Goal: Task Accomplishment & Management: Manage account settings

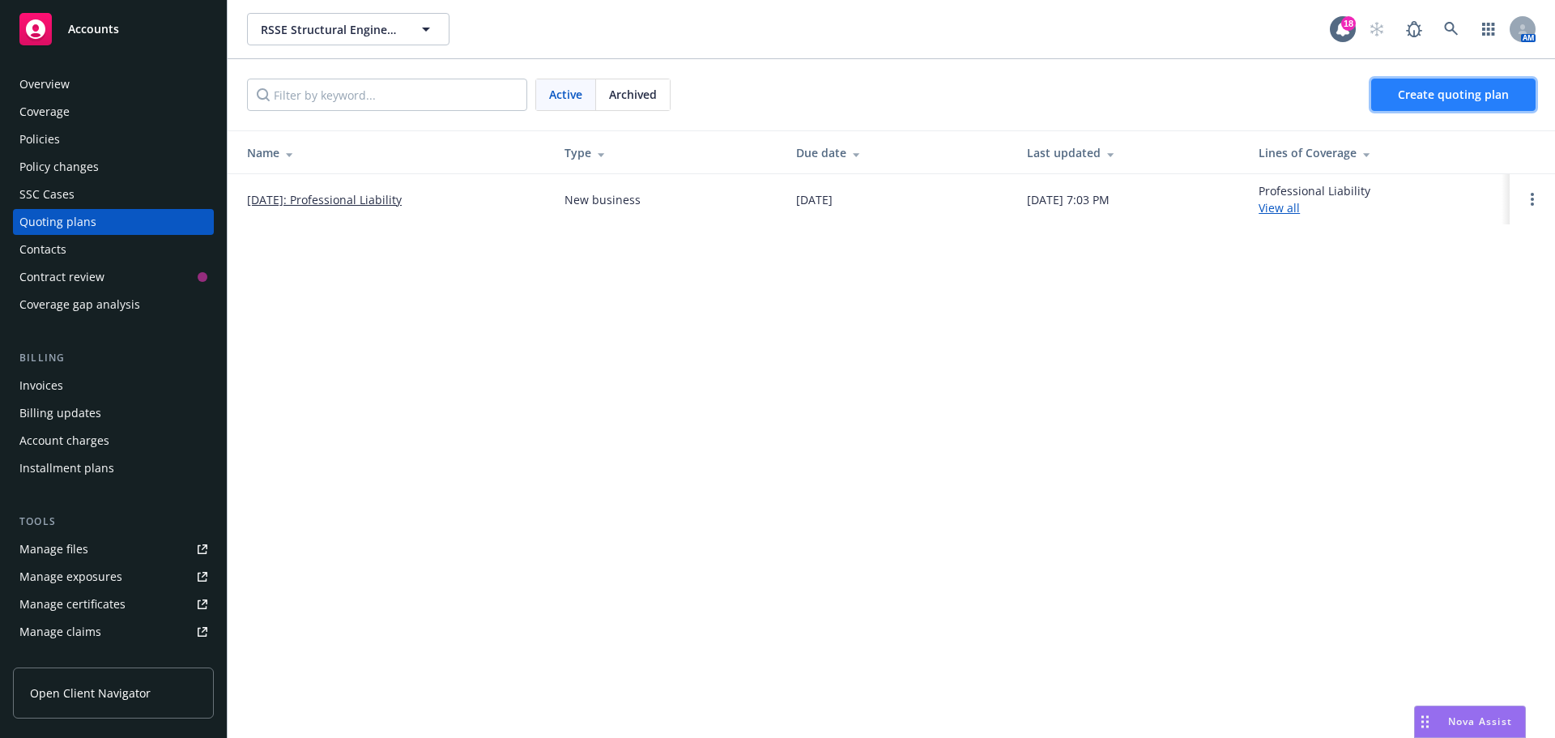
click at [1469, 86] on link "Create quoting plan" at bounding box center [1453, 95] width 164 height 32
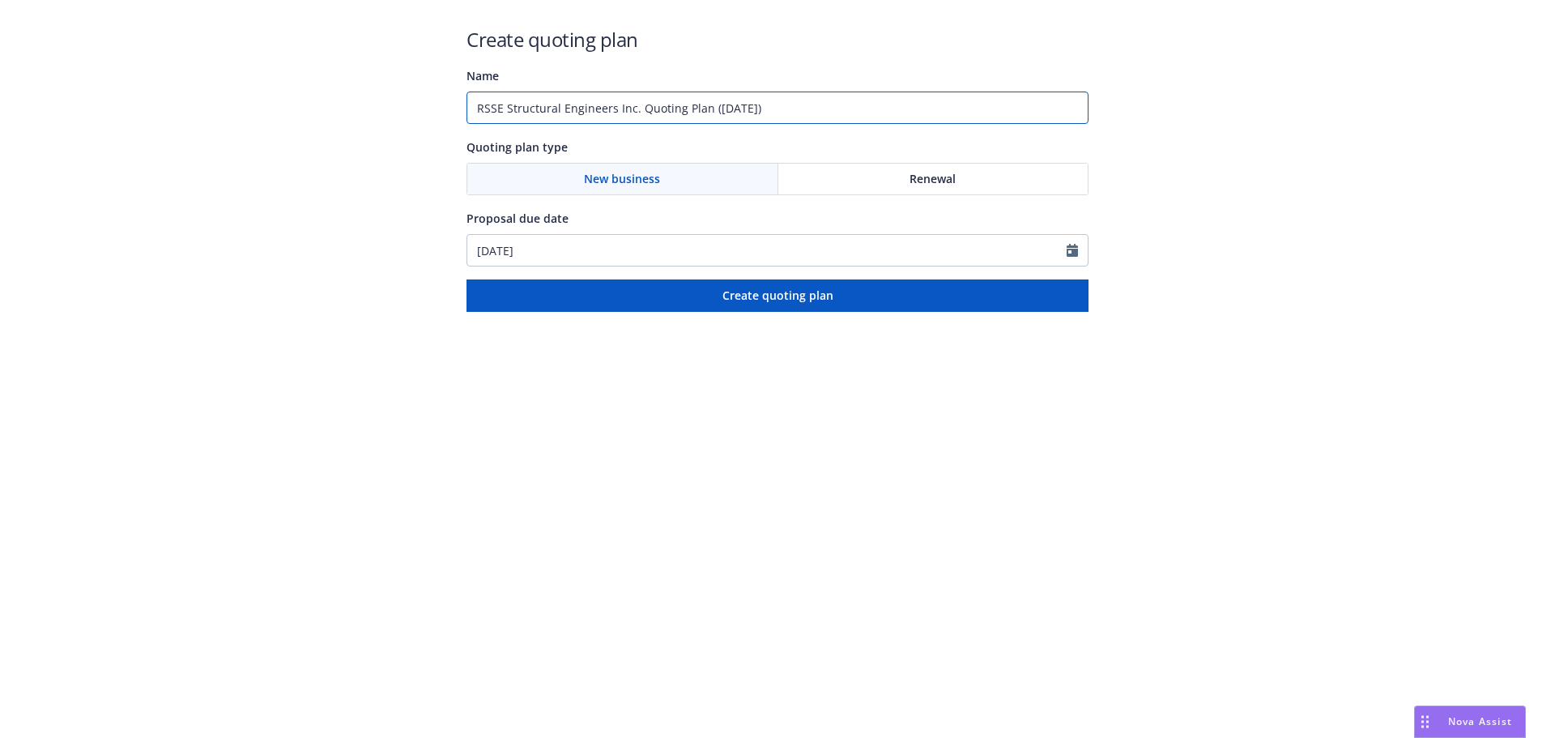
drag, startPoint x: 804, startPoint y: 112, endPoint x: 634, endPoint y: 109, distance: 170.1
click at [634, 109] on input "RSSE Structural Engineers Inc. Quoting Plan (2025-08-20)" at bounding box center [778, 108] width 622 height 32
paste input "General Liability"
type input "RSSE Structural Engineers Inc. - General Liability"
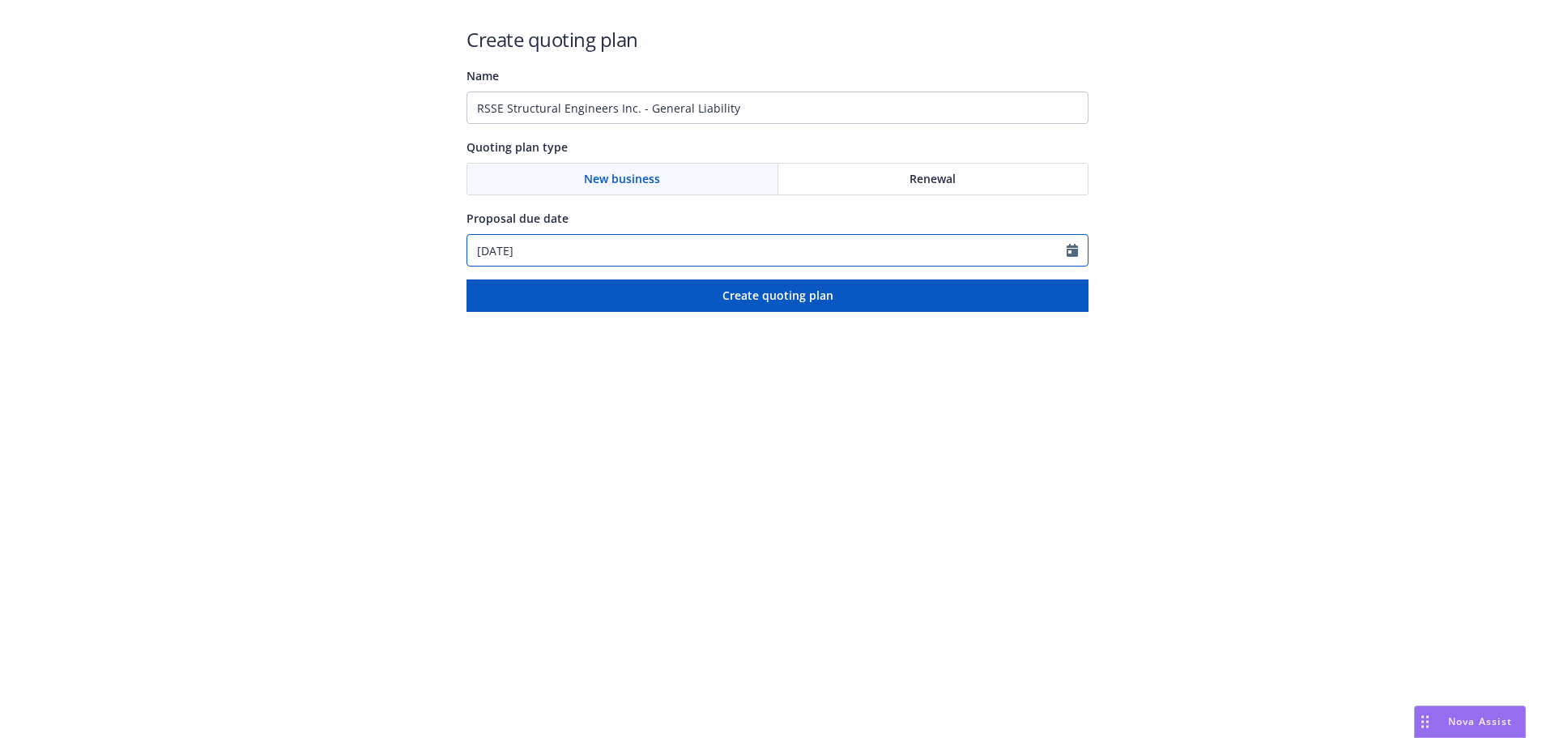
drag, startPoint x: 806, startPoint y: 241, endPoint x: 746, endPoint y: 253, distance: 61.0
click at [805, 241] on input "08/20/2025" at bounding box center [766, 250] width 599 height 31
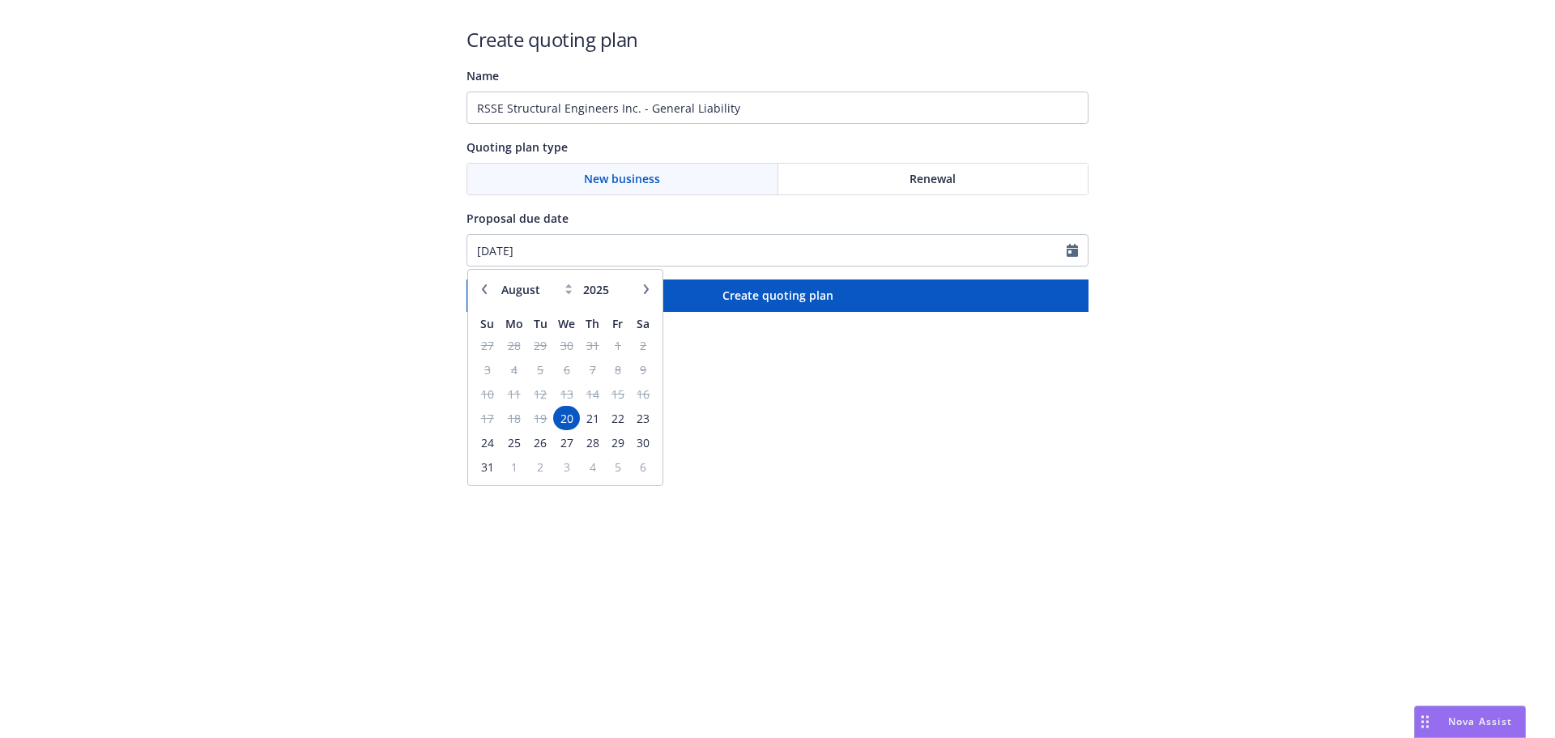
click at [649, 283] on button "button" at bounding box center [646, 288] width 19 height 19
select select "9"
click at [569, 420] on span "24" at bounding box center [566, 418] width 23 height 20
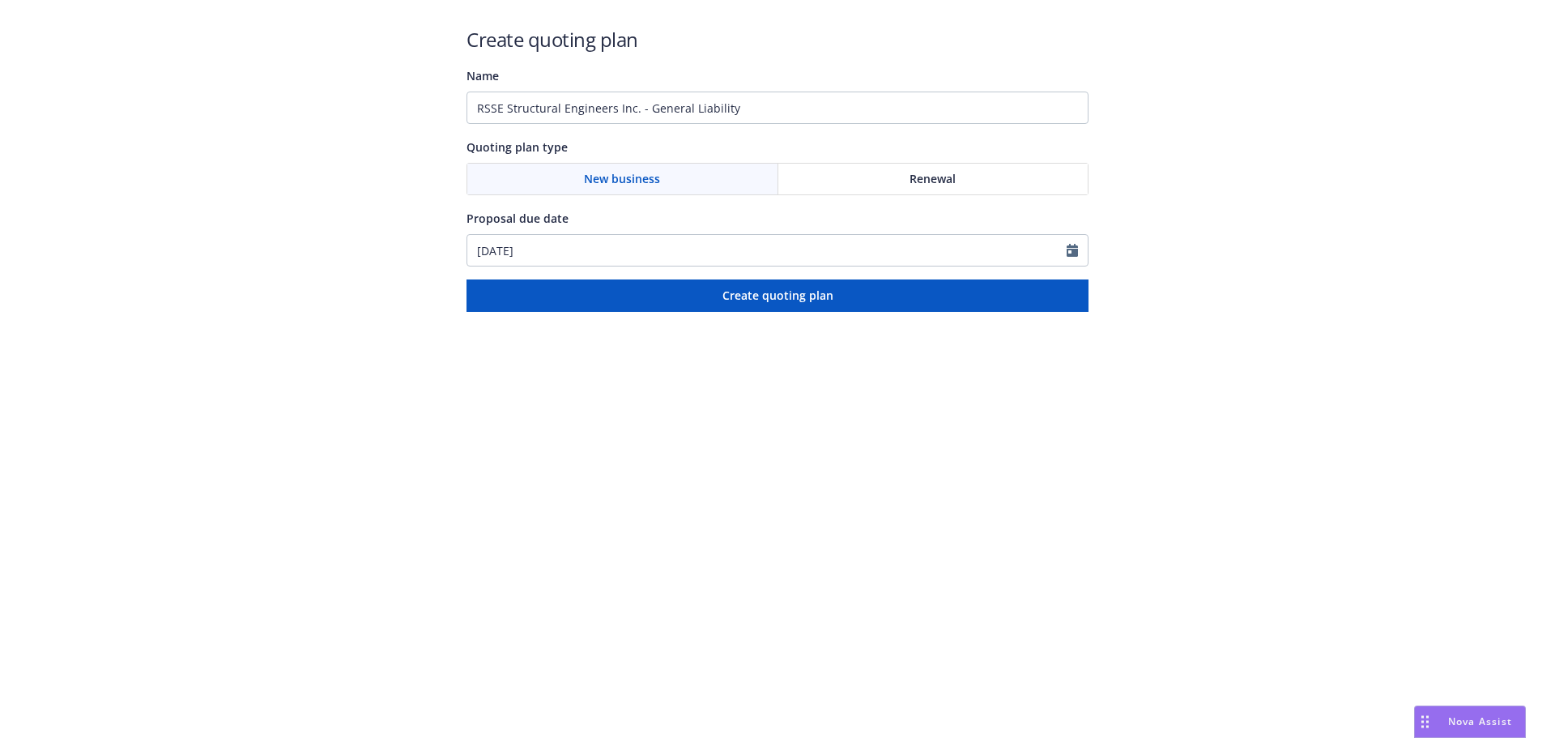
type input "09/24/2025"
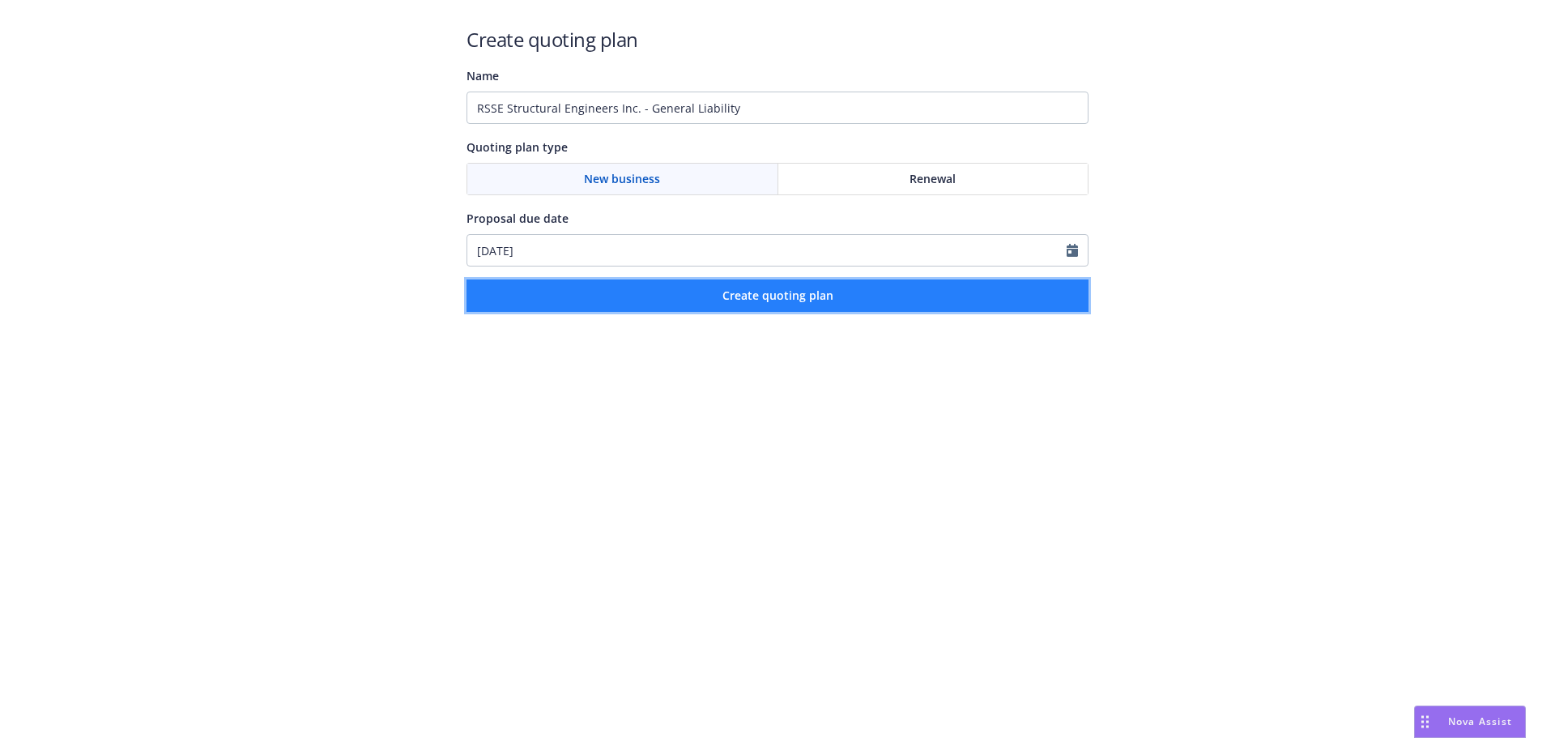
click at [701, 285] on button "Create quoting plan" at bounding box center [778, 295] width 622 height 32
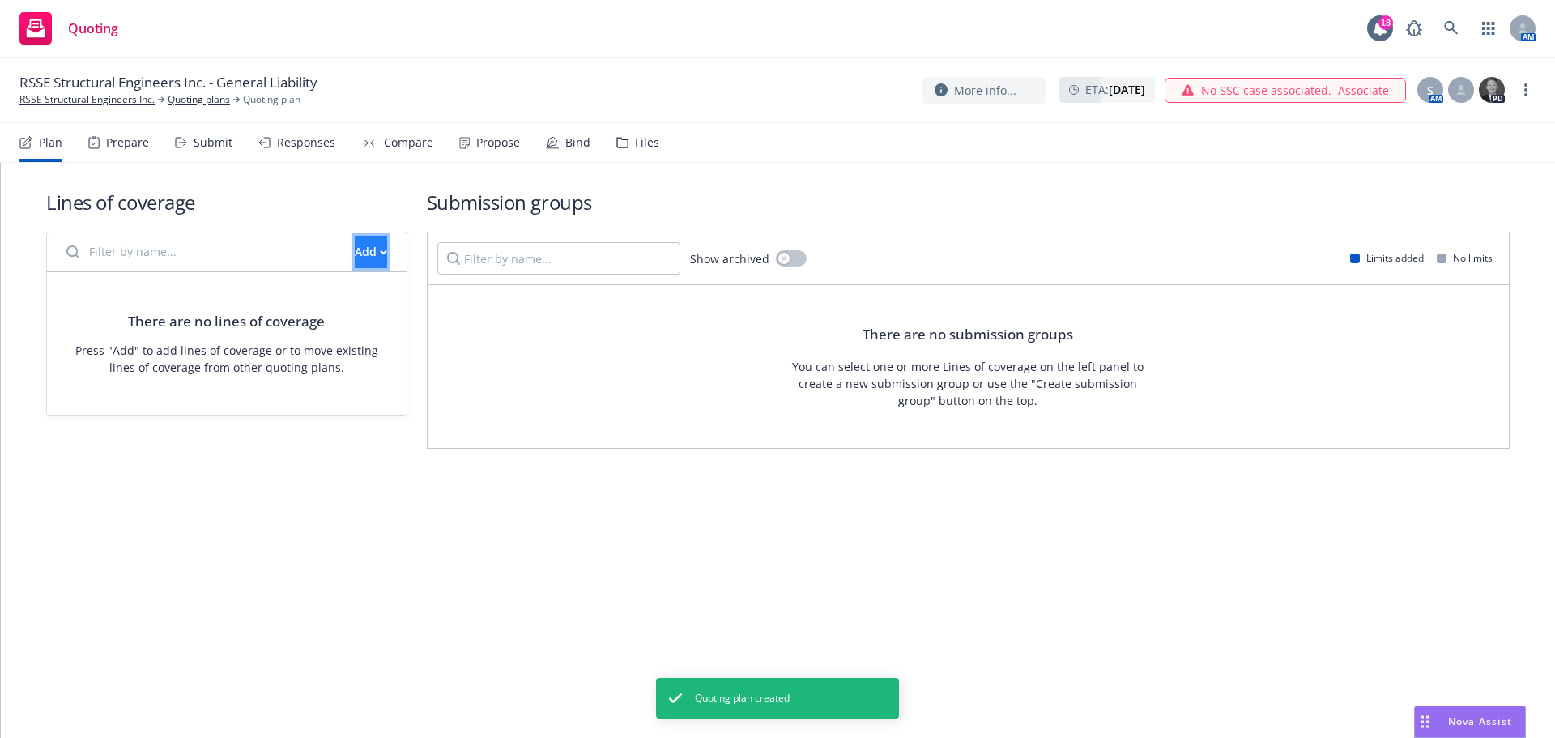
click at [368, 250] on button "Add" at bounding box center [371, 252] width 32 height 32
click at [369, 299] on span "Create new business lines of coverage" at bounding box center [425, 293] width 247 height 15
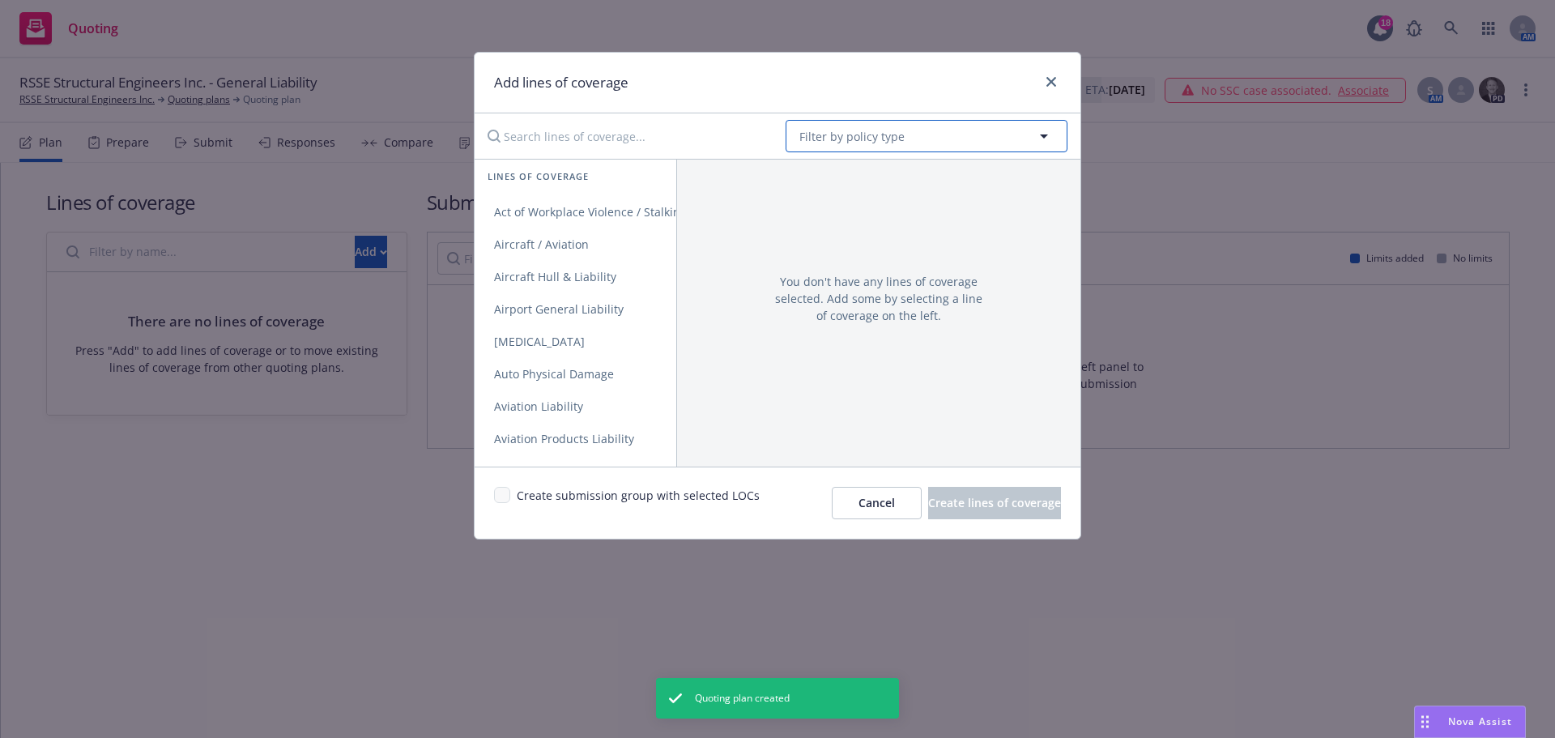
click at [878, 131] on span "Filter by policy type" at bounding box center [851, 136] width 105 height 17
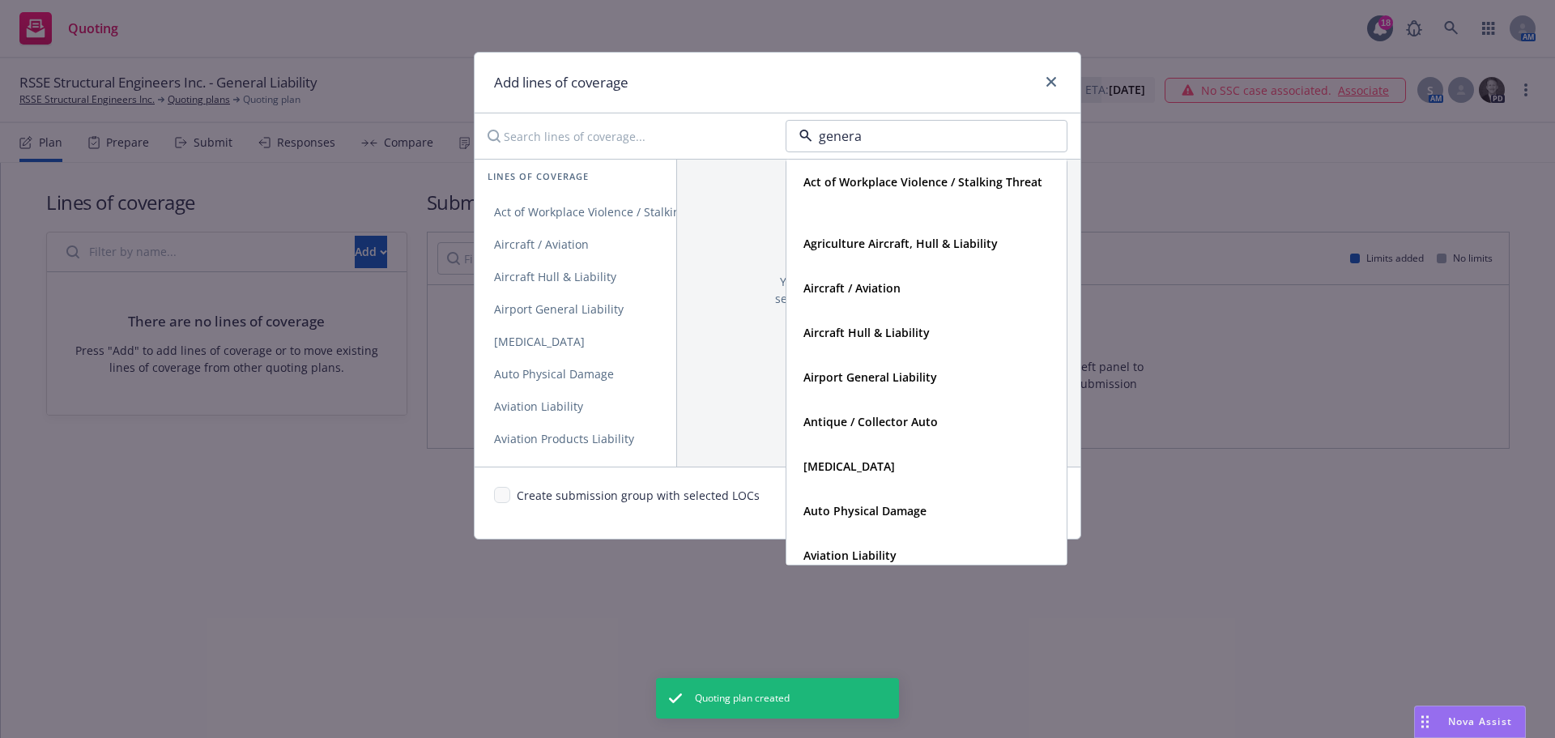
type input "general"
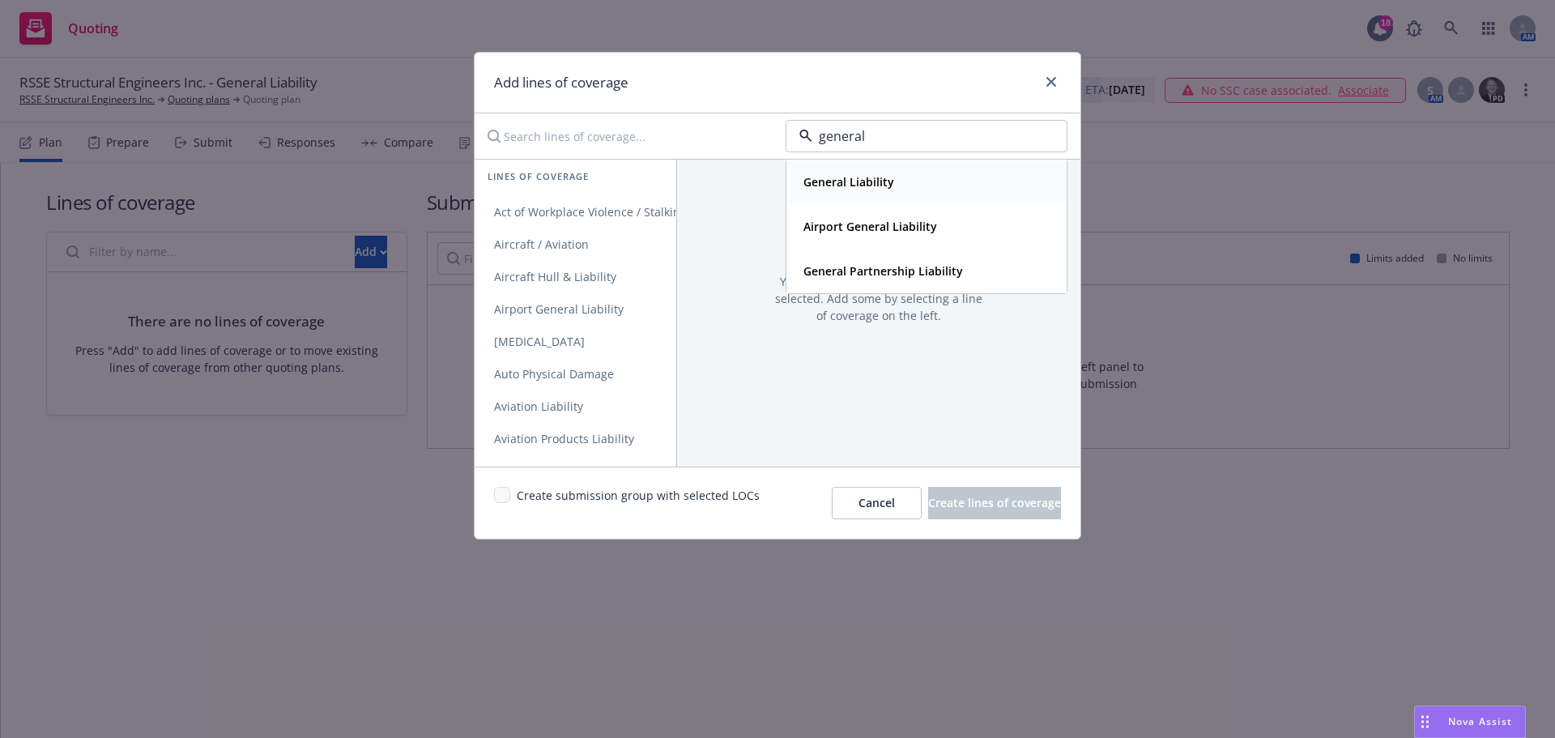
click at [884, 189] on strong "General Liability" at bounding box center [848, 181] width 91 height 15
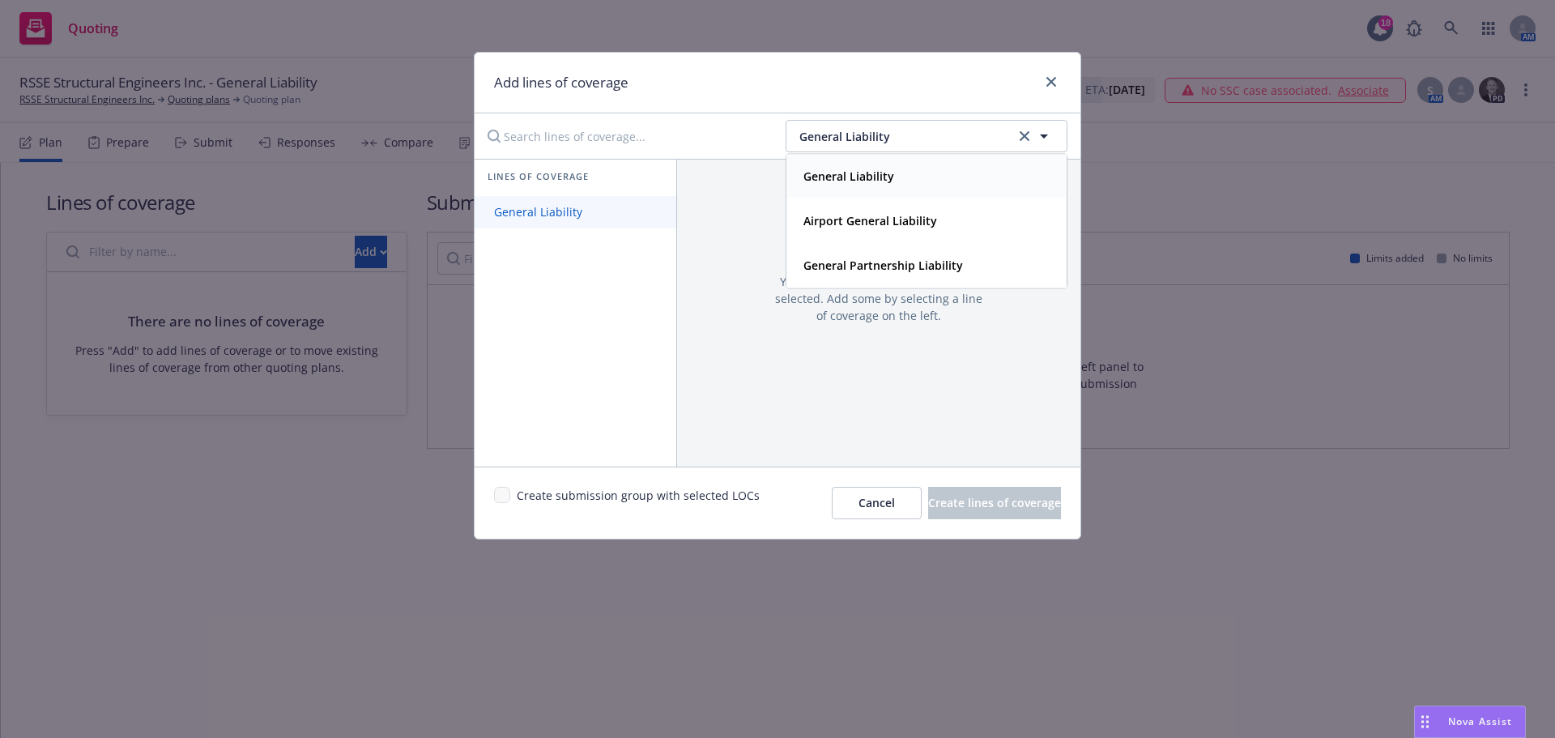
click at [501, 214] on span "General Liability" at bounding box center [538, 211] width 127 height 15
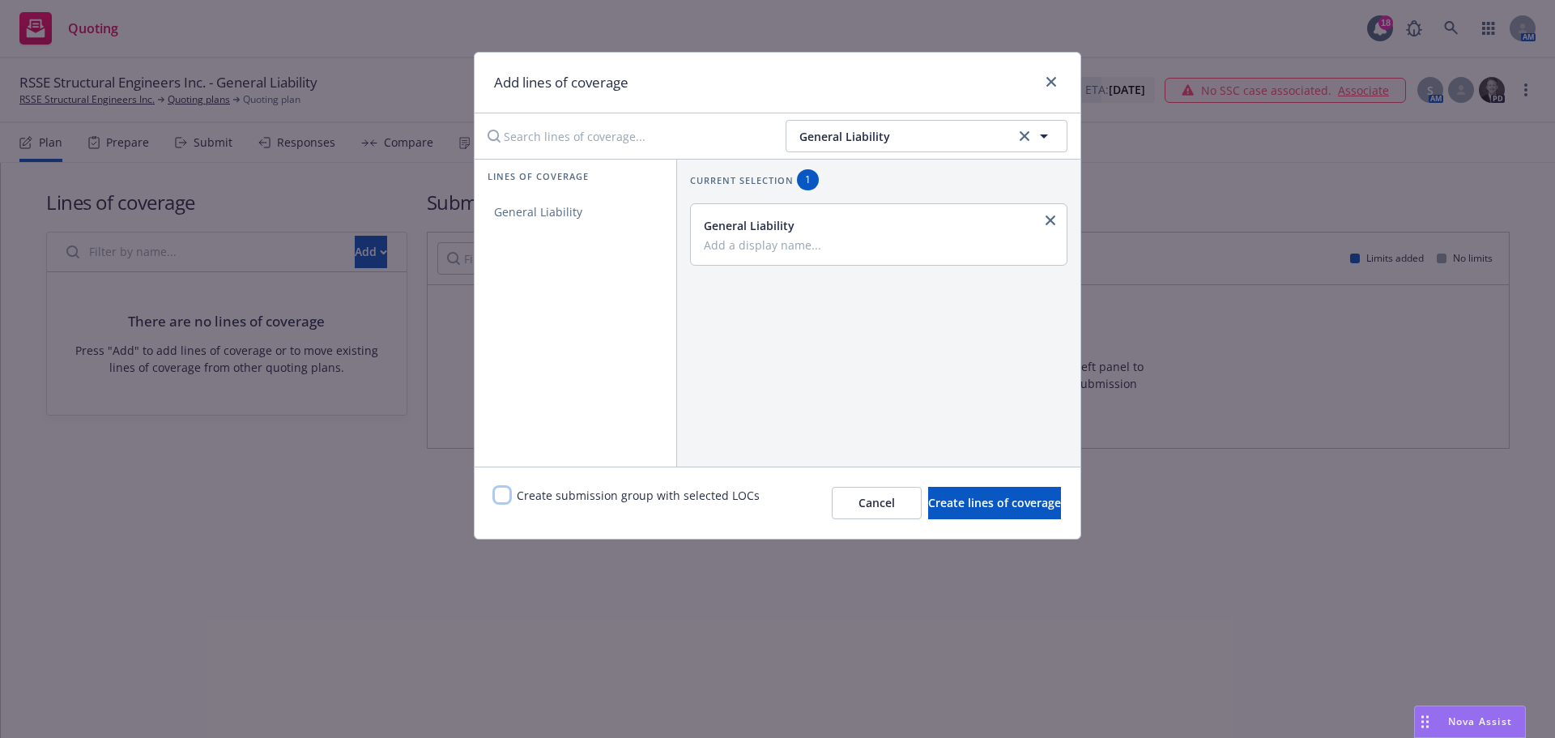
click at [501, 498] on input "checkbox" at bounding box center [502, 495] width 16 height 16
checkbox input "true"
click at [970, 509] on span "Create lines of coverage" at bounding box center [994, 502] width 133 height 15
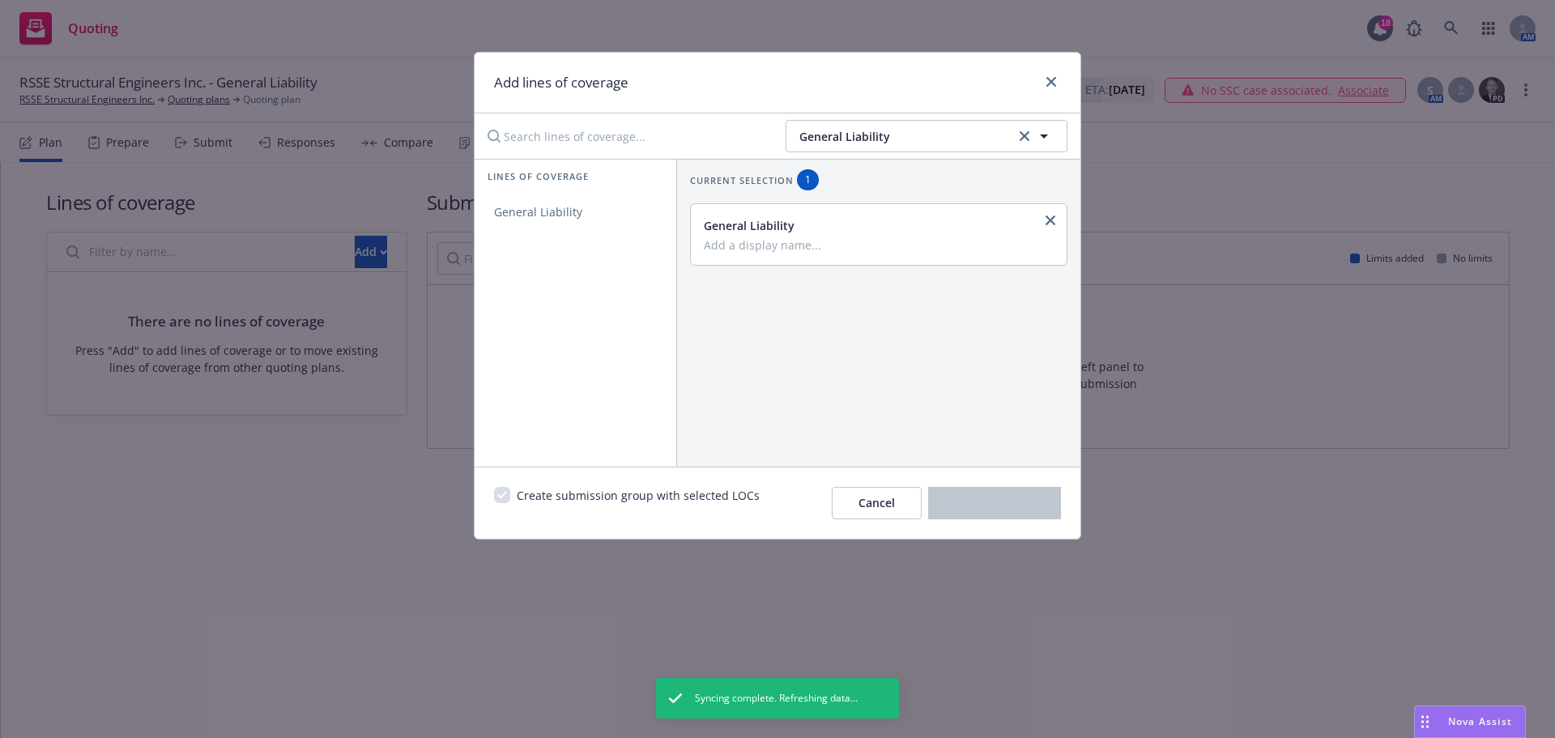
click at [202, 144] on div "Add lines of coverage General Liability Lines of coverage General Liability Cur…" at bounding box center [777, 369] width 1555 height 738
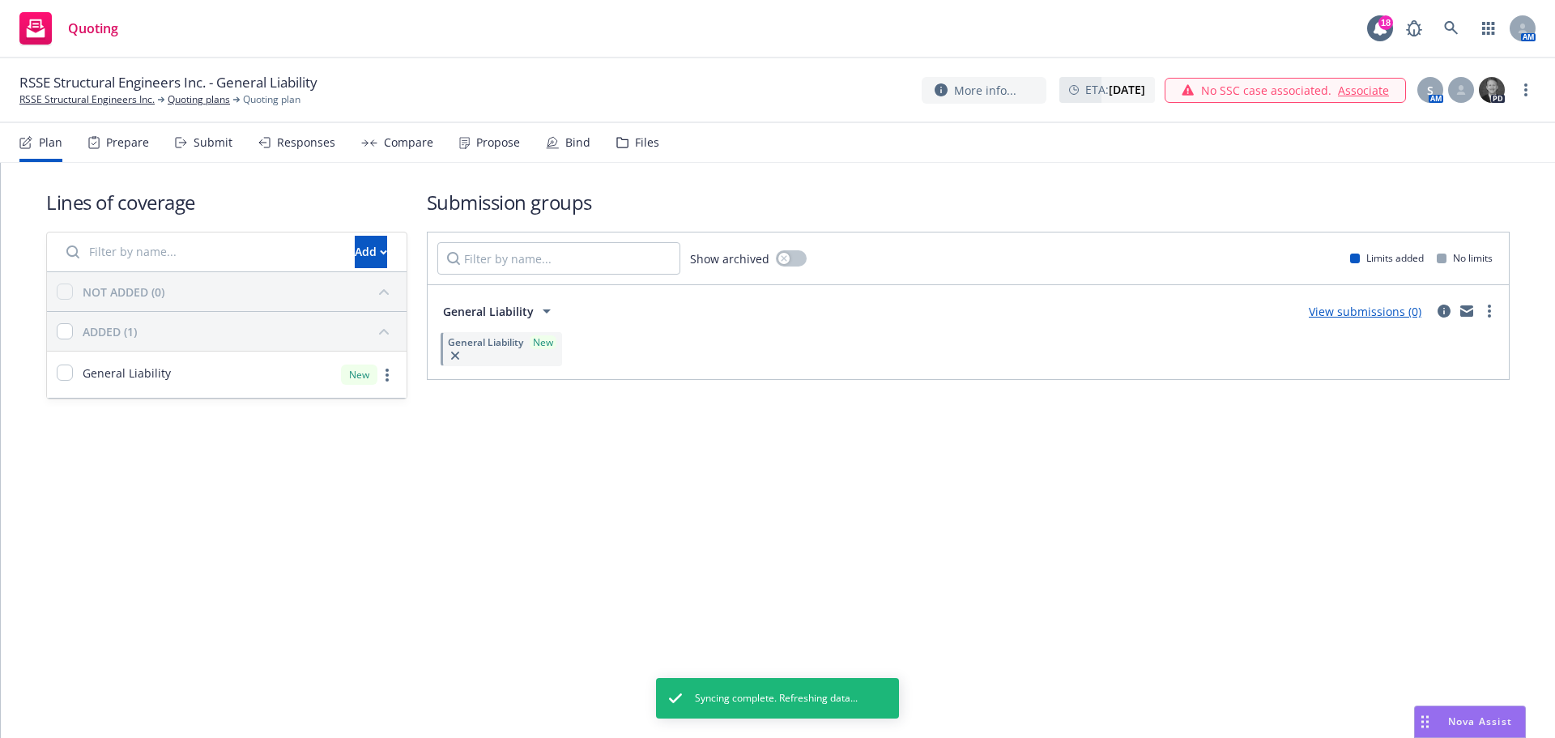
click at [202, 144] on div "Submit" at bounding box center [213, 142] width 39 height 13
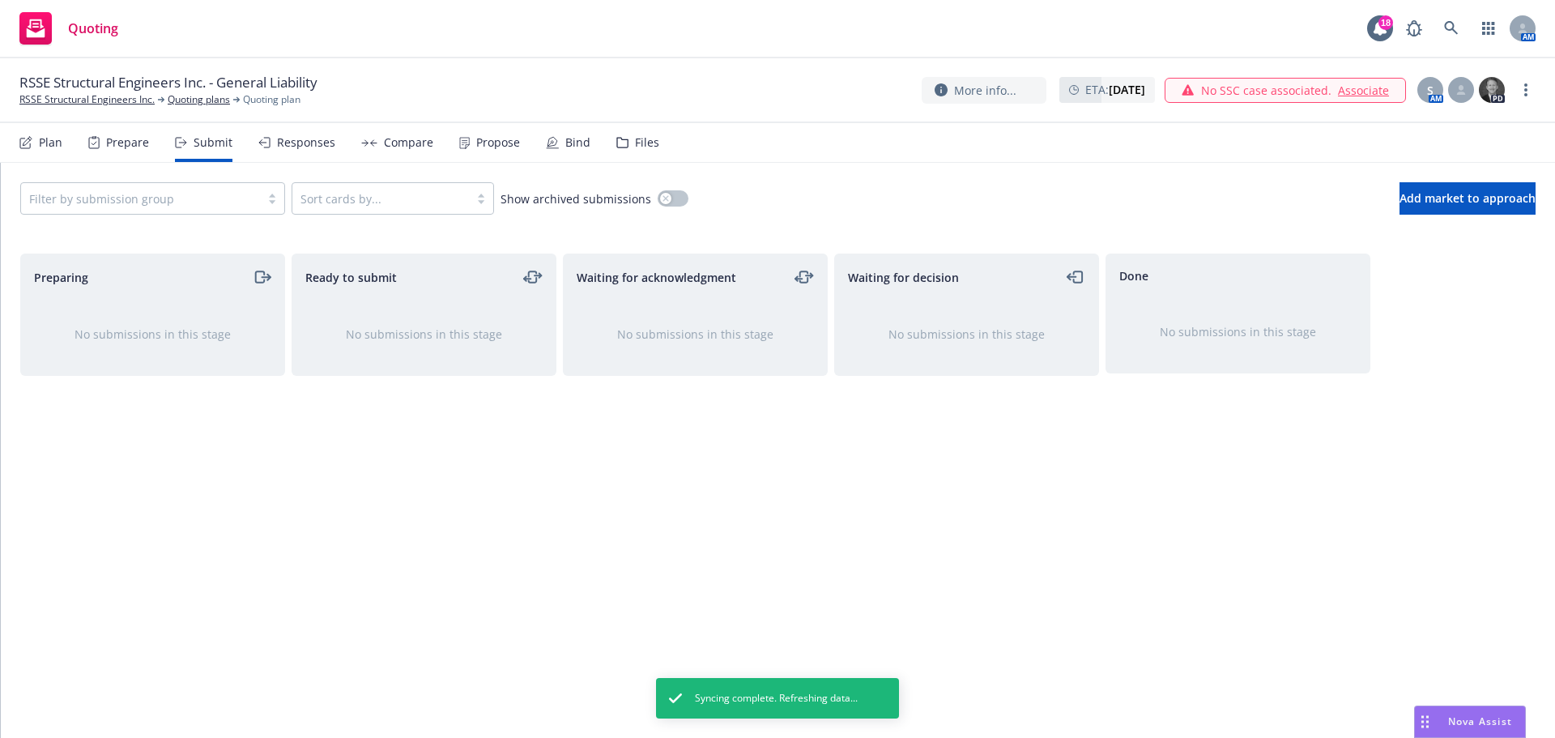
drag, startPoint x: 0, startPoint y: 552, endPoint x: 16, endPoint y: 547, distance: 17.2
click at [0, 552] on div at bounding box center [0, 450] width 1 height 575
click at [254, 197] on div "Filter by submission group" at bounding box center [140, 198] width 239 height 26
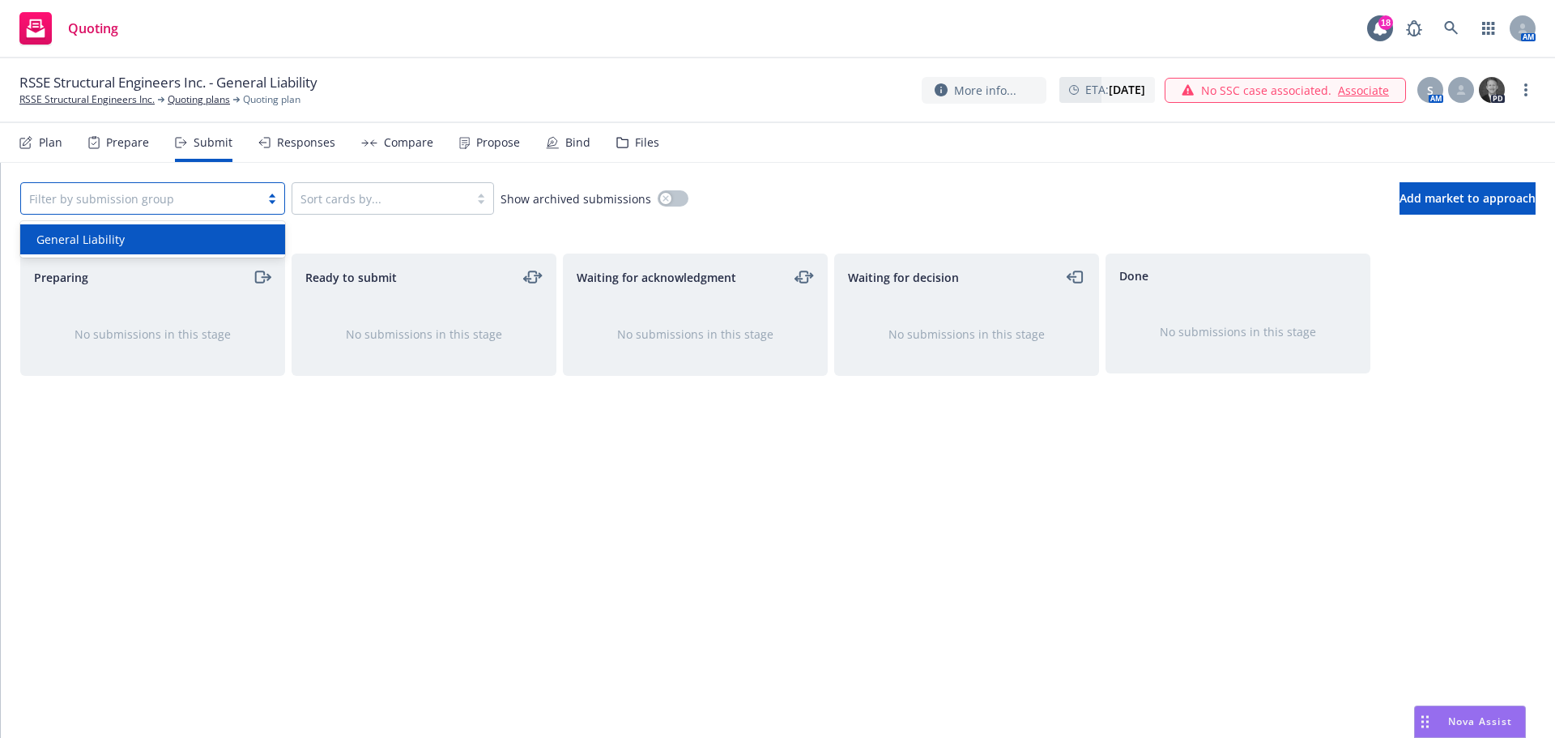
click at [229, 231] on div "General Liability" at bounding box center [152, 239] width 245 height 17
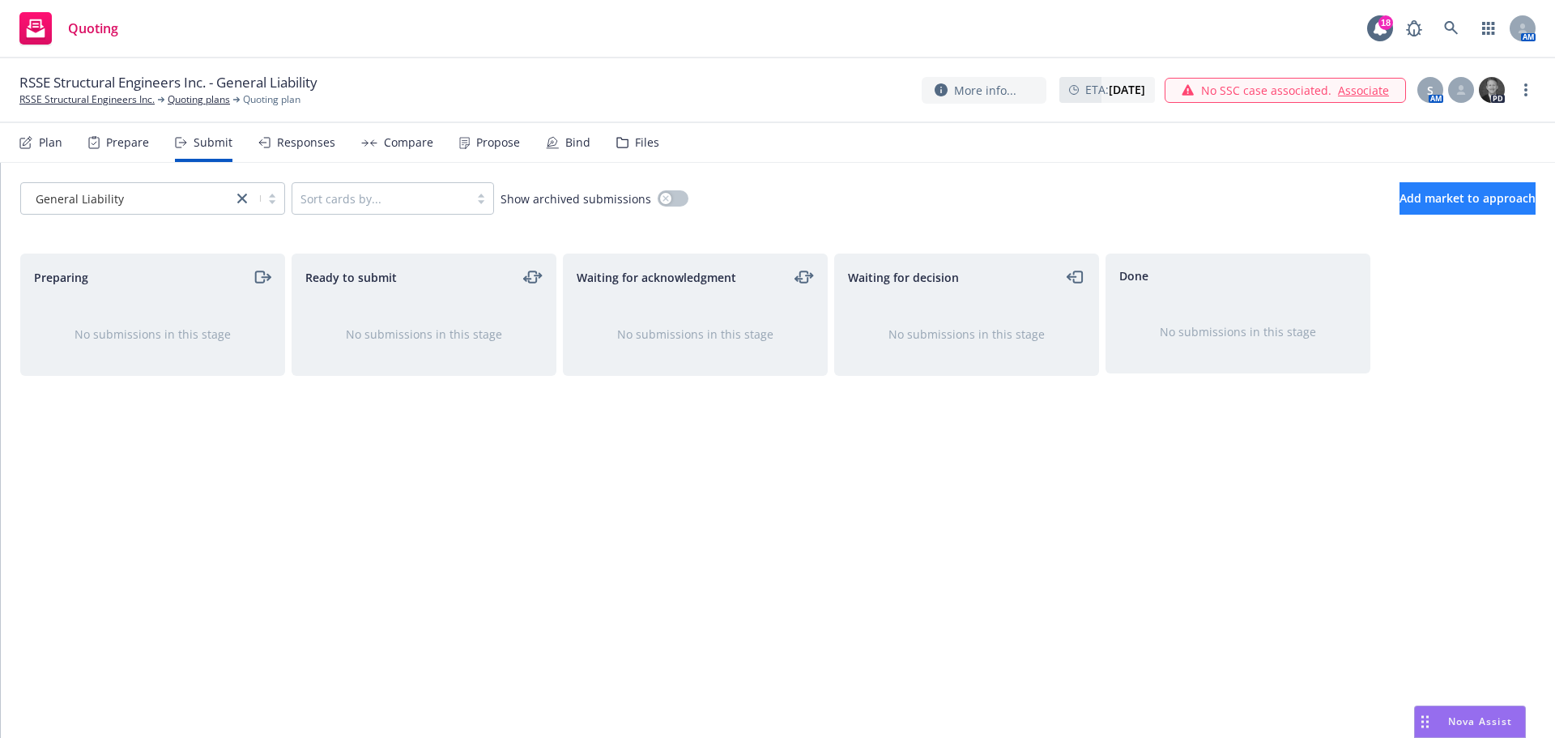
drag, startPoint x: 1486, startPoint y: 179, endPoint x: 1474, endPoint y: 198, distance: 22.2
click at [1486, 179] on div "General Liability Sort cards by... Show archived submissions Add market to appr…" at bounding box center [778, 198] width 1554 height 71
click at [1474, 198] on span "Add market to approach" at bounding box center [1468, 197] width 136 height 15
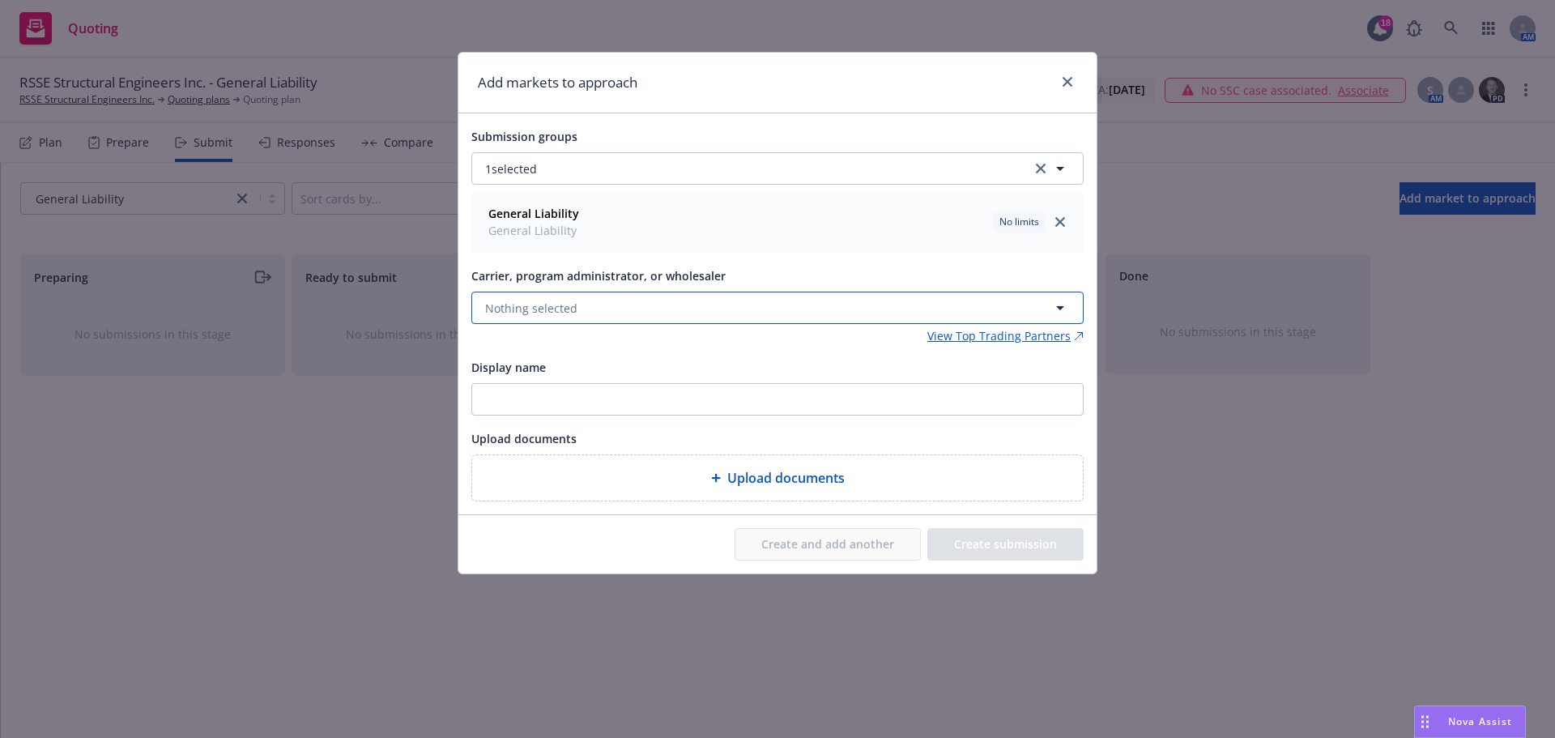
click at [577, 310] on button "Nothing selected" at bounding box center [777, 308] width 612 height 32
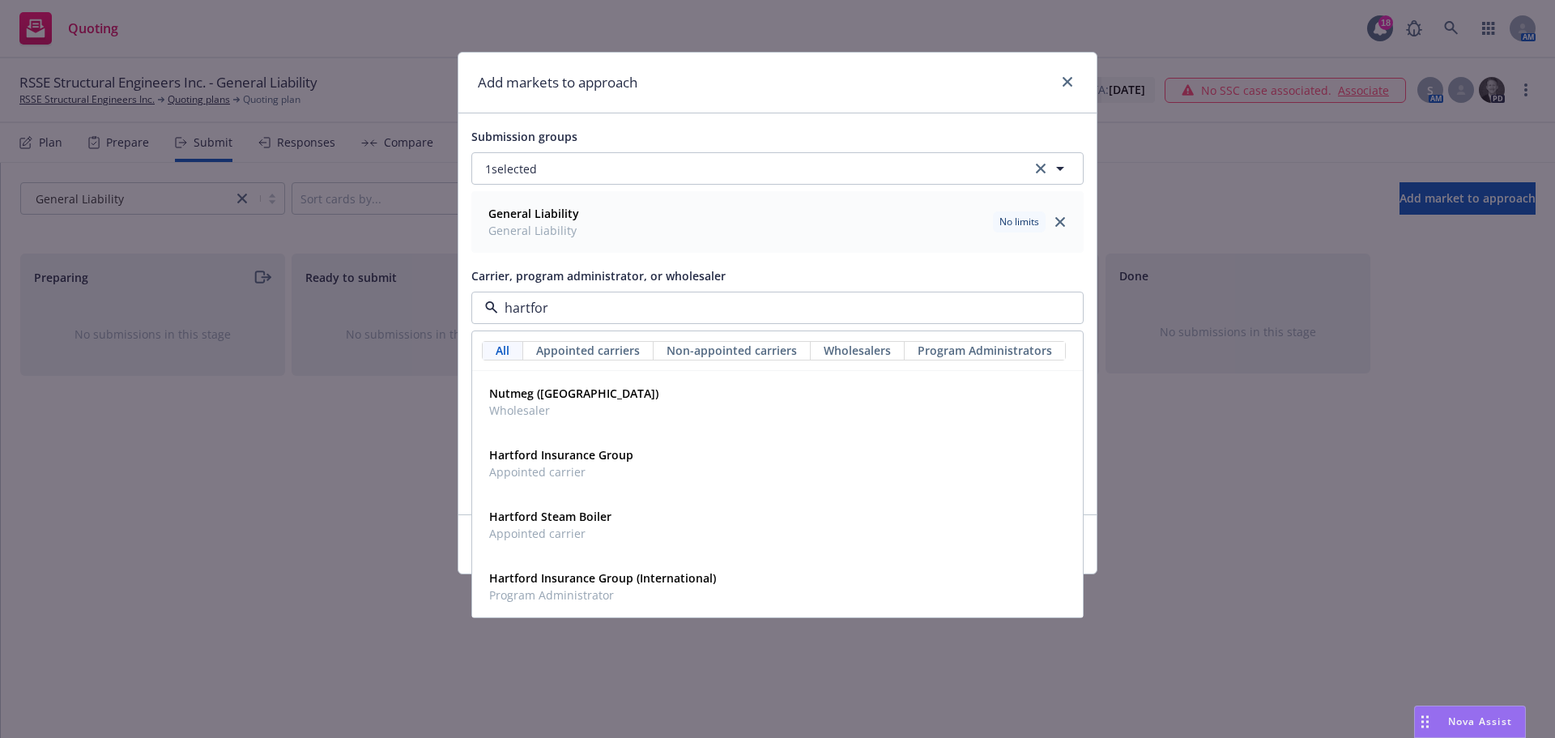
type input "hartford"
click at [658, 475] on div "Hartford Insurance Group Appointed carrier" at bounding box center [778, 463] width 590 height 40
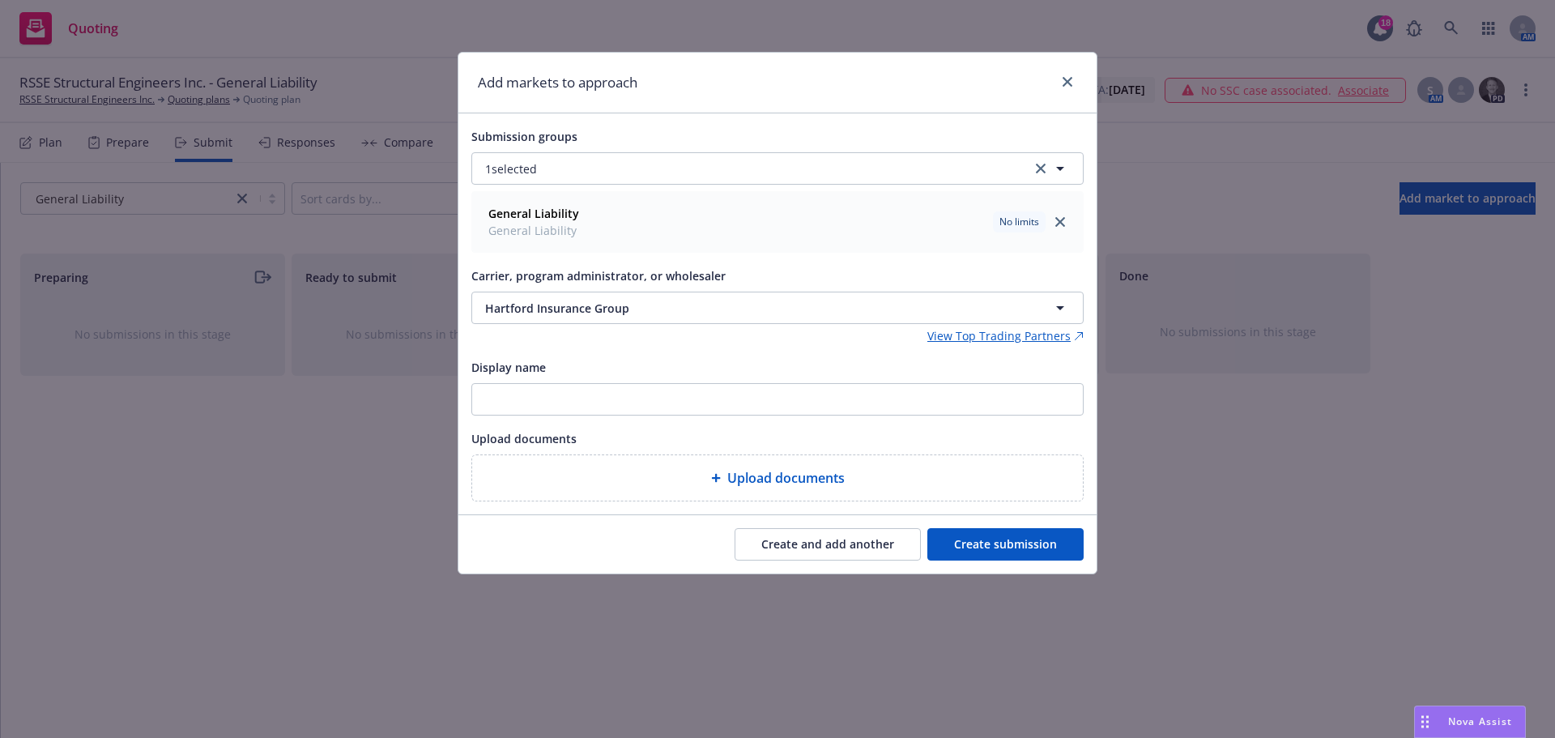
click at [1027, 554] on button "Create submission" at bounding box center [1005, 544] width 156 height 32
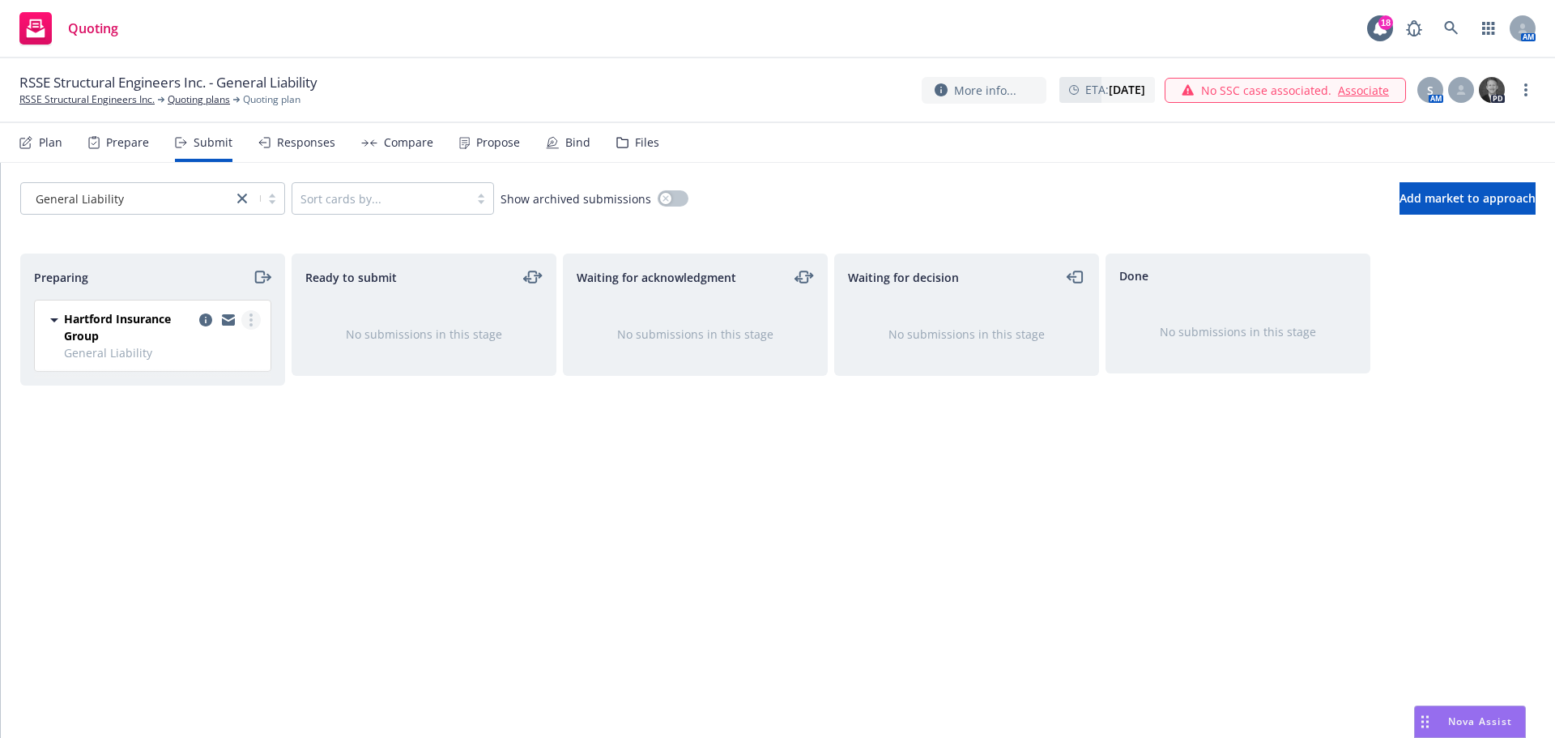
click at [254, 314] on link "more" at bounding box center [250, 319] width 19 height 19
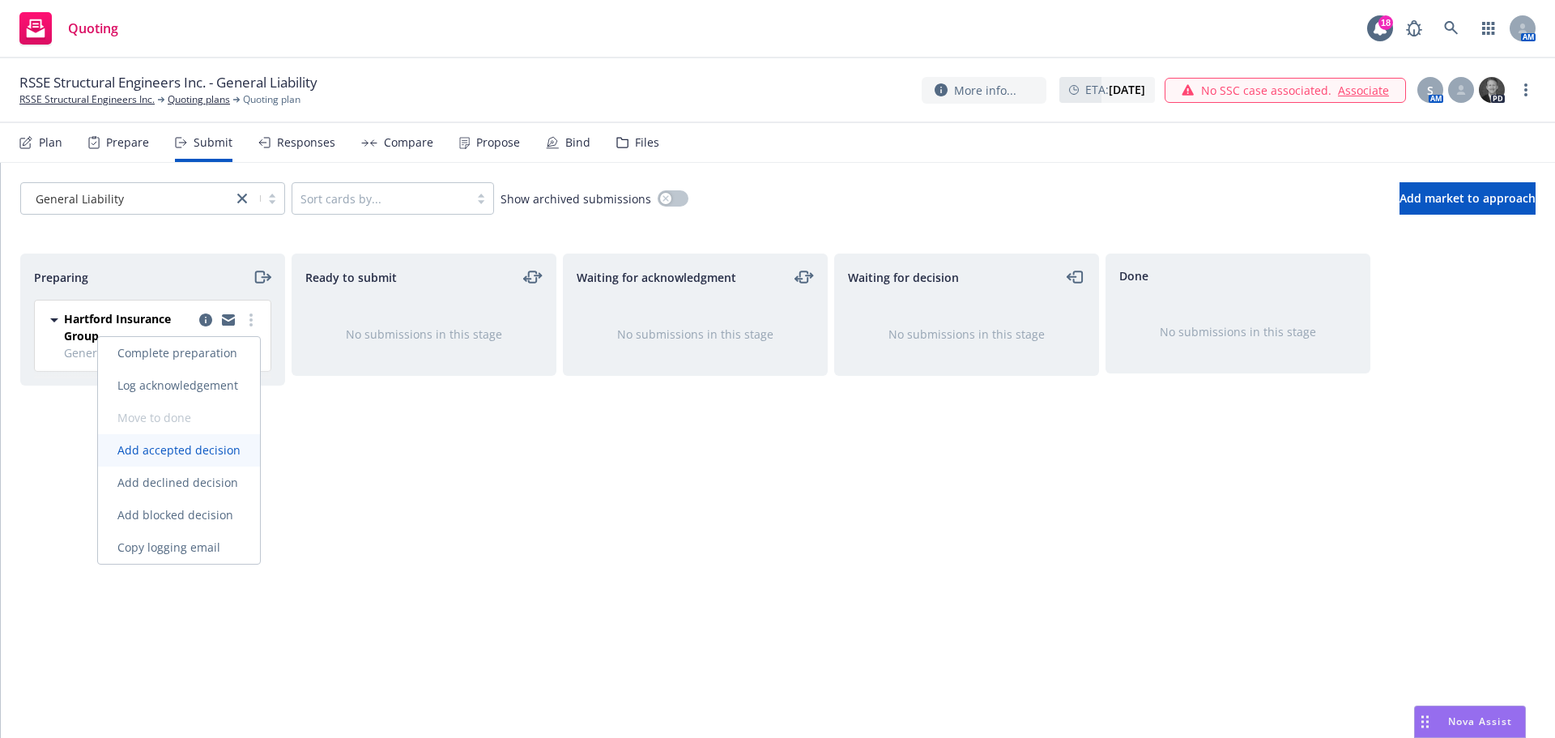
click at [223, 447] on span "Add accepted decision" at bounding box center [179, 449] width 162 height 15
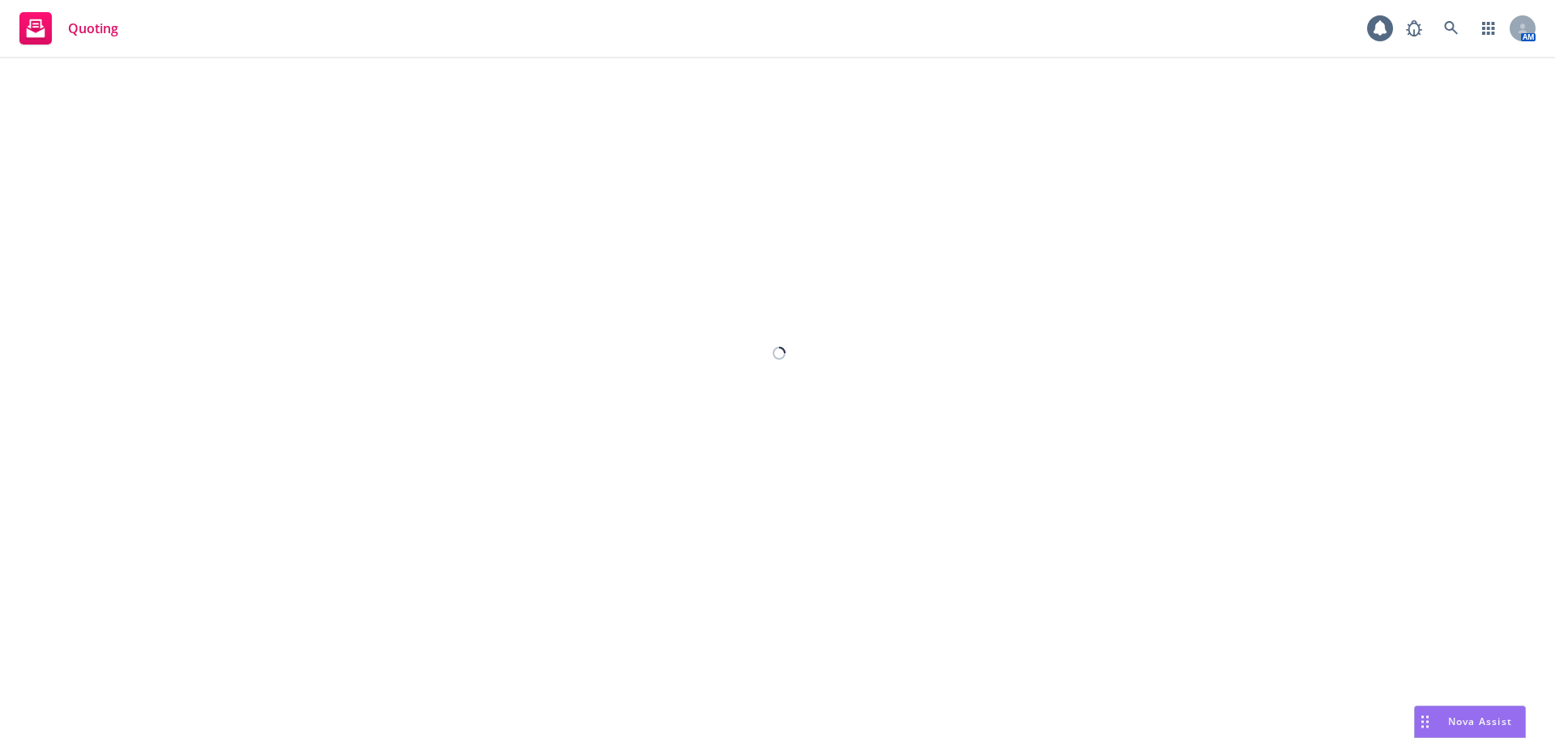
select select "12"
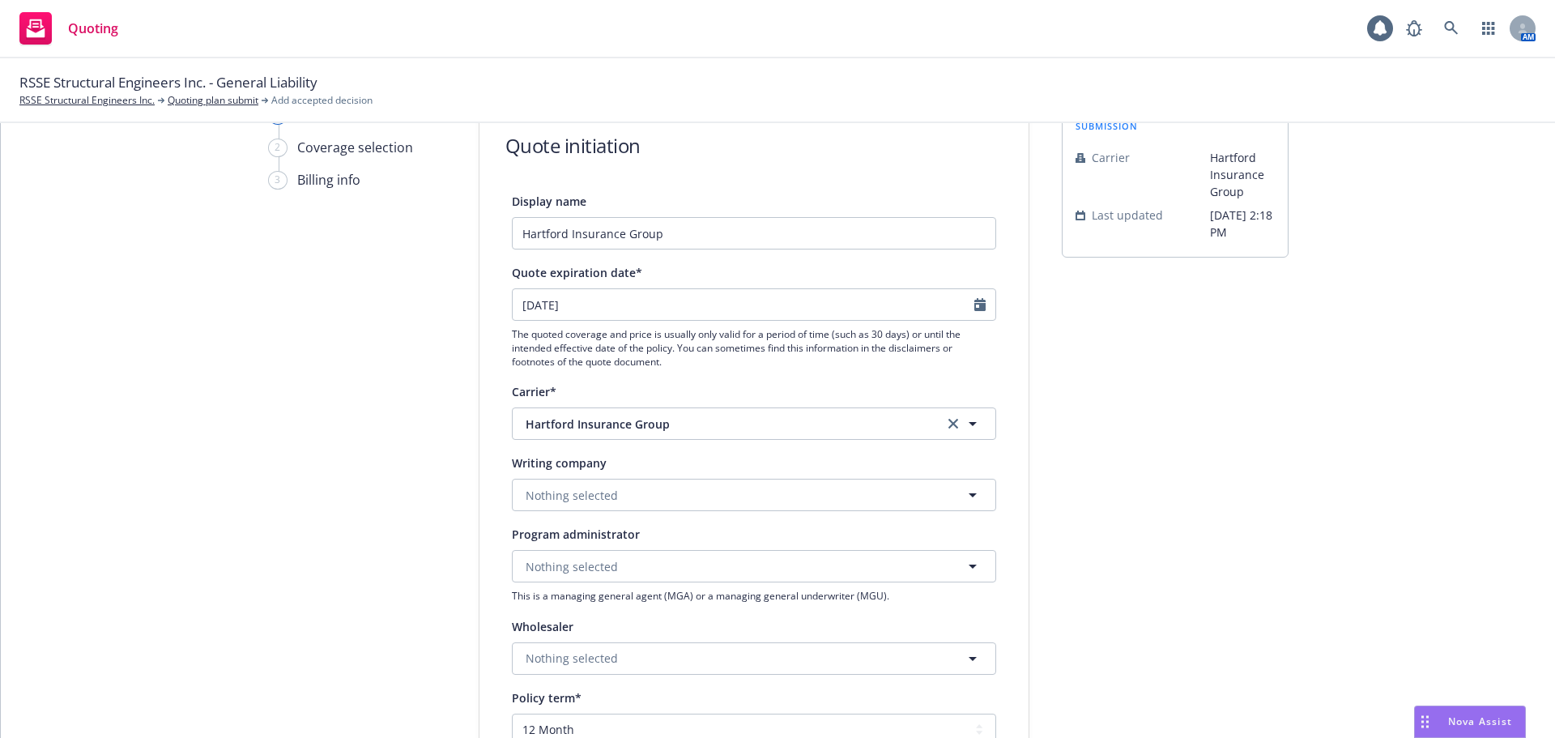
scroll to position [162, 0]
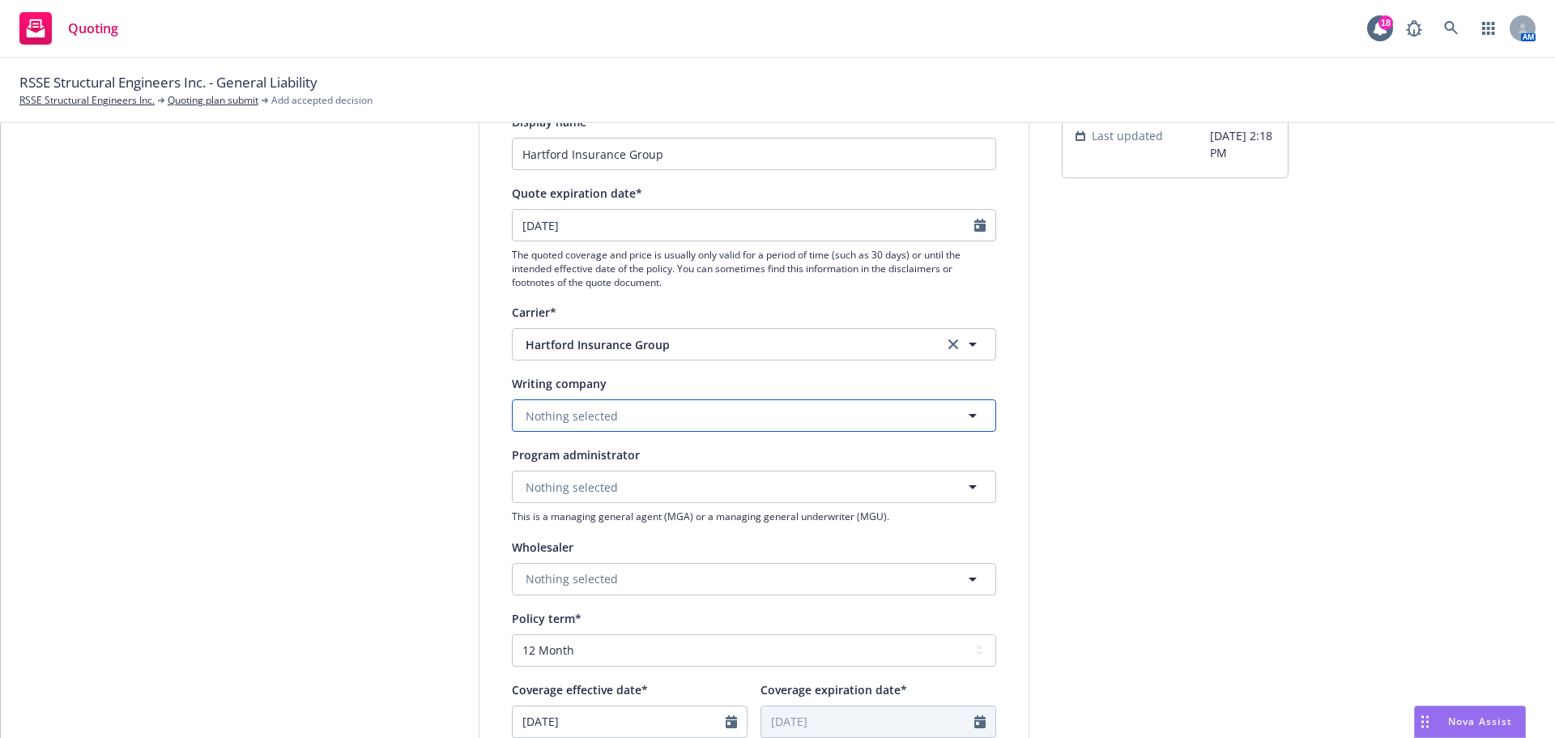
click at [624, 414] on button "Nothing selected" at bounding box center [754, 415] width 484 height 32
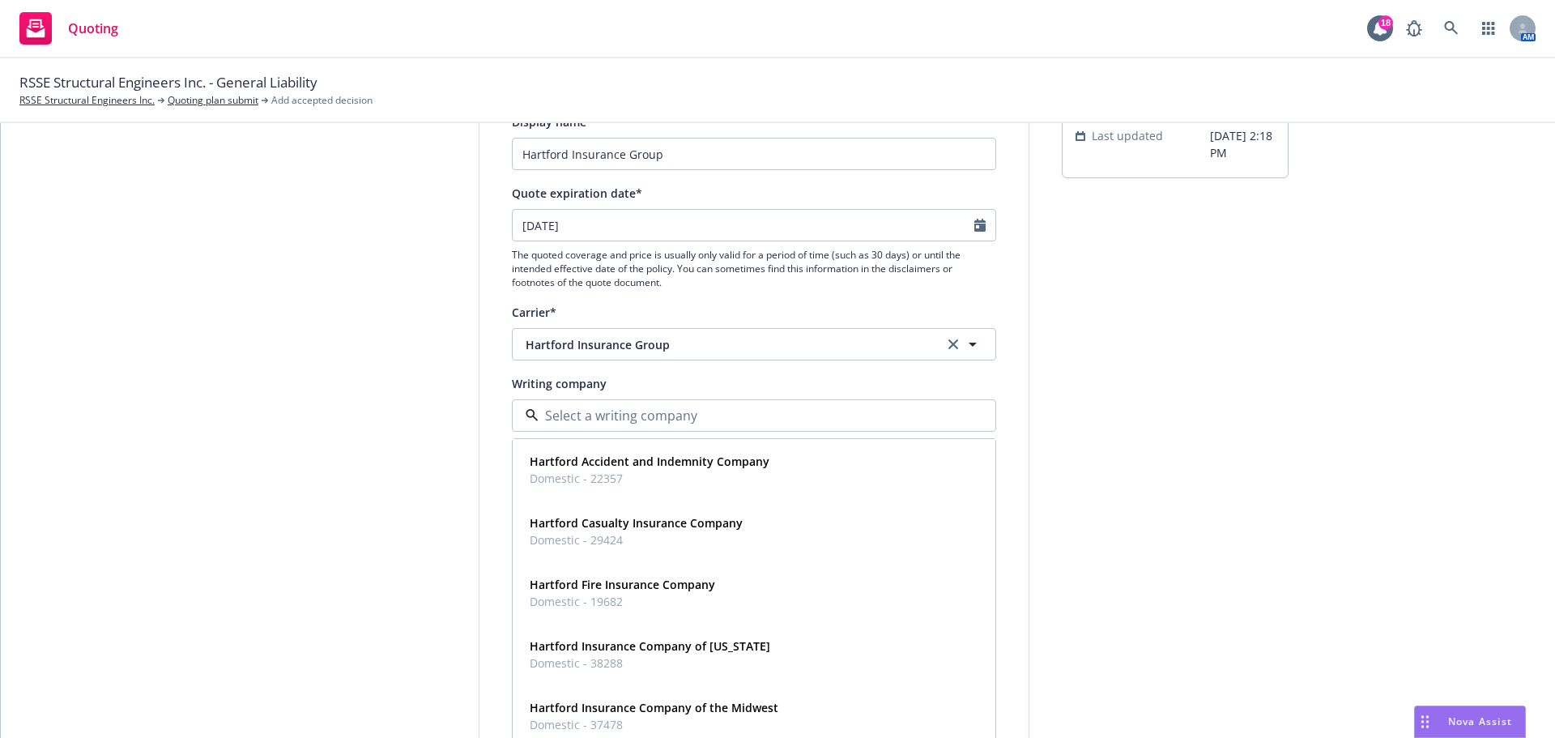
click at [1238, 377] on div "submission Carrier Hartford Insurance Group Last updated [DATE] 2:18 PM" at bounding box center [1175, 569] width 227 height 1086
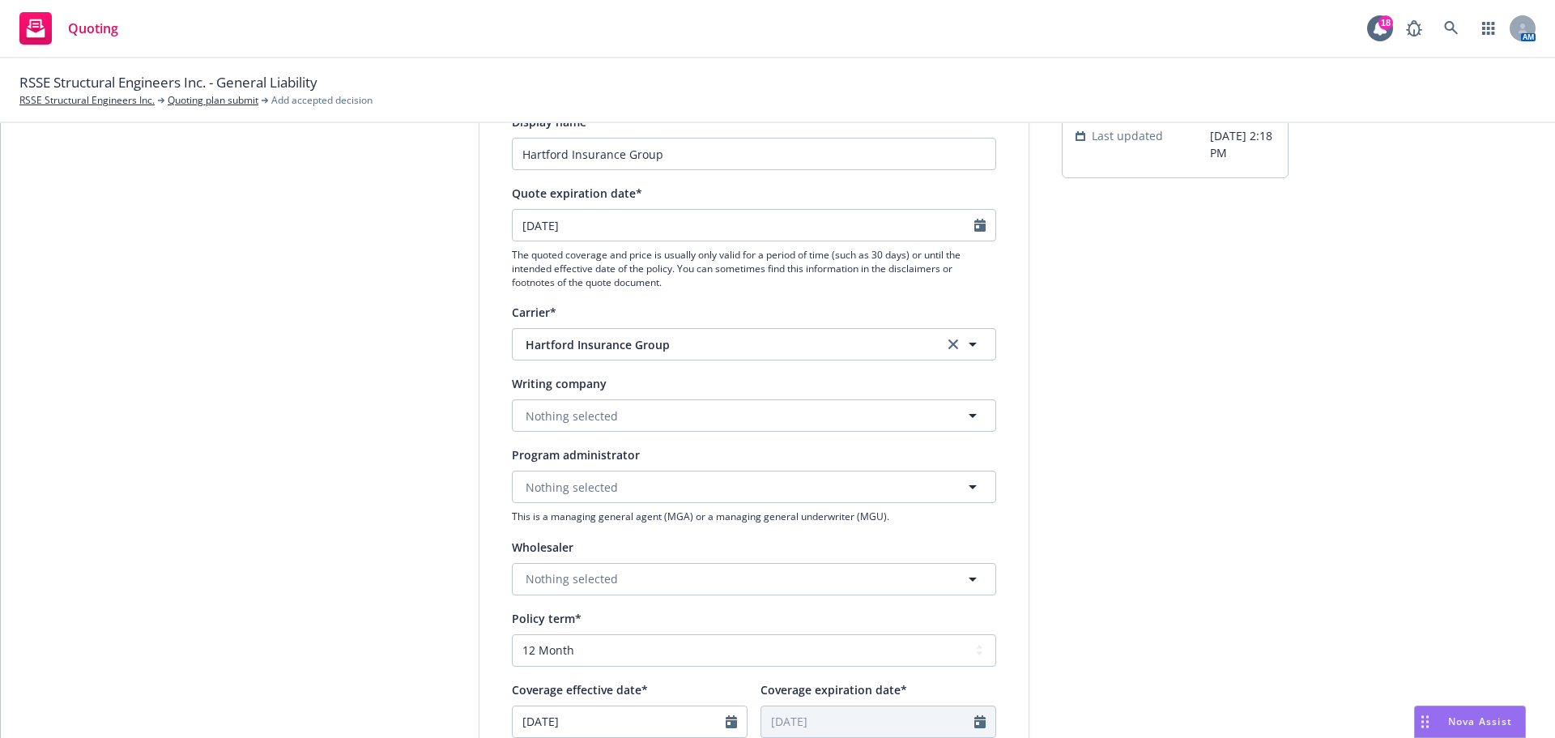
click at [144, 374] on div "1 Quote initiation 2 Coverage selection 3 Billing info Quote initiation Display…" at bounding box center [777, 569] width 1515 height 1086
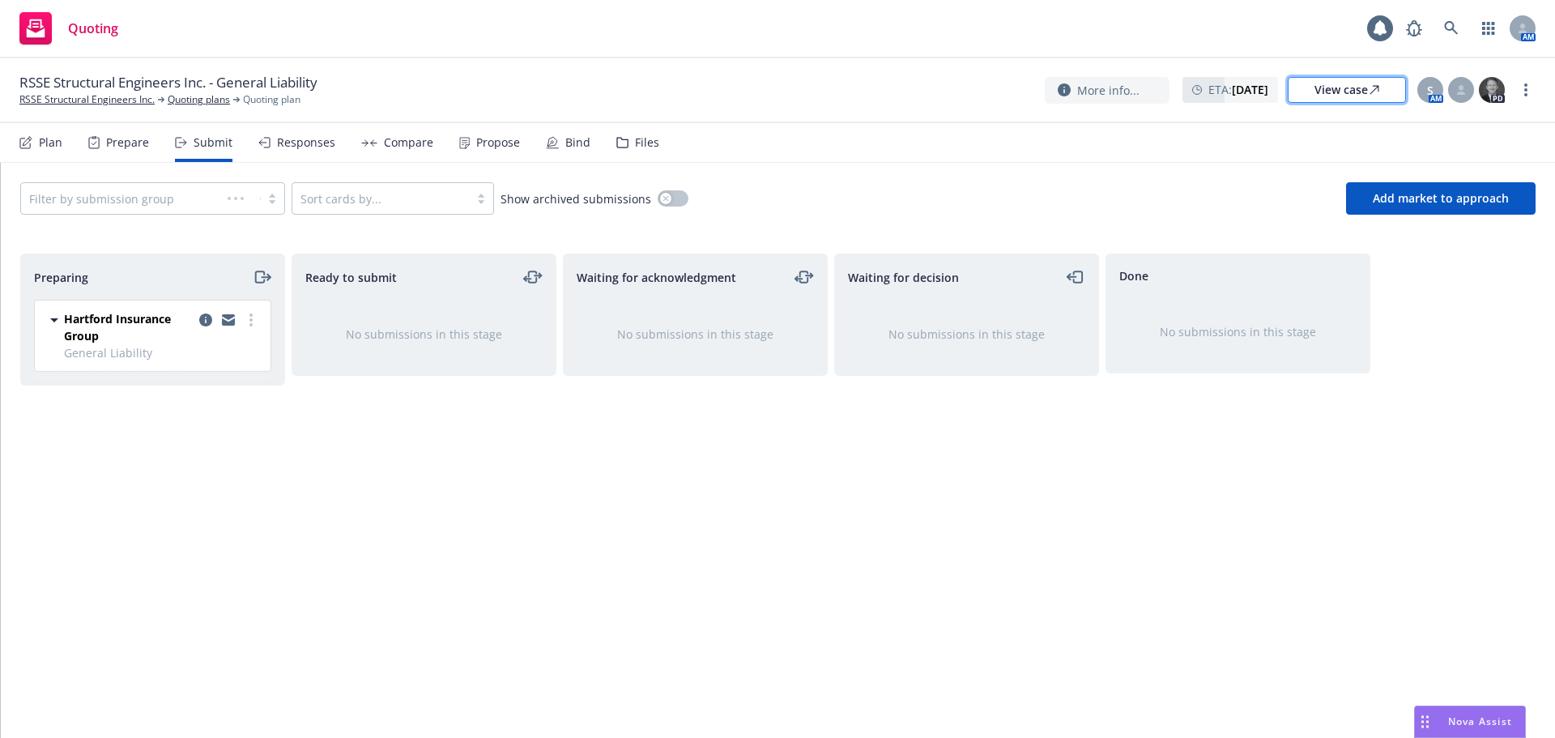
click at [1385, 92] on link "View case" at bounding box center [1347, 90] width 118 height 26
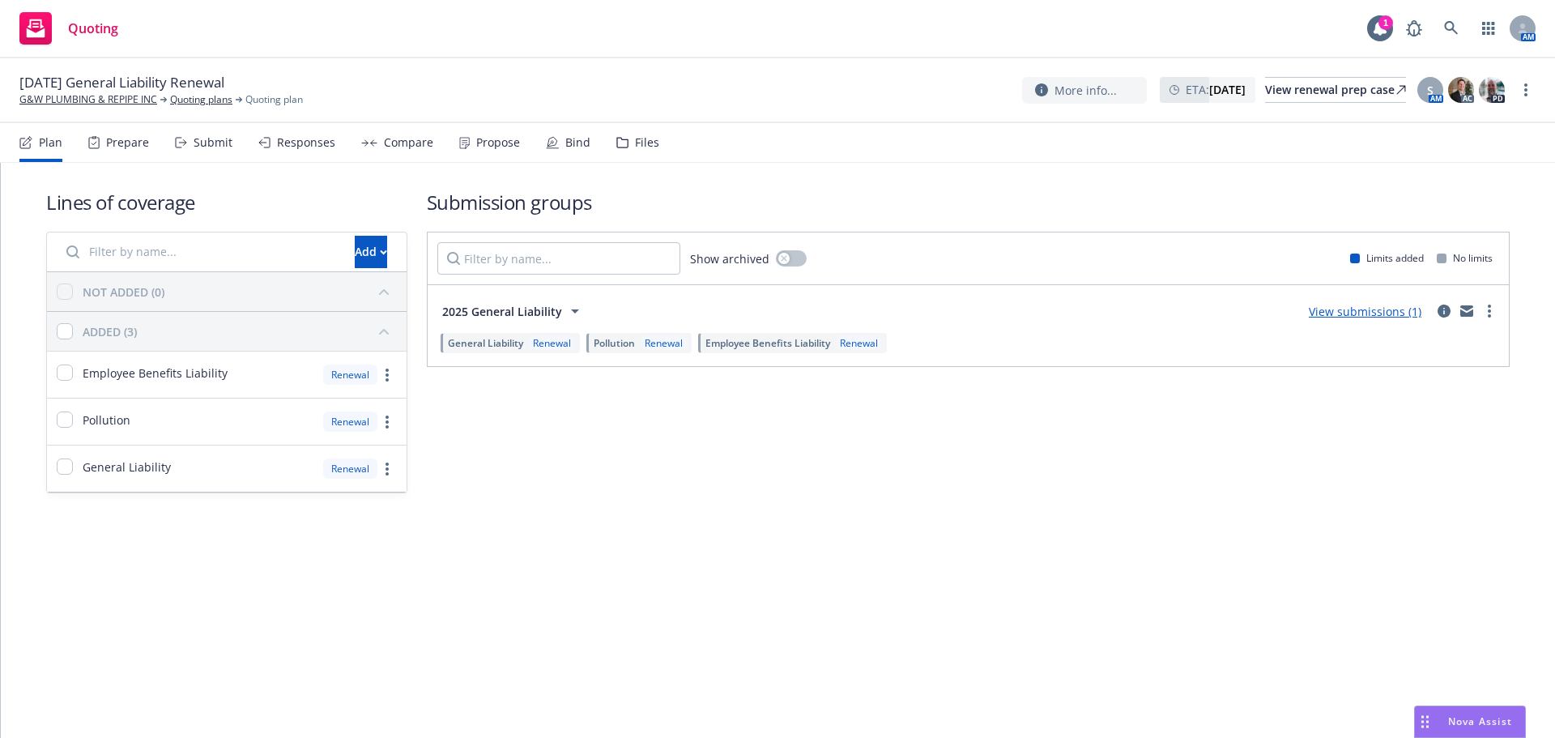
click at [565, 136] on div "Bind" at bounding box center [577, 142] width 25 height 13
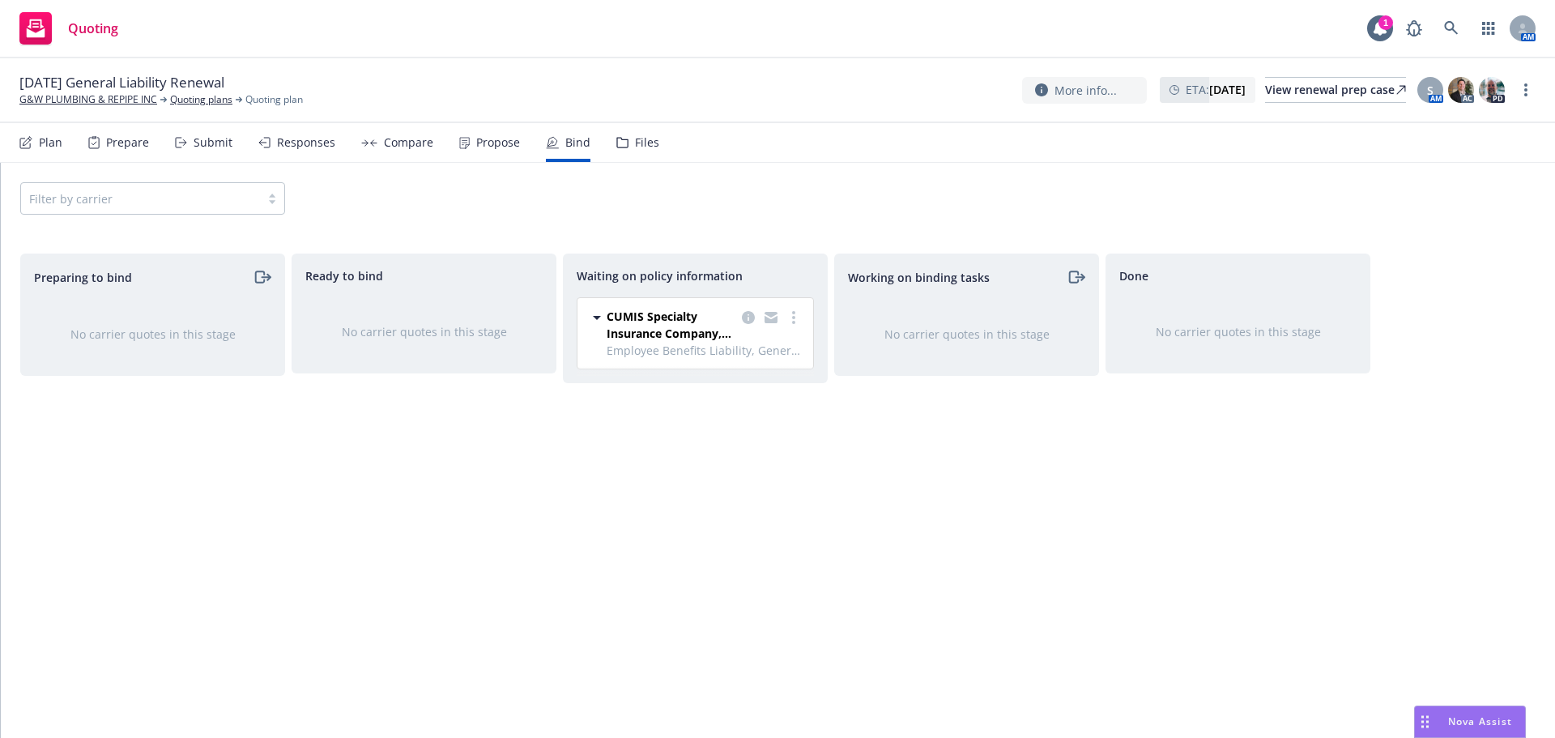
click at [789, 307] on div "CUMIS Specialty Insurance Company, Inc. Employee Benefits Liability, General Li…" at bounding box center [695, 333] width 236 height 70
click at [794, 326] on link "more" at bounding box center [793, 317] width 19 height 19
click at [760, 347] on span "Create policies" at bounding box center [715, 350] width 119 height 15
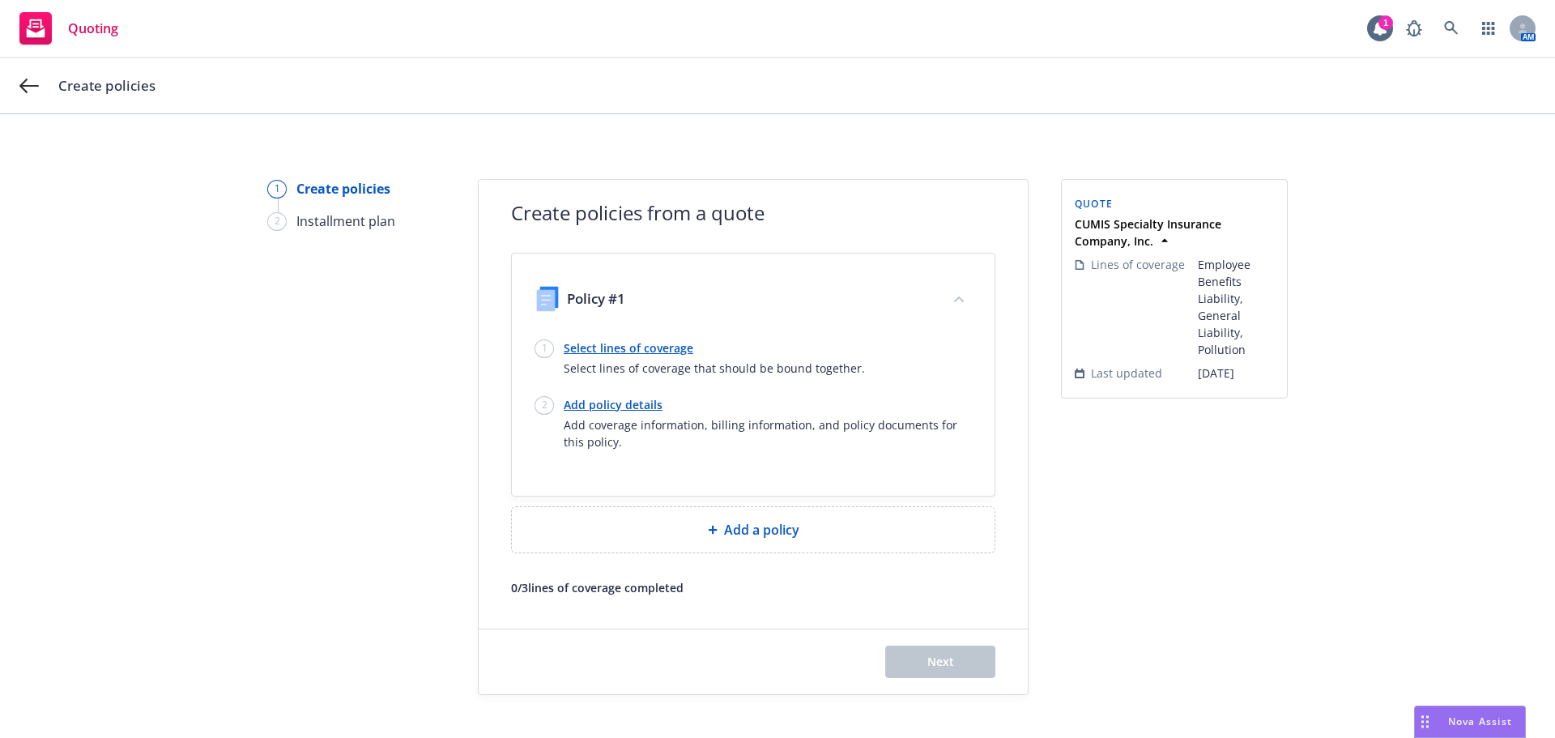
click at [607, 347] on link "Select lines of coverage" at bounding box center [714, 347] width 301 height 17
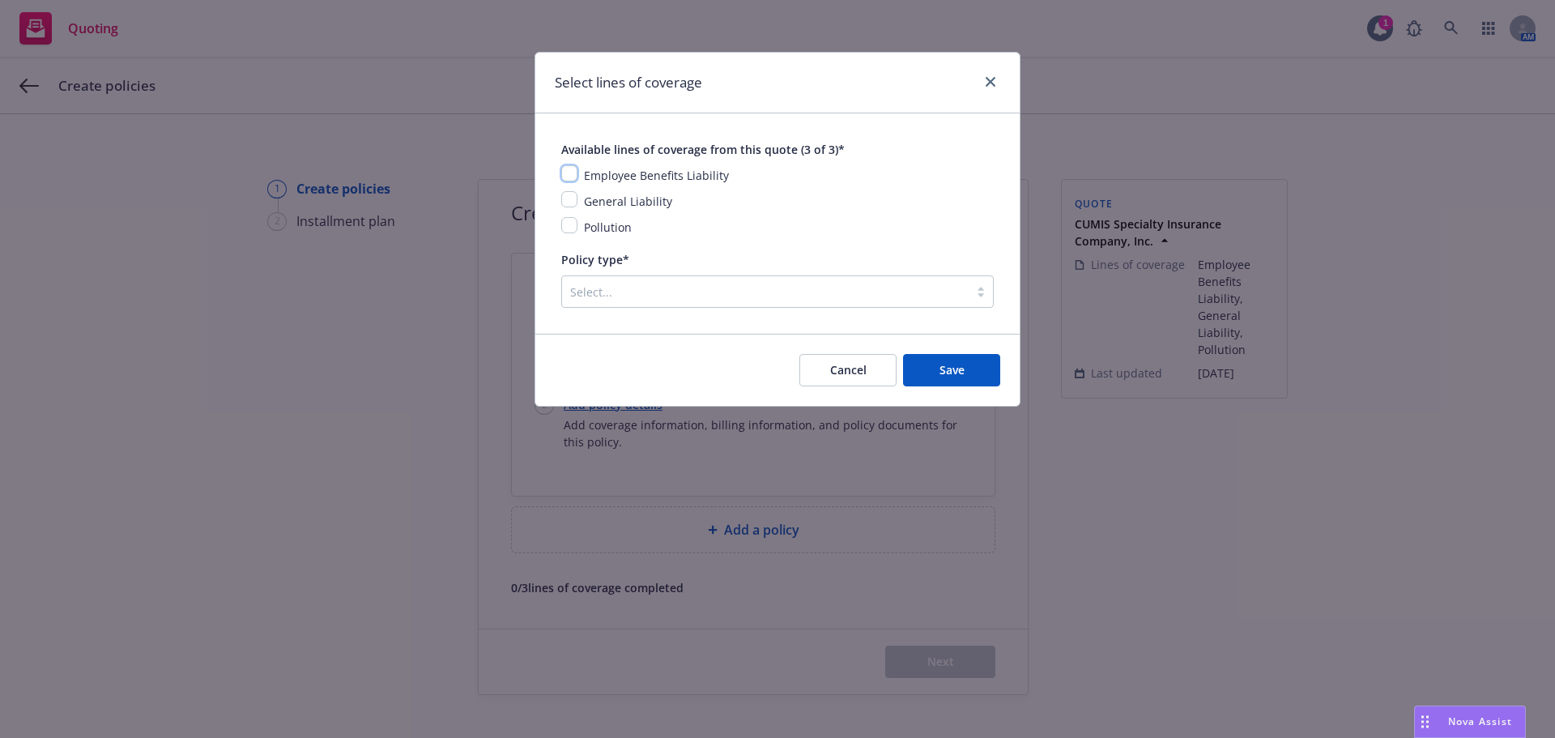
click at [572, 168] on input "checkbox" at bounding box center [569, 173] width 16 height 16
checkbox input "true"
click at [573, 190] on div "Employee Benefits Liability General Liability Pollution" at bounding box center [777, 200] width 433 height 71
click at [573, 202] on input "checkbox" at bounding box center [569, 199] width 16 height 16
checkbox input "true"
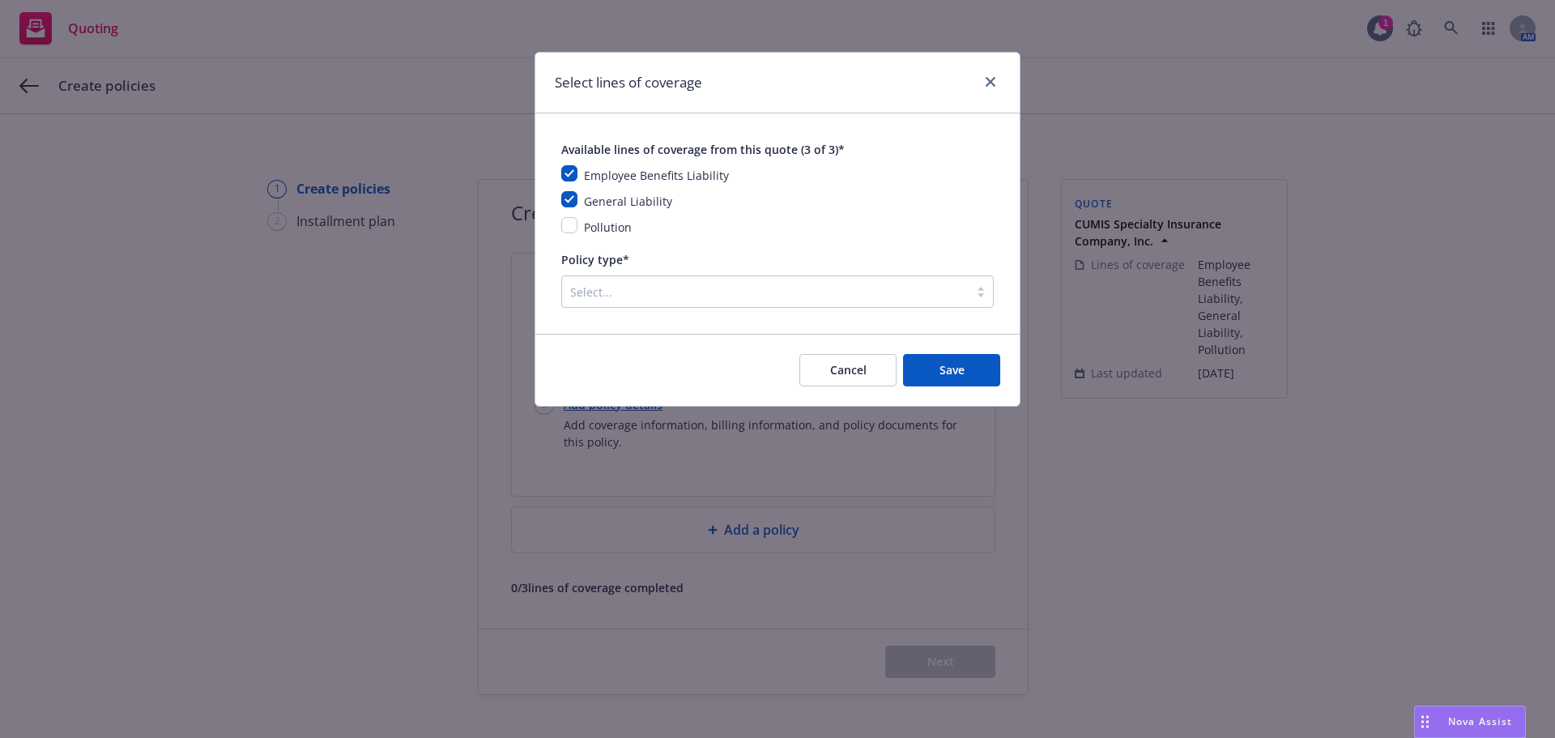
click at [573, 241] on div "Available lines of coverage from this quote (3 of 3)* Employee Benefits Liabili…" at bounding box center [777, 223] width 433 height 168
click at [571, 232] on input "checkbox" at bounding box center [569, 225] width 16 height 16
checkbox input "true"
click at [859, 305] on div "Select..." at bounding box center [777, 291] width 433 height 32
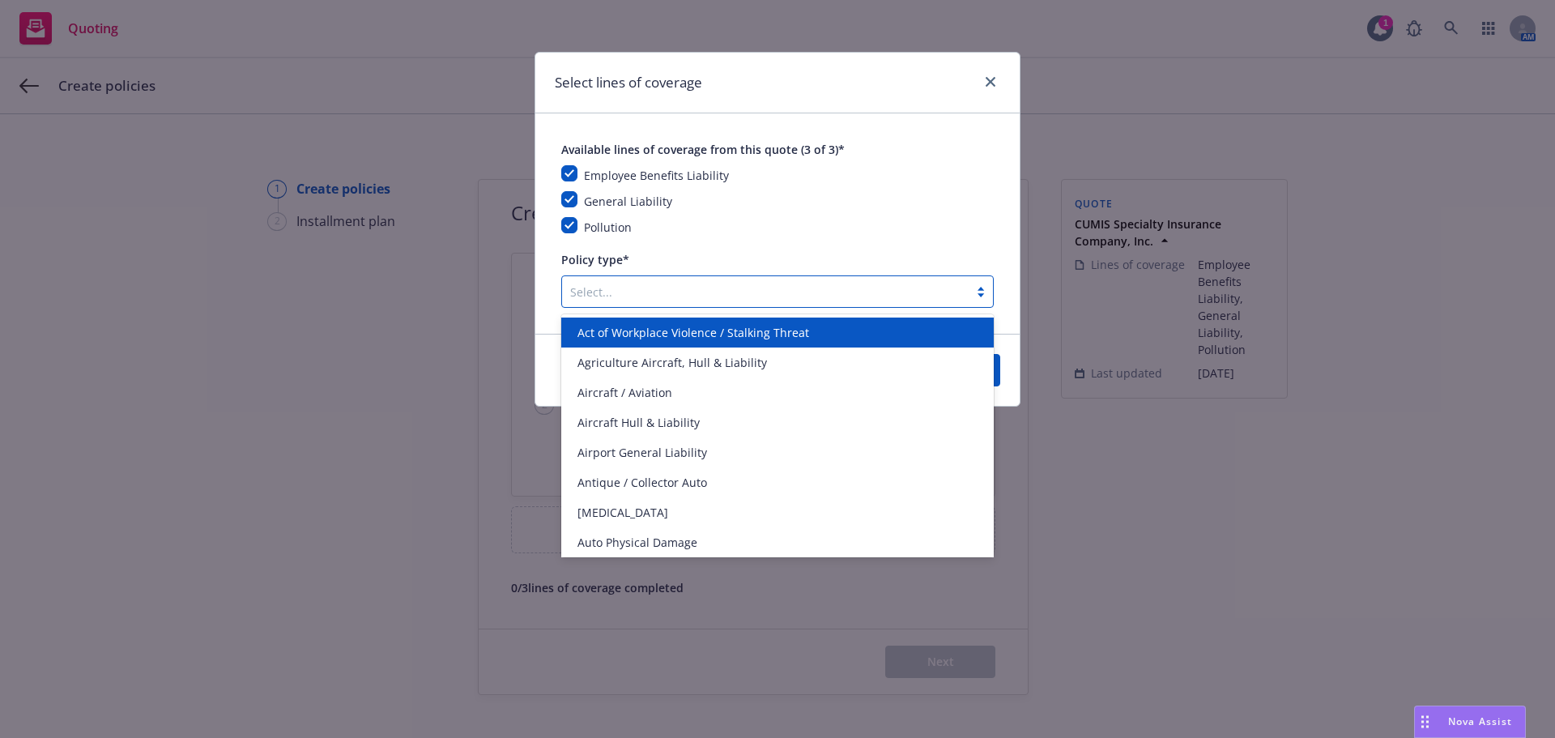
click at [731, 288] on div at bounding box center [765, 291] width 390 height 19
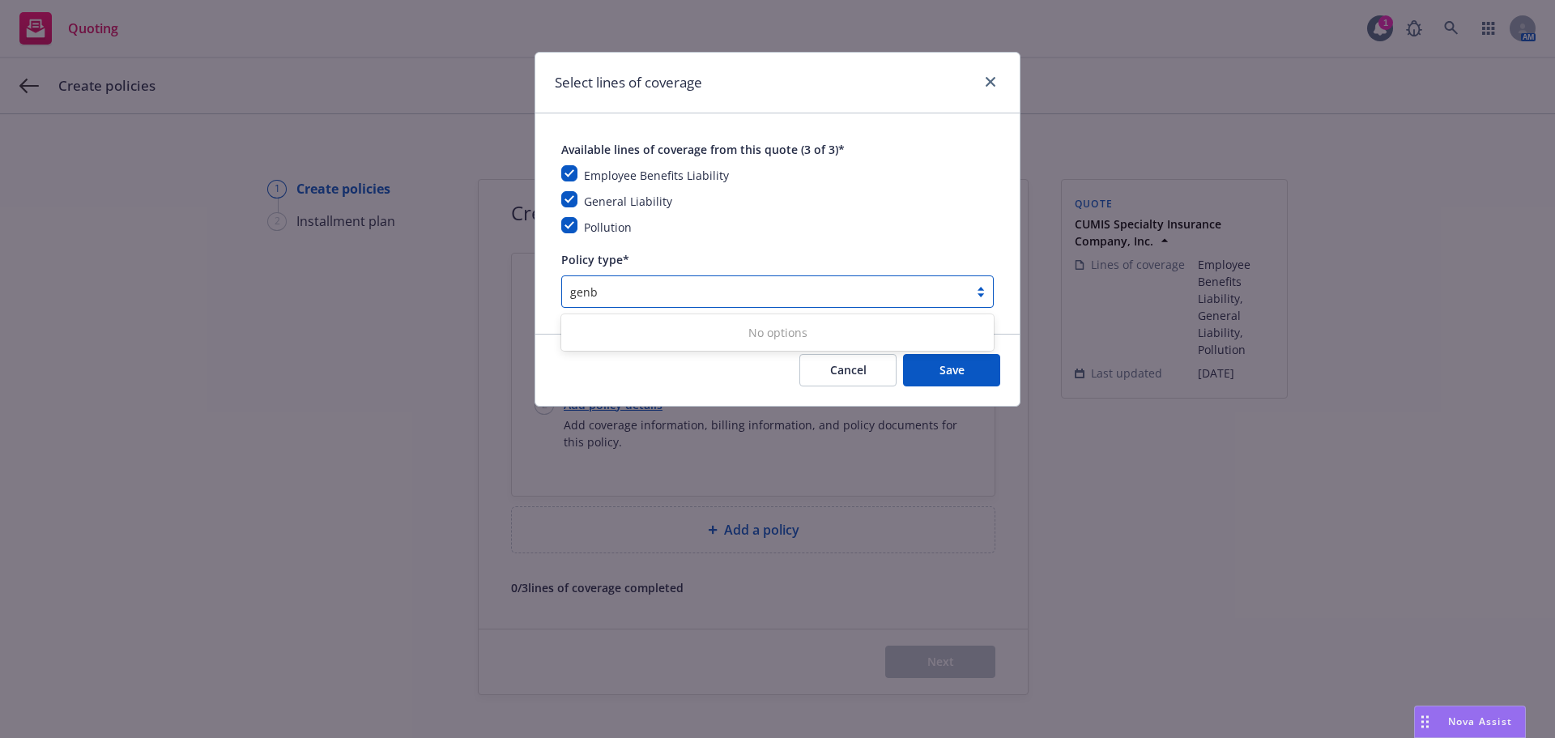
type input "gen"
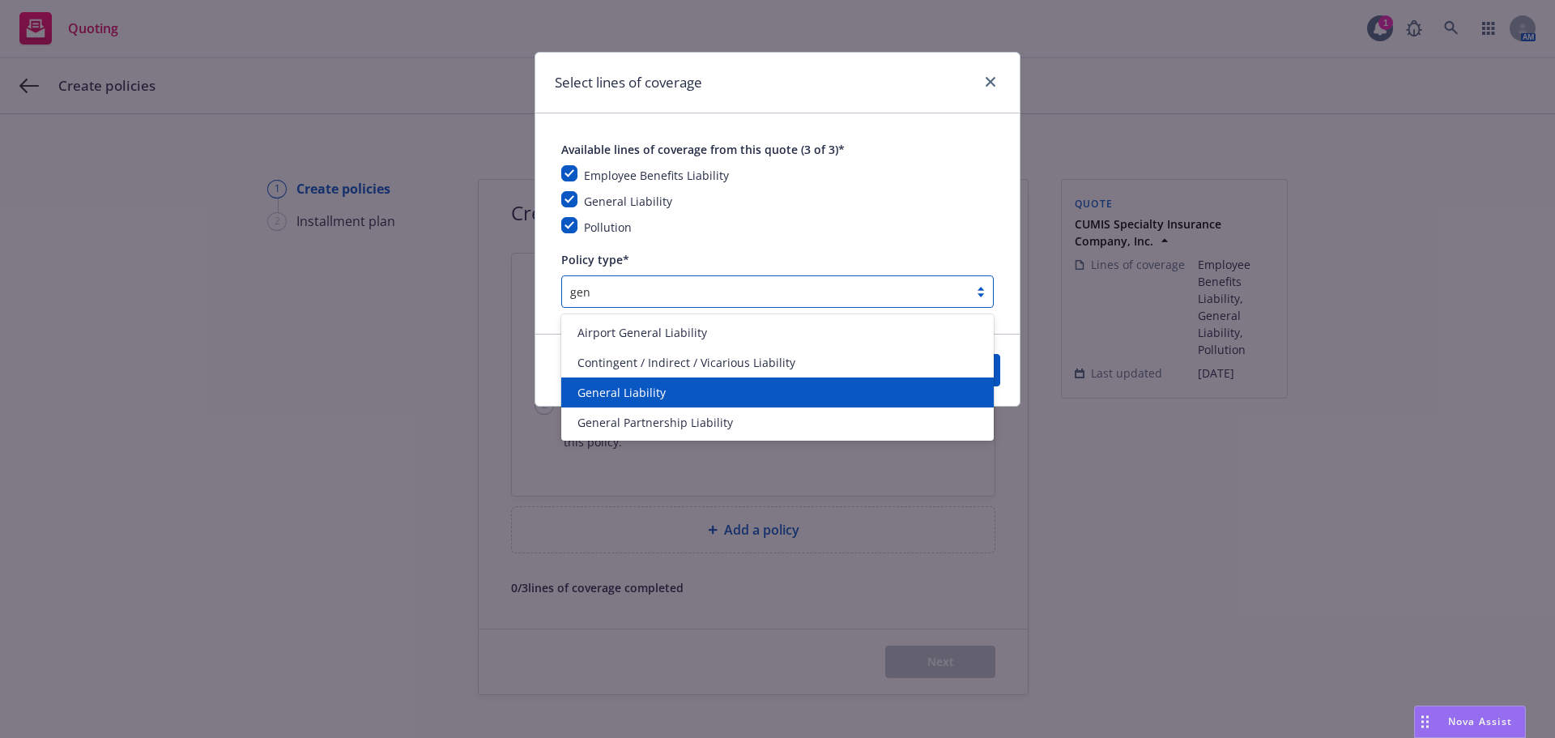
click at [829, 396] on div "General Liability" at bounding box center [777, 392] width 413 height 17
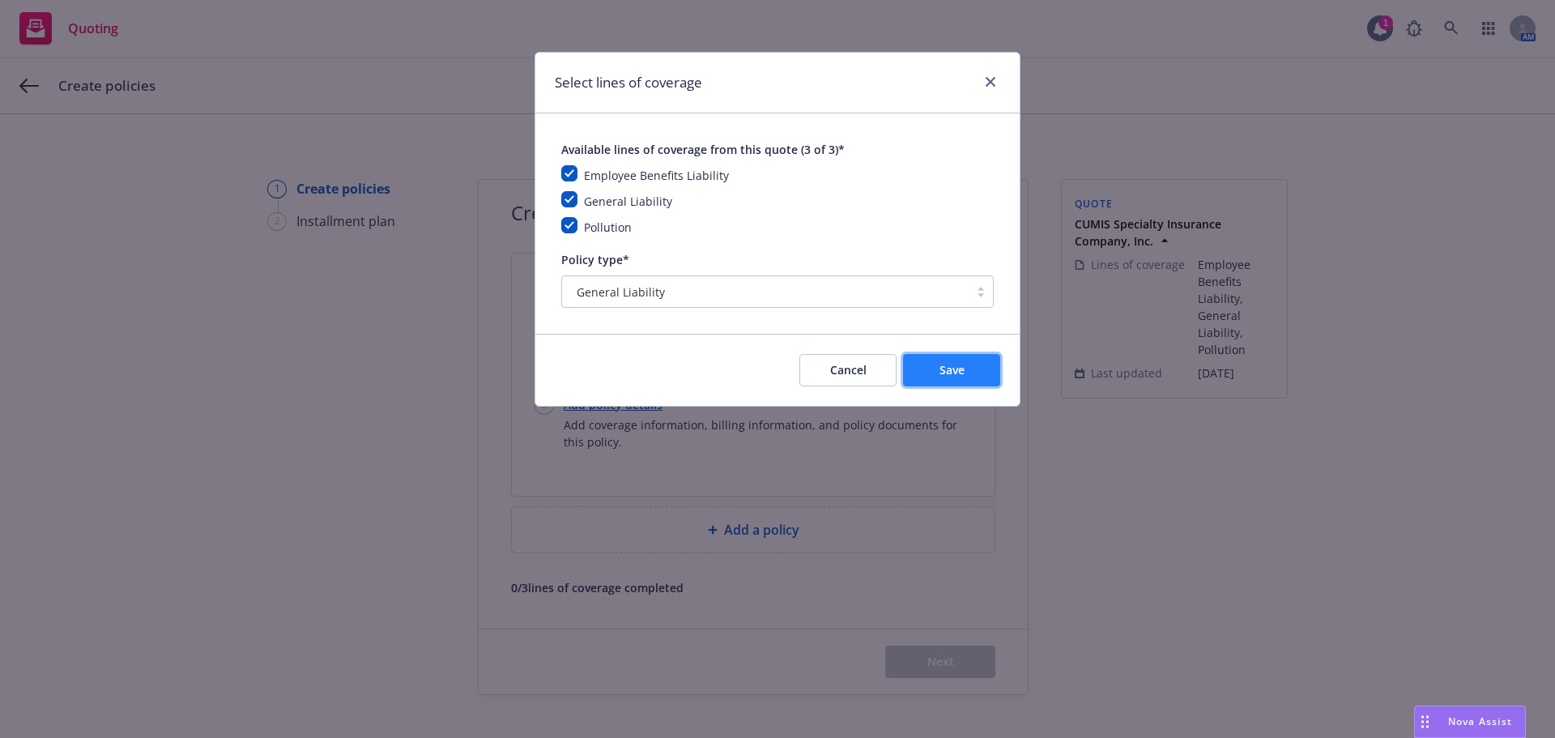
click at [918, 376] on button "Save" at bounding box center [951, 370] width 97 height 32
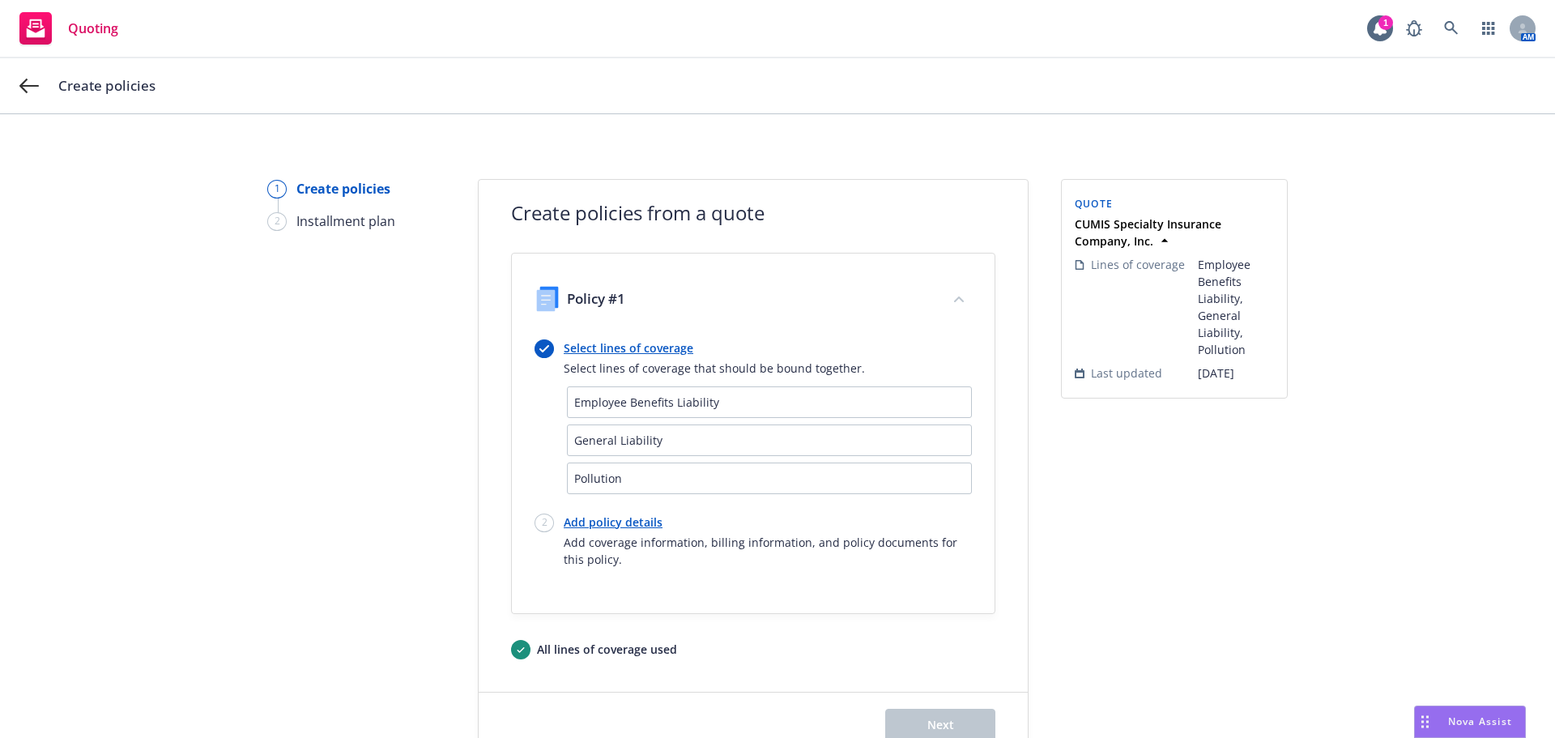
click at [582, 522] on link "Add policy details" at bounding box center [768, 522] width 408 height 17
select select "12"
select select "CA"
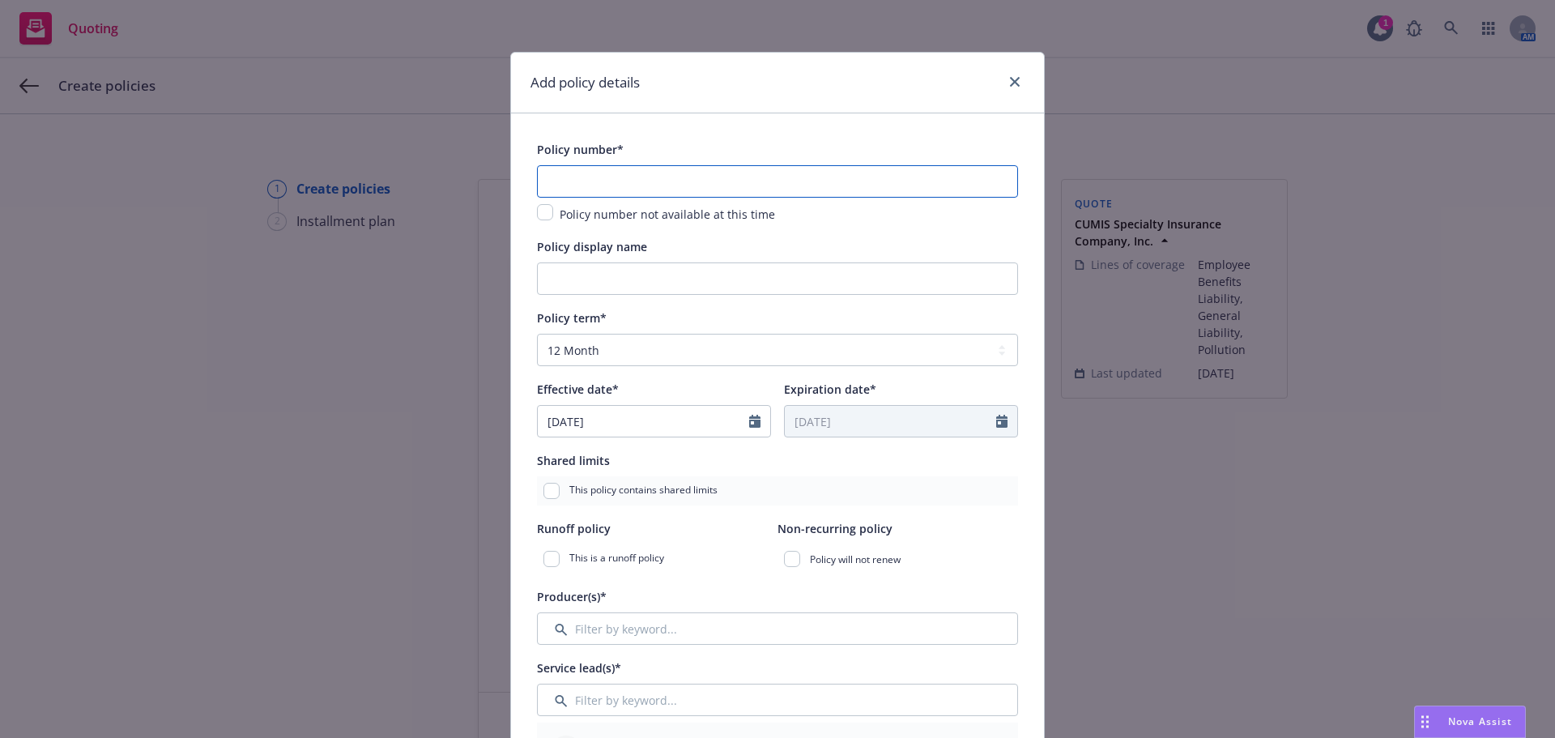
click at [556, 180] on input "text" at bounding box center [777, 181] width 481 height 32
paste input "CSCU010179302"
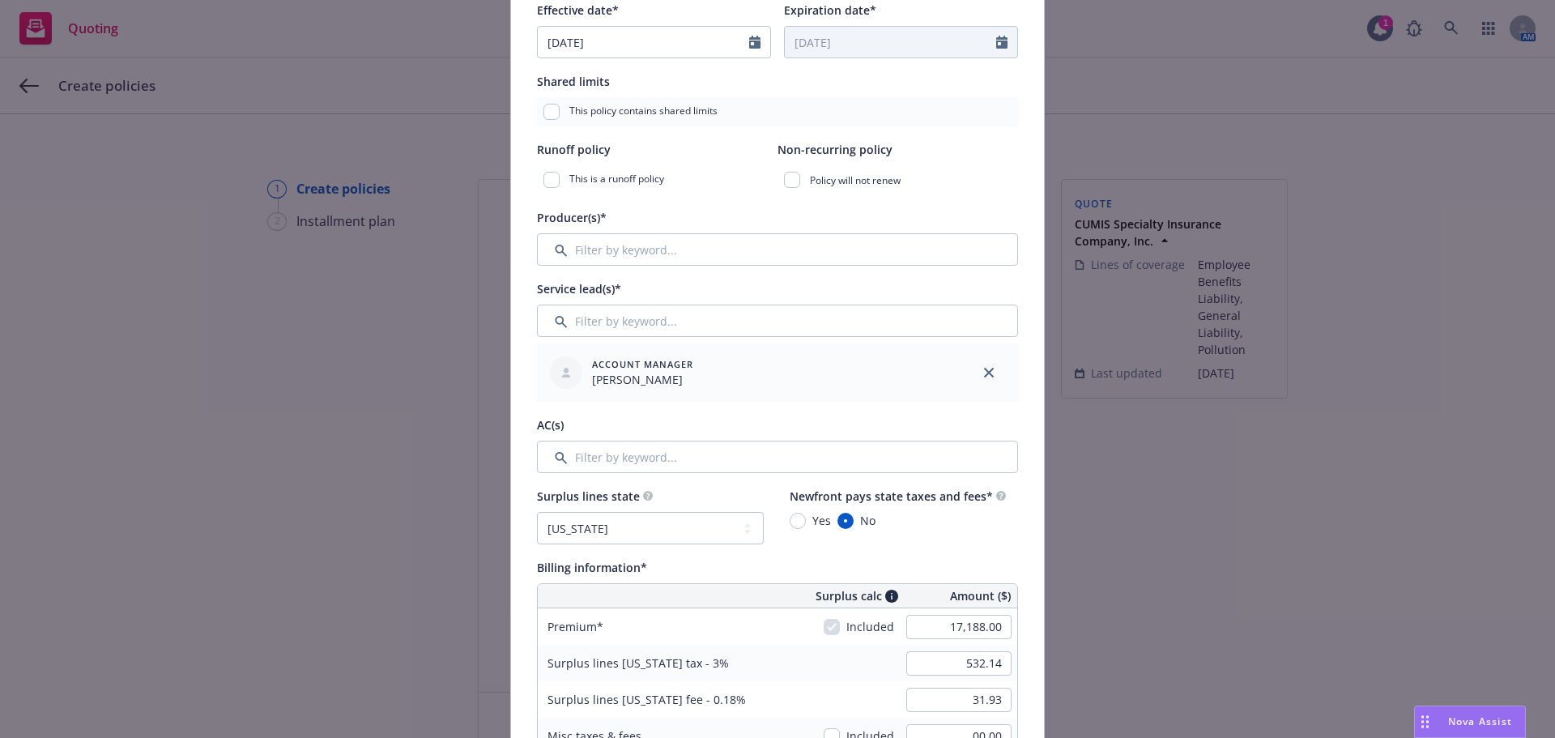
scroll to position [594, 0]
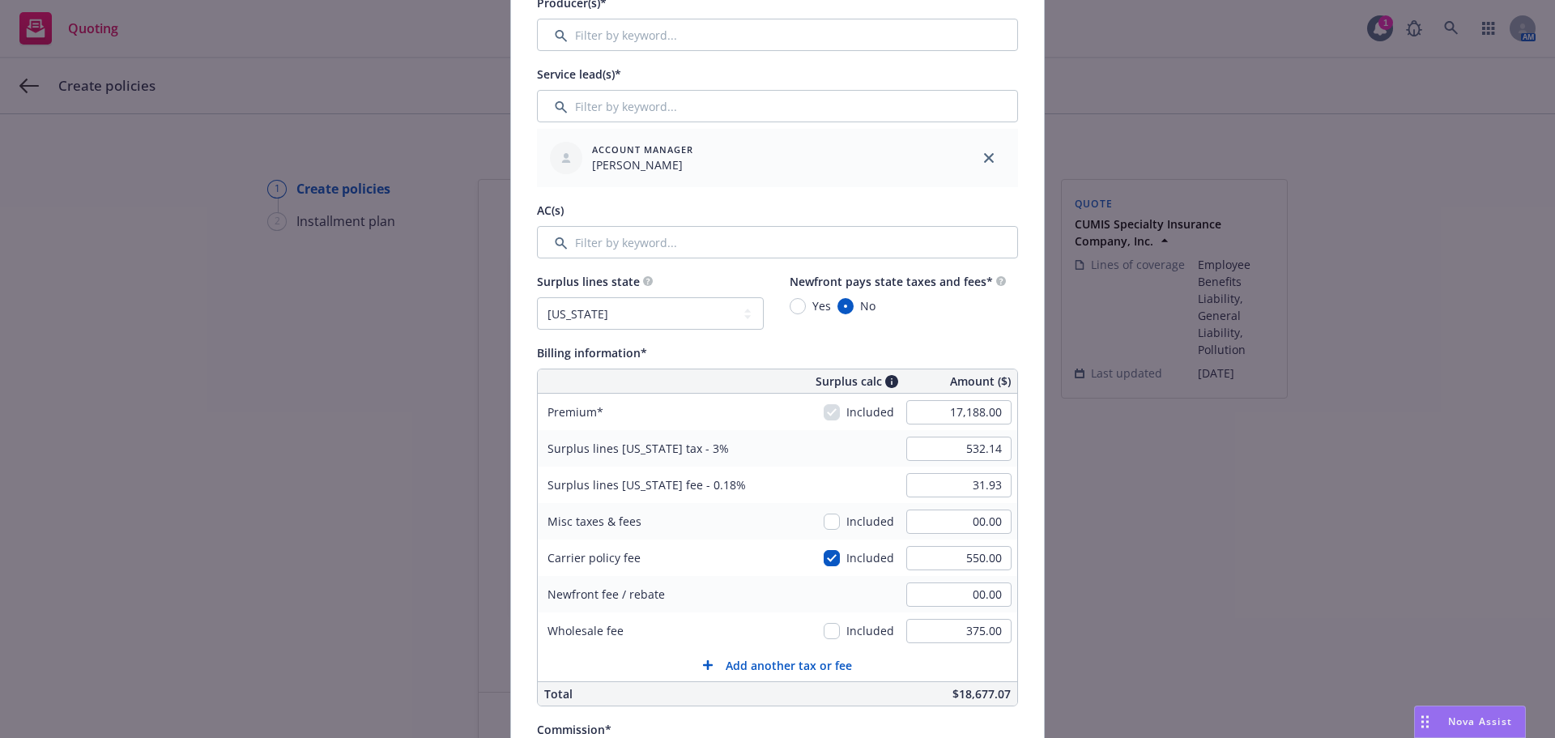
type input "CSCU010179302"
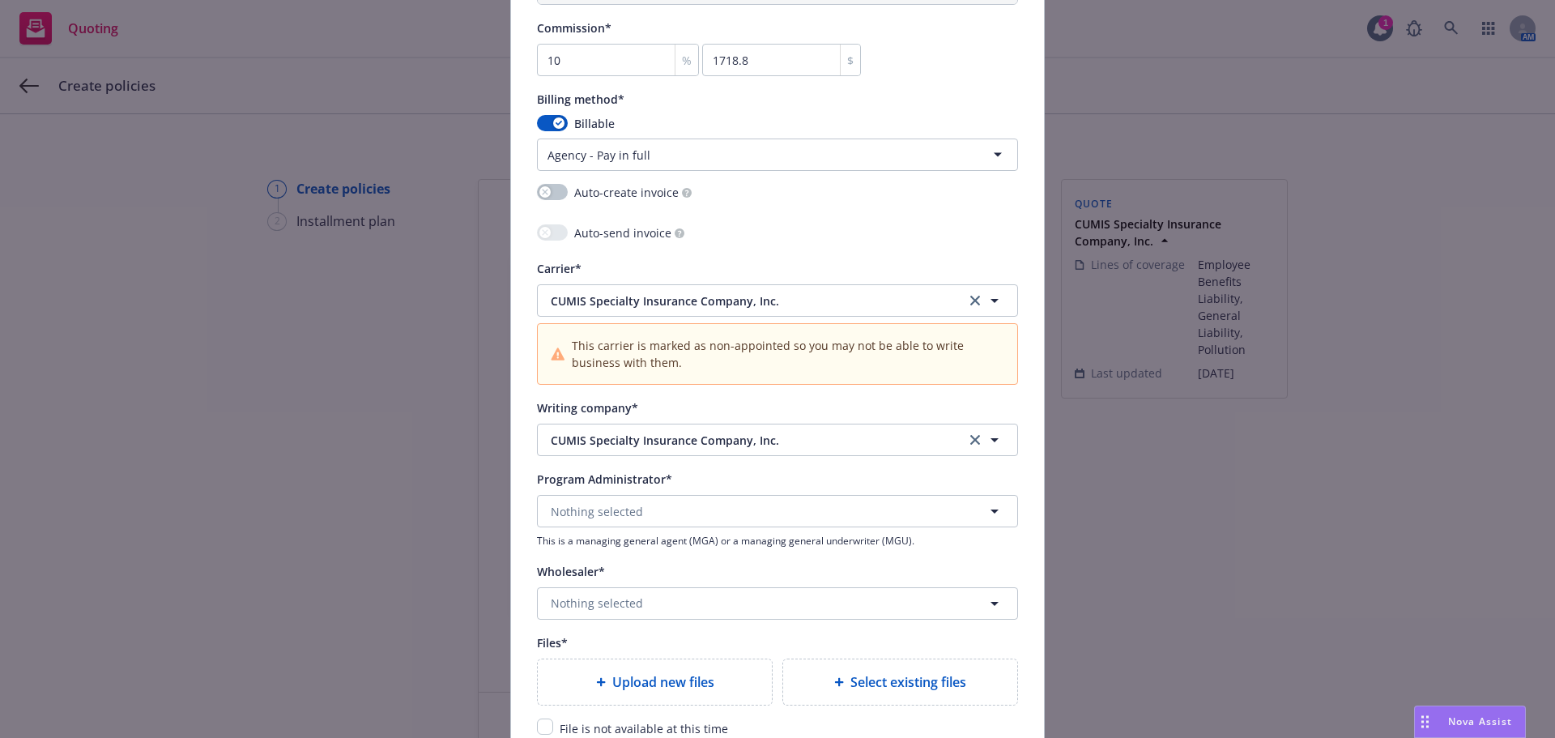
scroll to position [1296, 0]
click at [559, 610] on span "Nothing selected" at bounding box center [597, 602] width 92 height 17
type input "USG"
click at [615, 502] on span "Nothing selected" at bounding box center [597, 510] width 92 height 17
type input "USG"
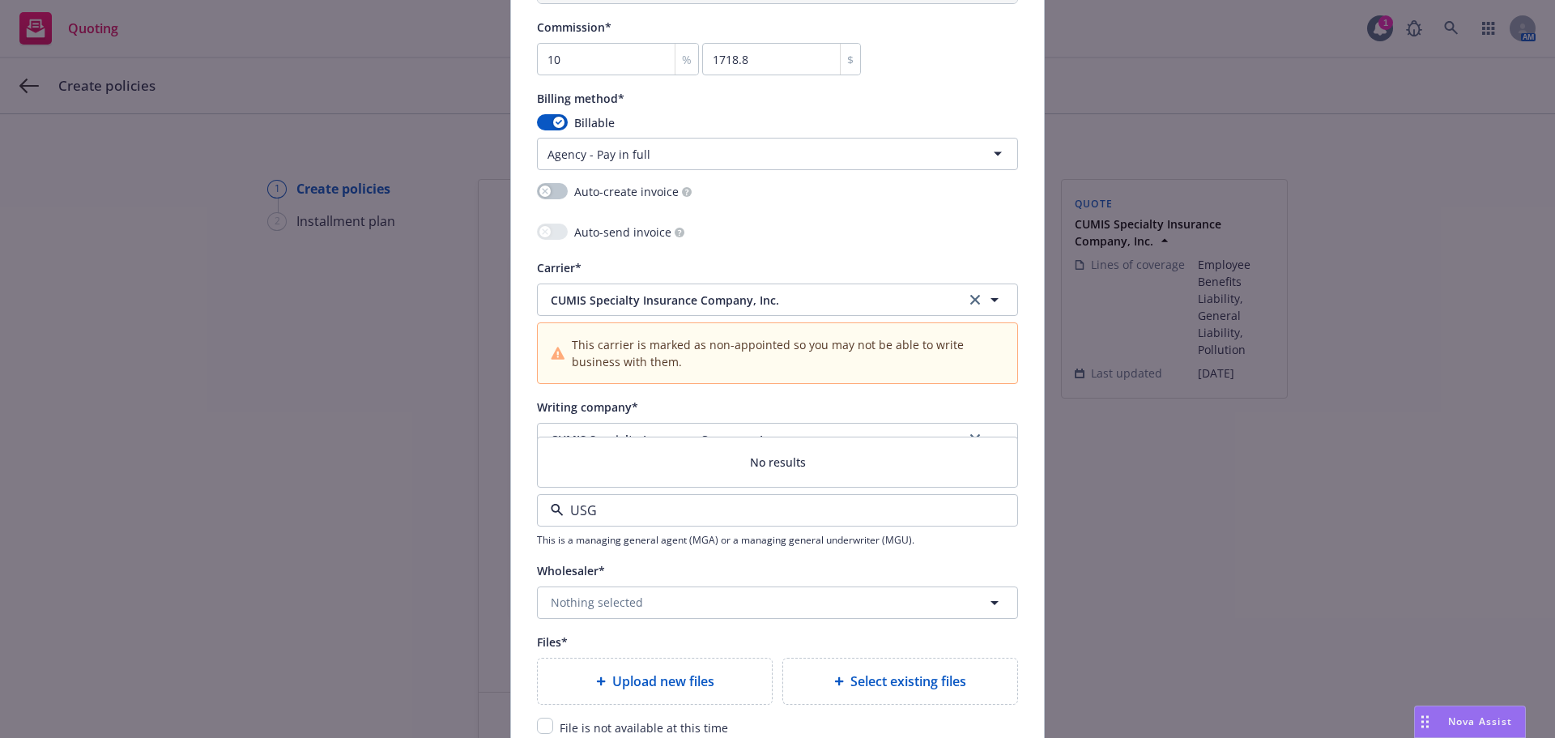
click at [647, 516] on button "Nothing selected" at bounding box center [777, 510] width 481 height 32
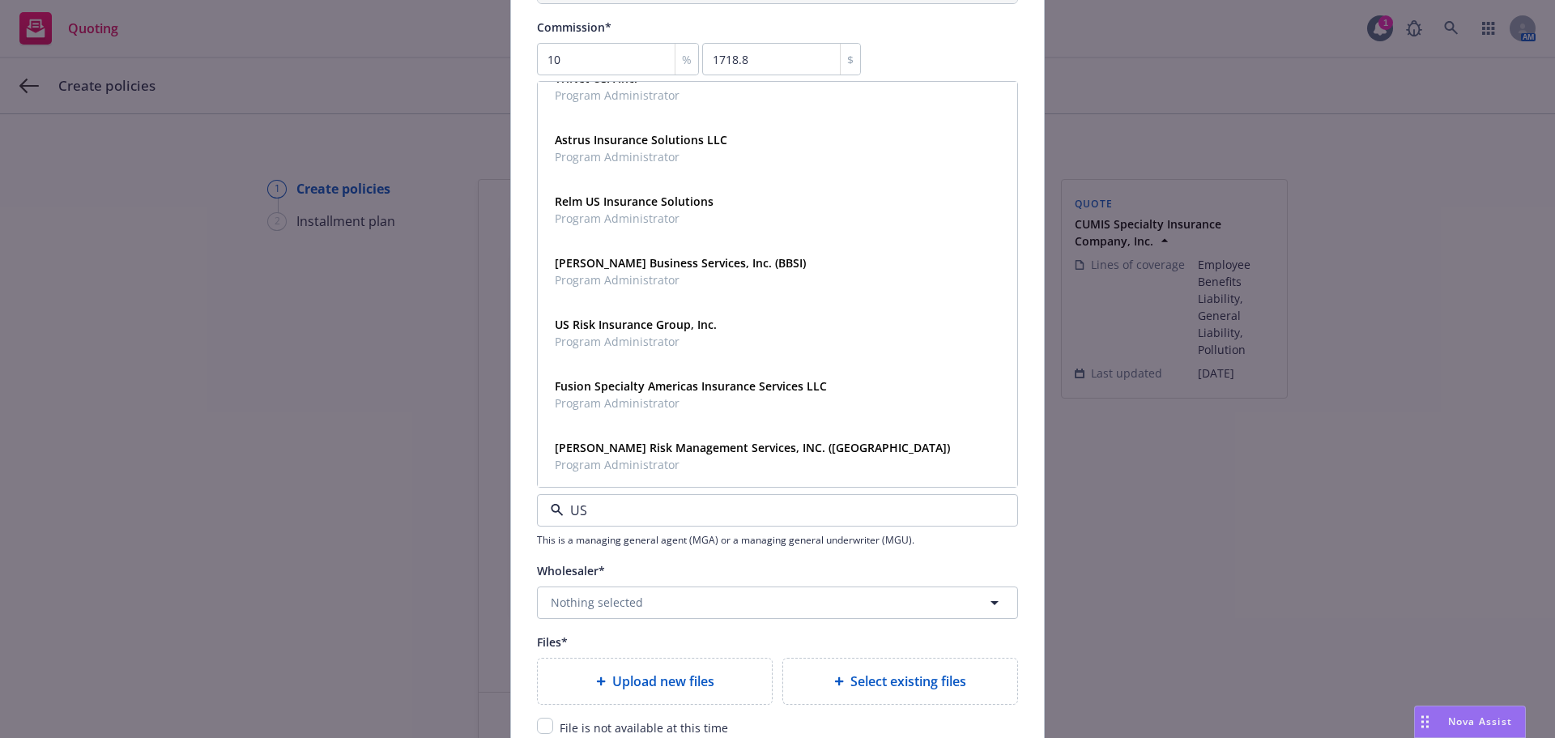
scroll to position [1512, 0]
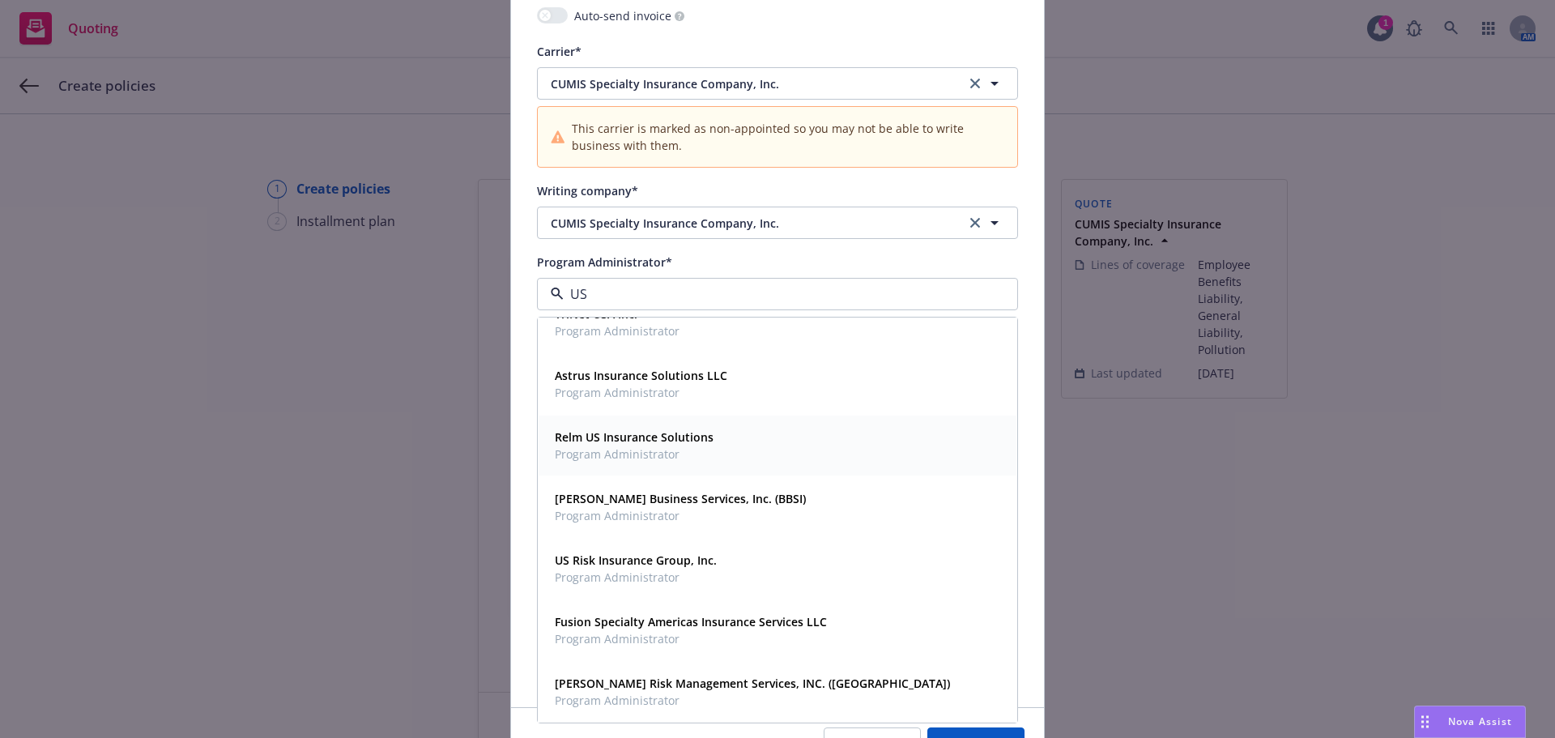
type input "US"
click at [301, 442] on div "Add policy details Policy number* CSCU010179302 Policy number not available at …" at bounding box center [777, 369] width 1555 height 738
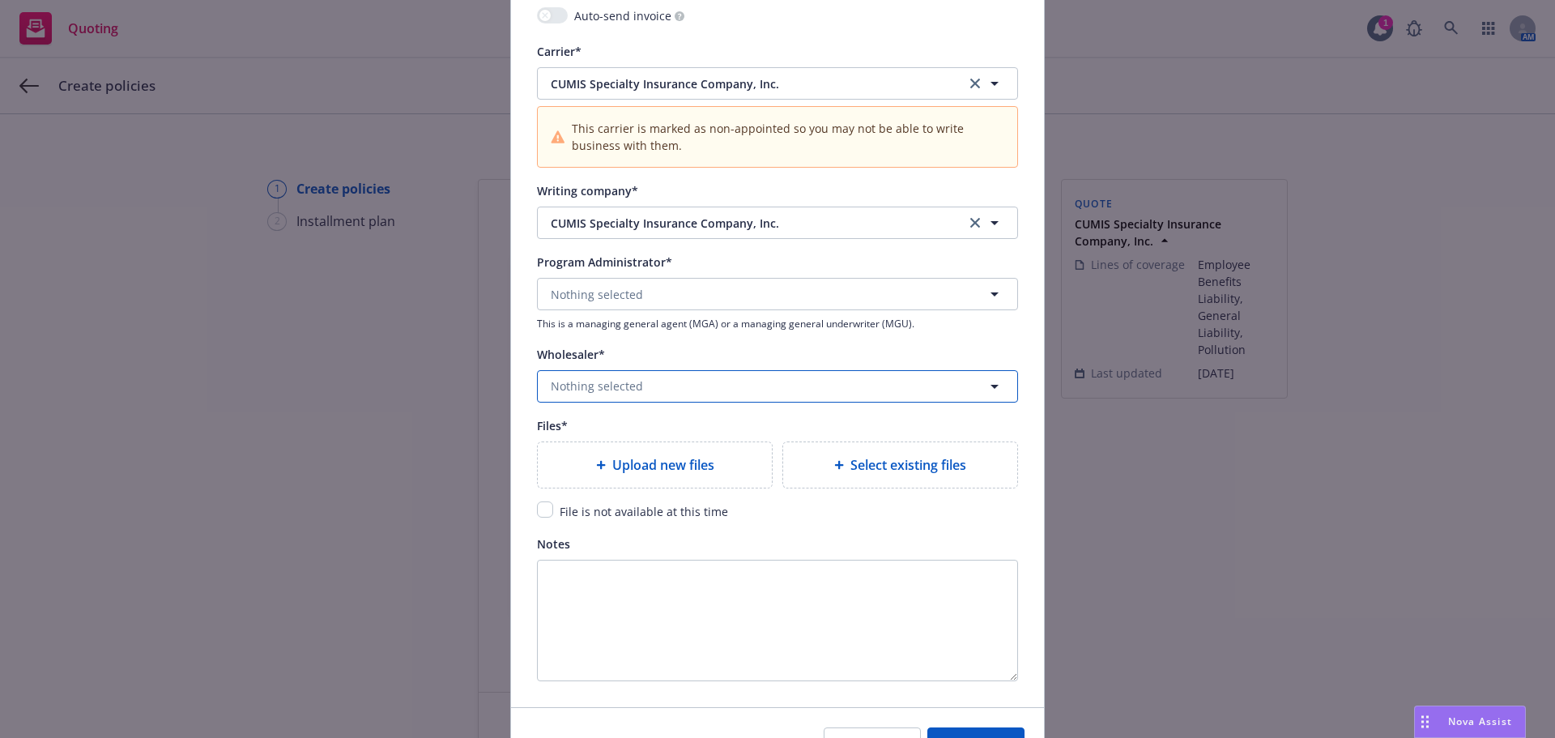
click at [622, 384] on span "Nothing selected" at bounding box center [597, 385] width 92 height 17
type input "U"
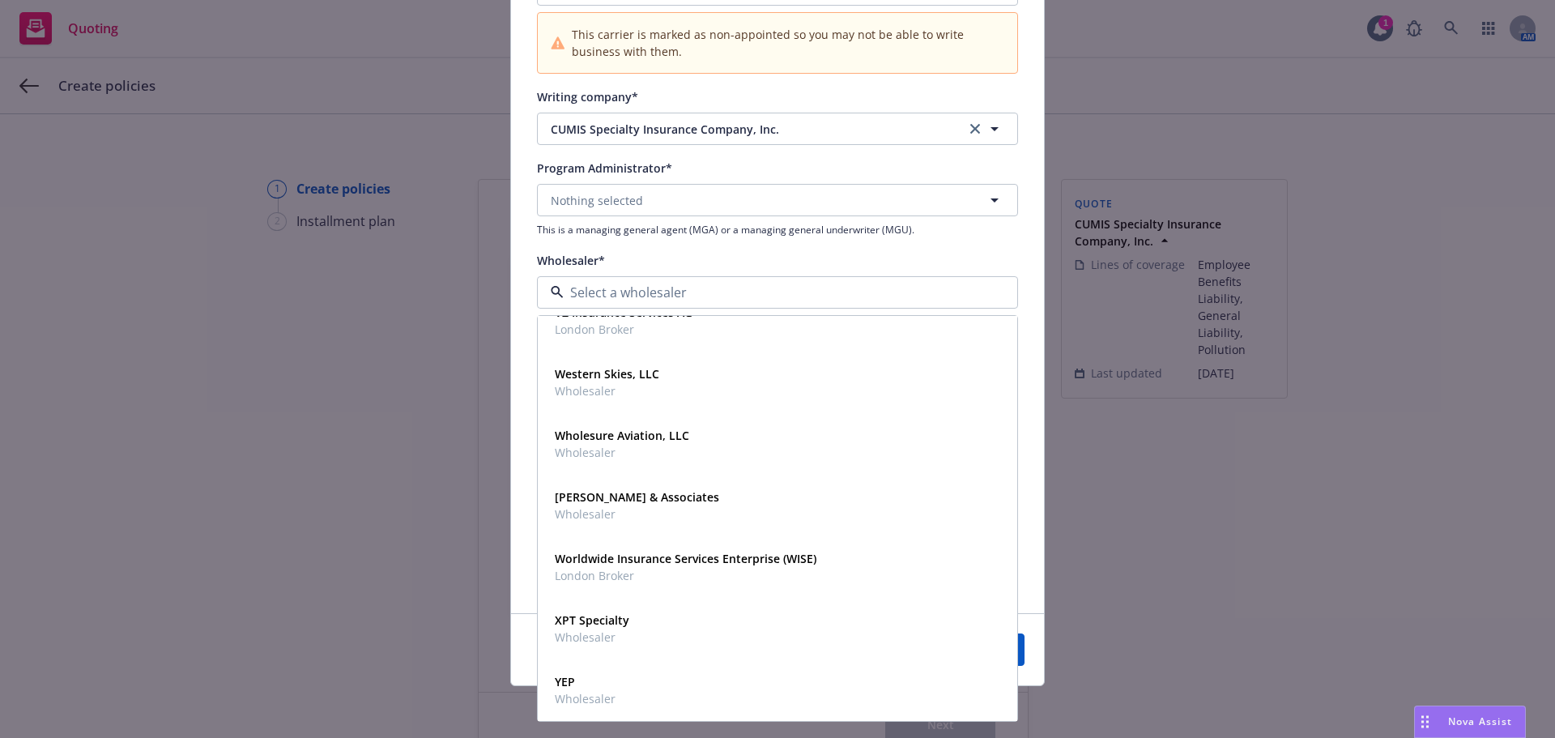
scroll to position [0, 0]
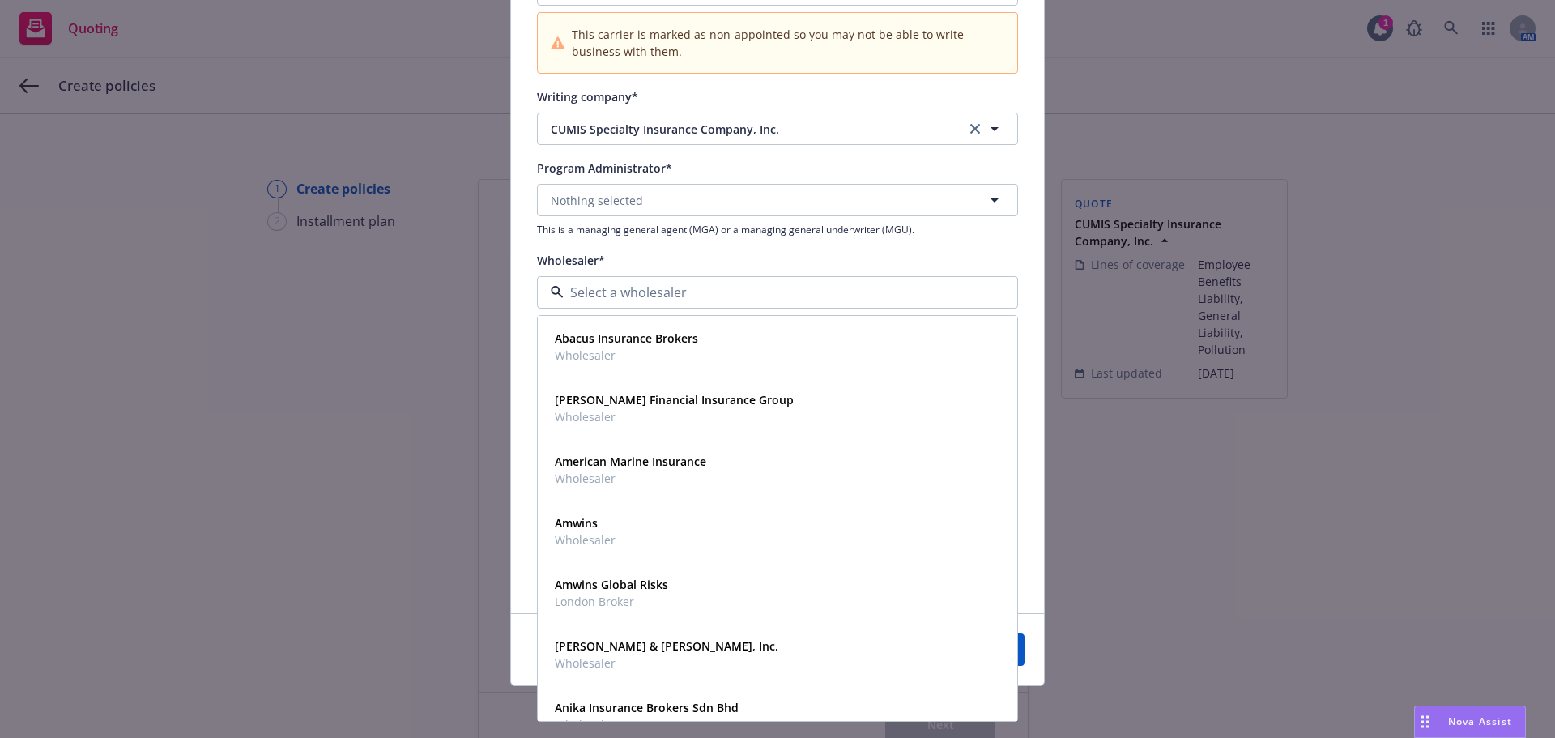
click at [1190, 557] on div "Add policy details Policy number* CSCU010179302 Policy number not available at …" at bounding box center [777, 369] width 1555 height 738
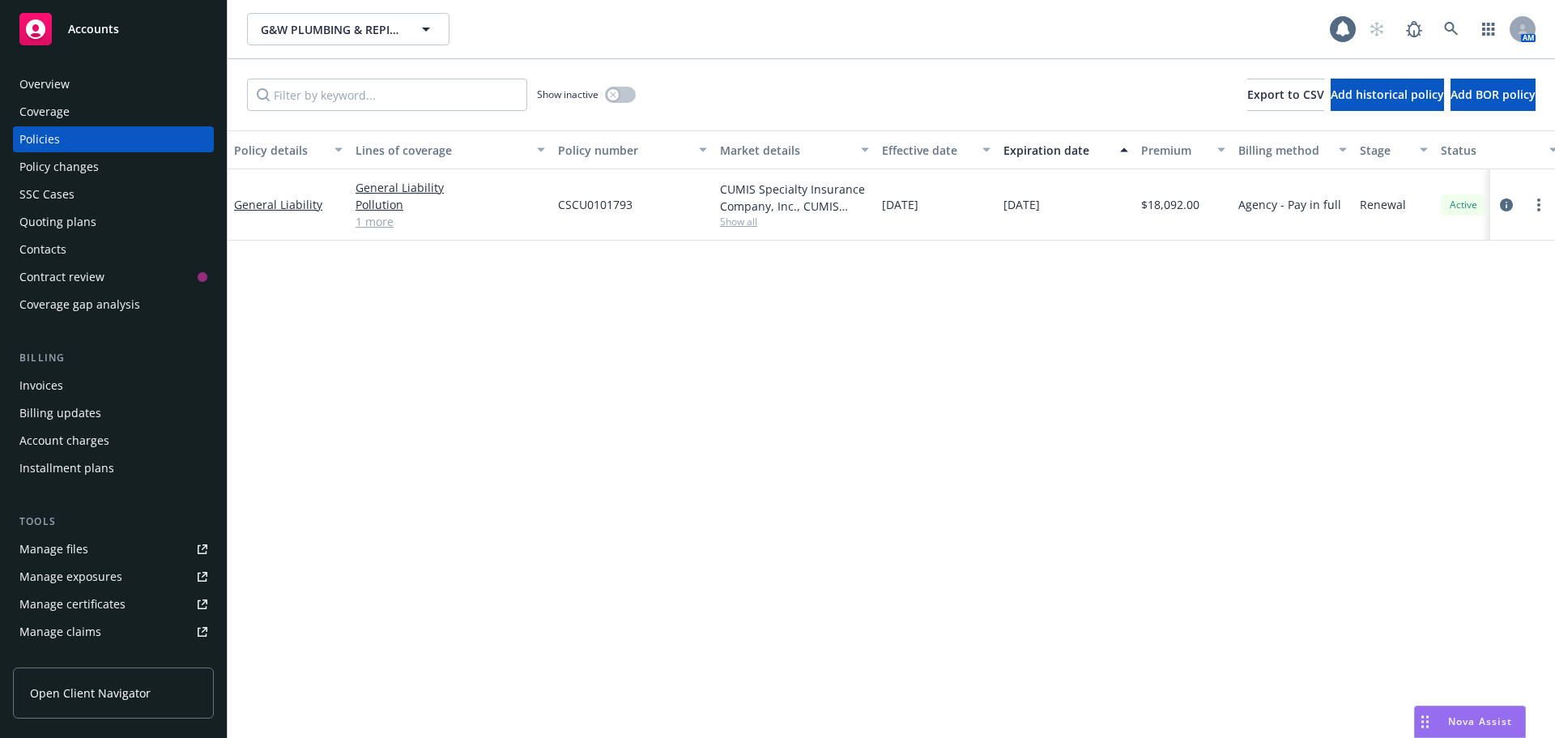
click at [740, 217] on span "Show all" at bounding box center [794, 222] width 149 height 14
click at [1033, 318] on div "Policy details Lines of coverage Policy number Market details Effective date Ex…" at bounding box center [892, 433] width 1328 height 607
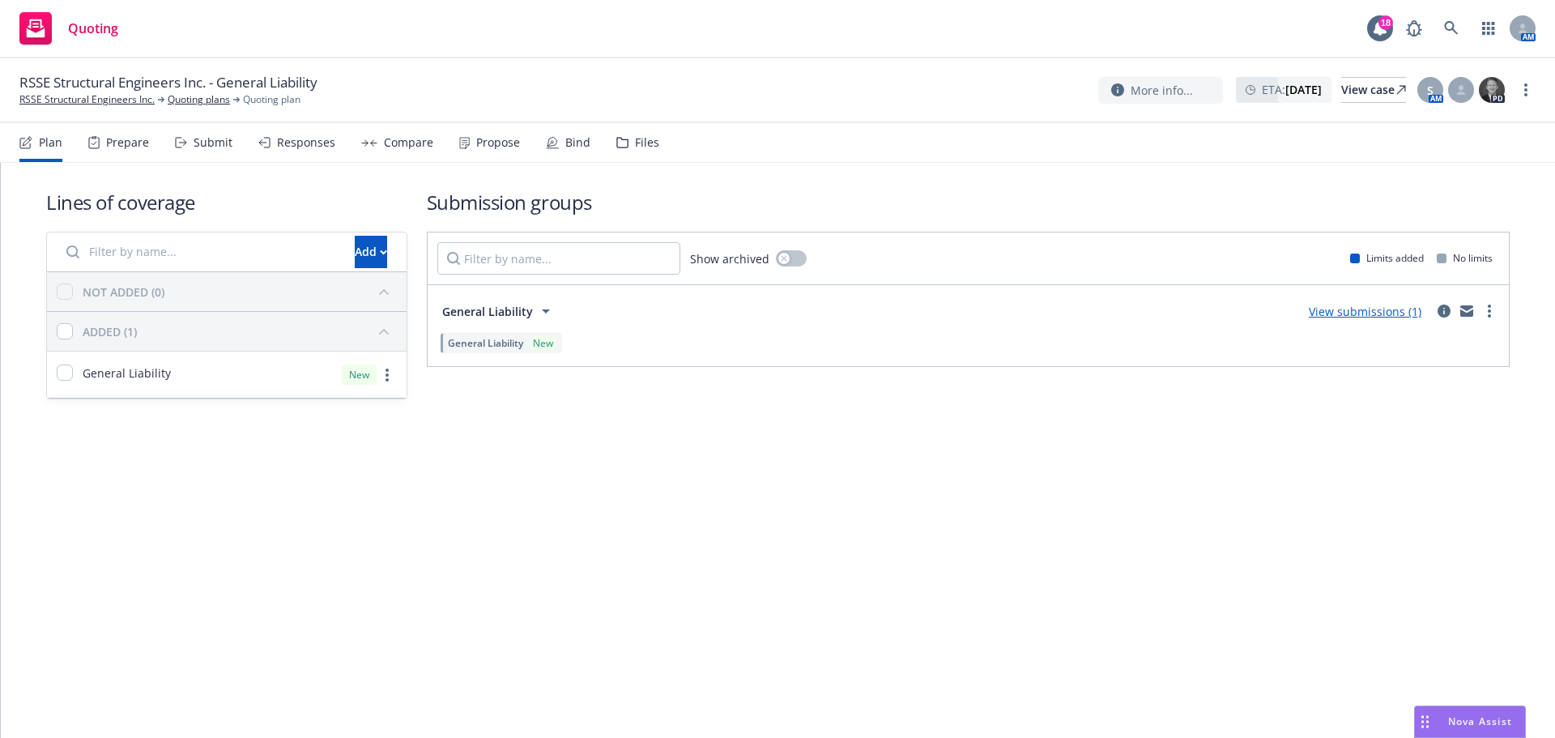
click at [489, 139] on div "Propose" at bounding box center [498, 142] width 44 height 13
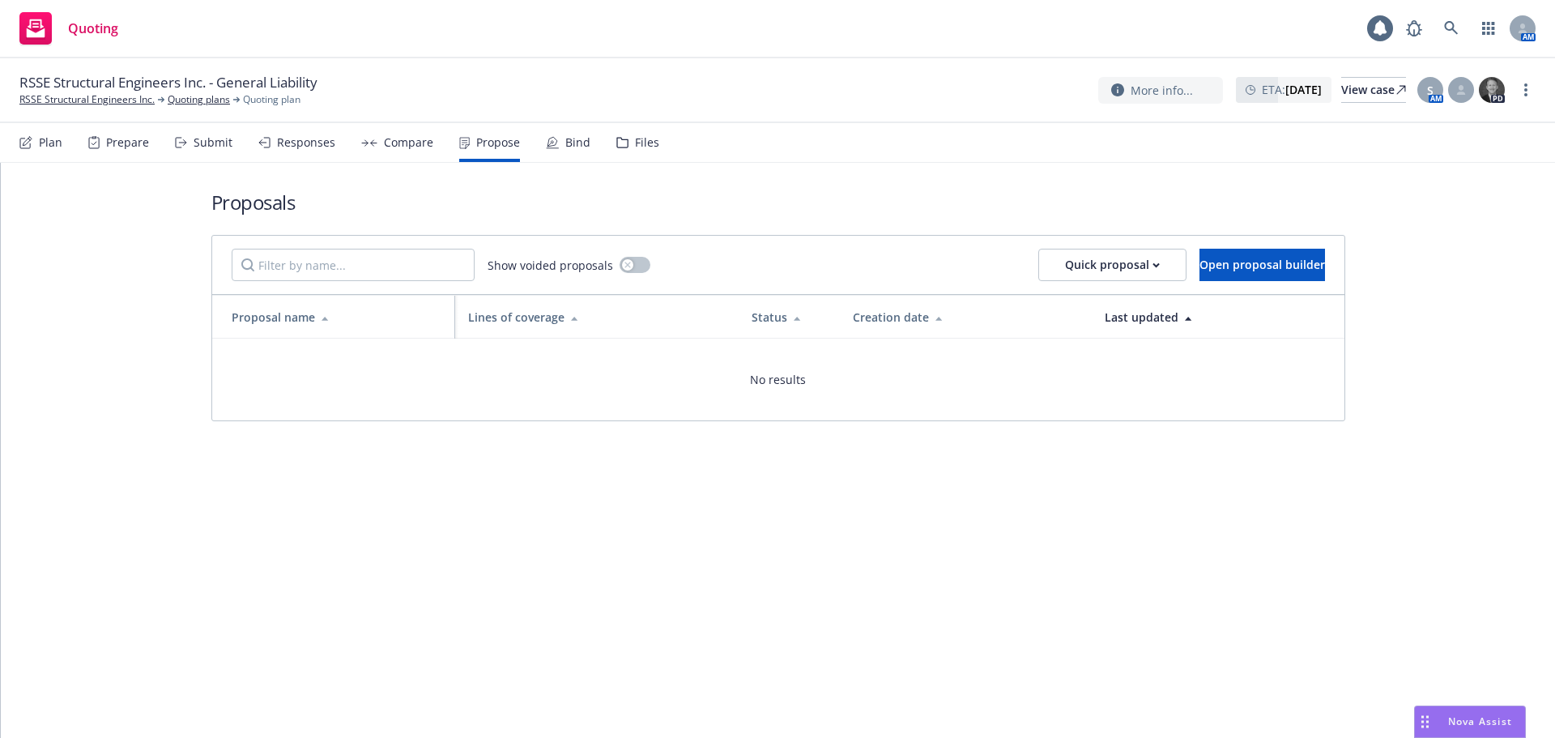
drag, startPoint x: 207, startPoint y: 150, endPoint x: 344, endPoint y: 305, distance: 207.1
click at [207, 150] on div "Submit" at bounding box center [204, 142] width 58 height 39
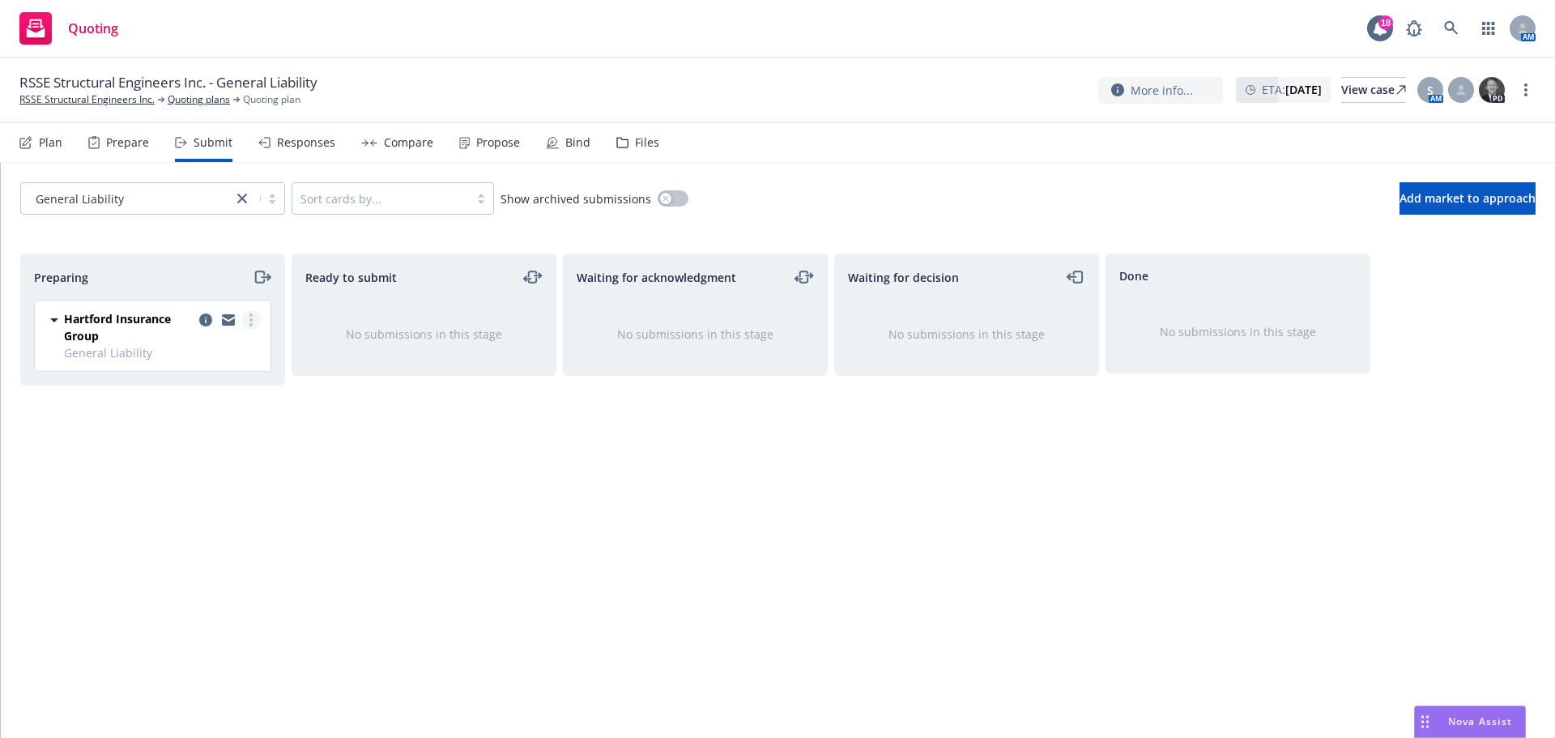
click at [246, 319] on link "more" at bounding box center [250, 319] width 19 height 19
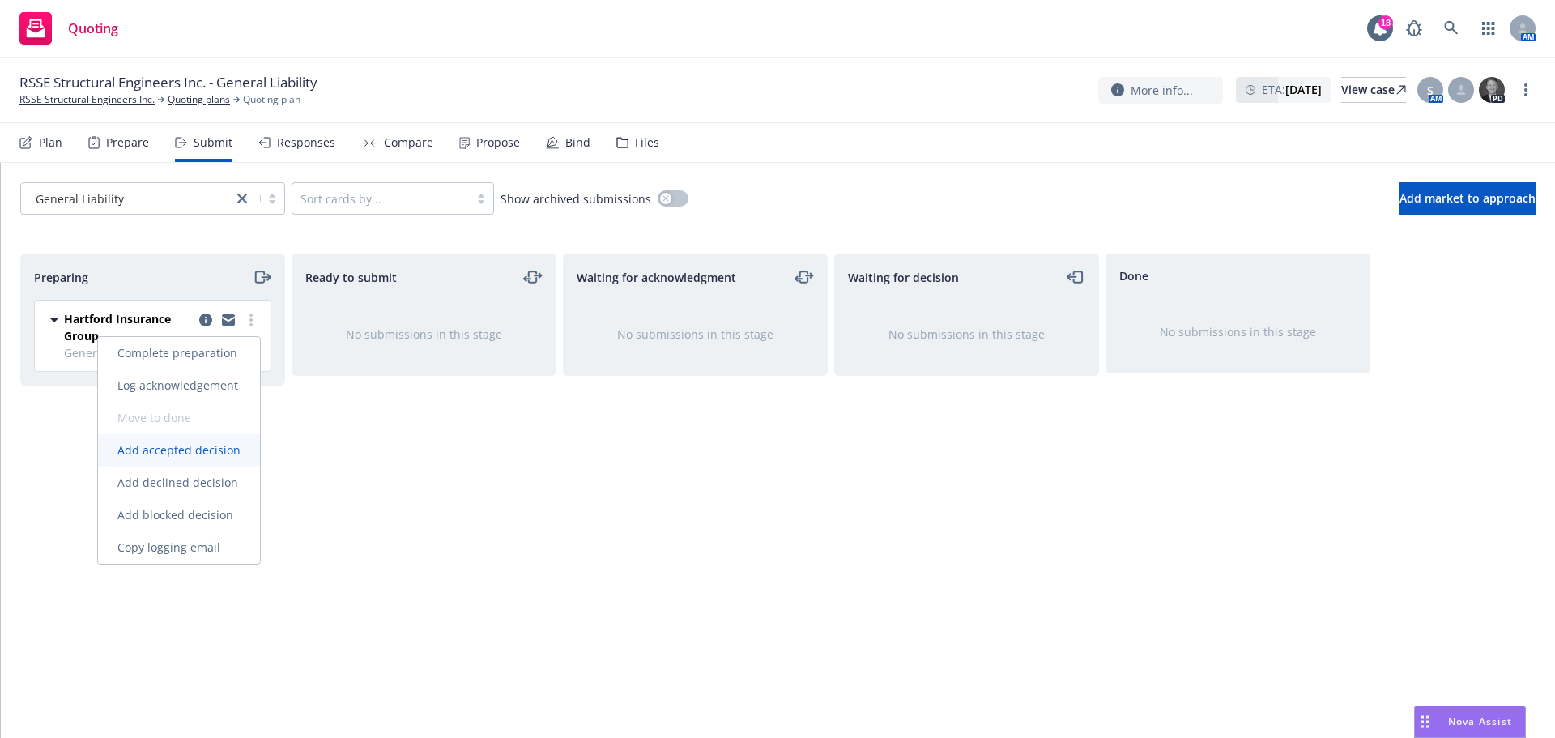
click at [222, 457] on span "Add accepted decision" at bounding box center [179, 449] width 162 height 15
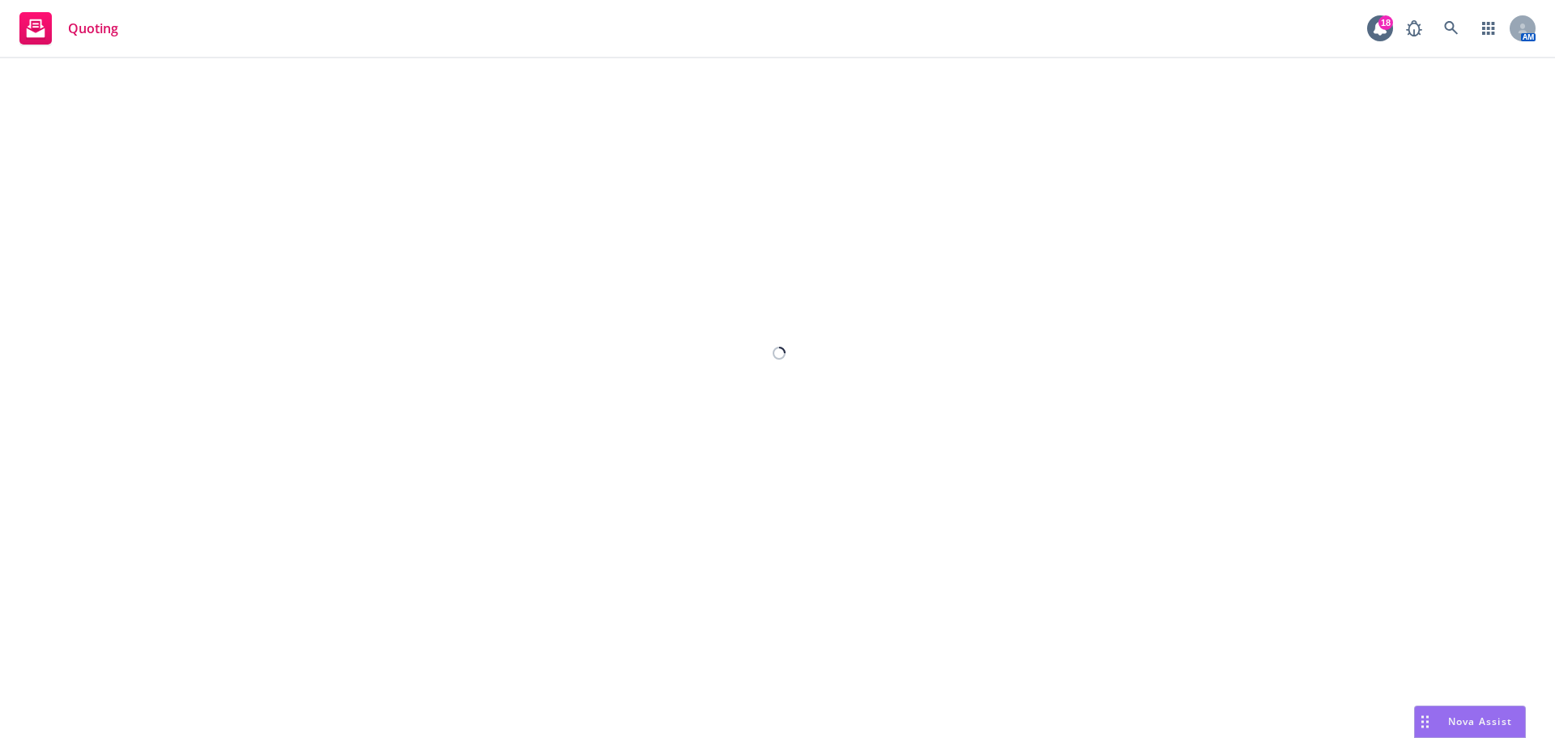
select select "12"
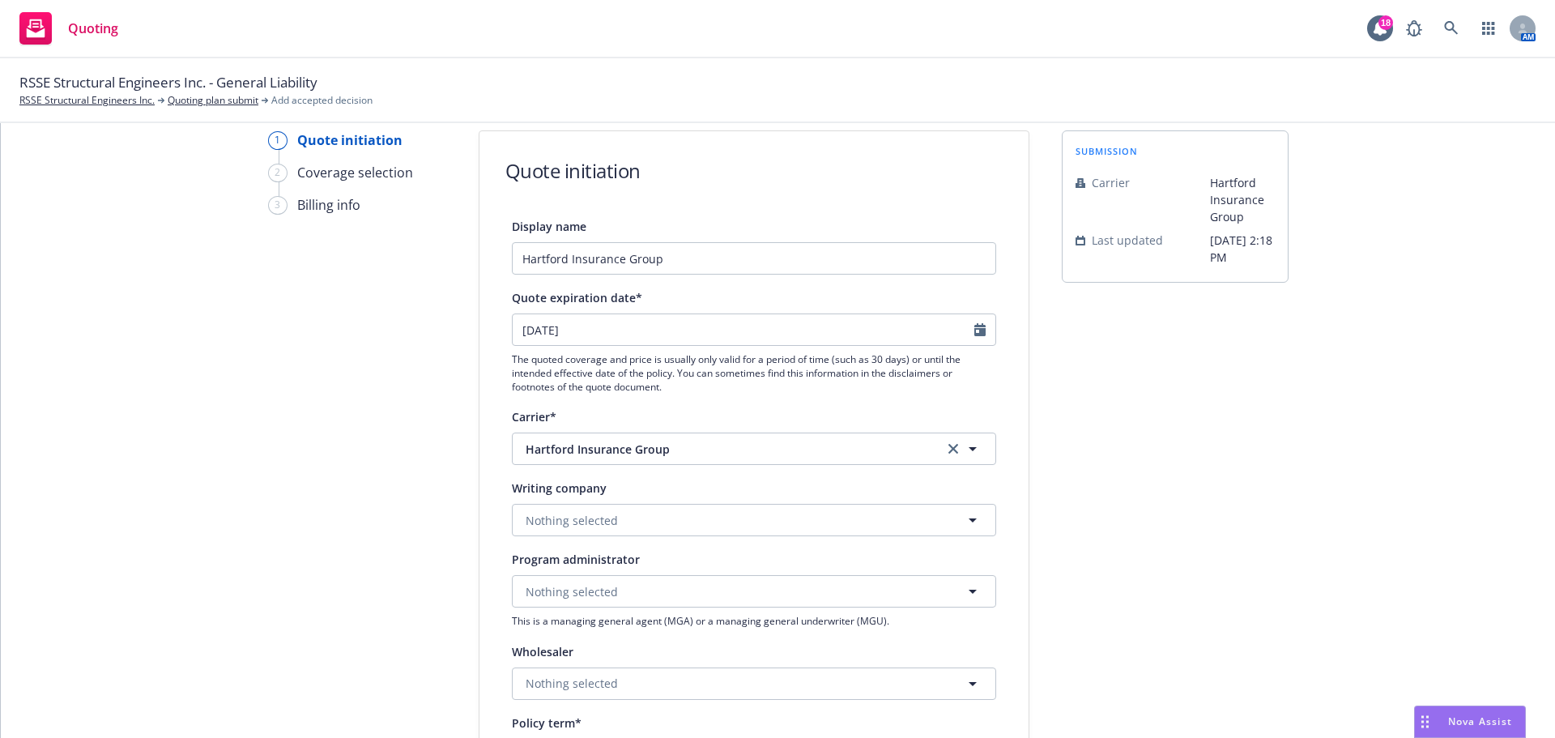
scroll to position [162, 0]
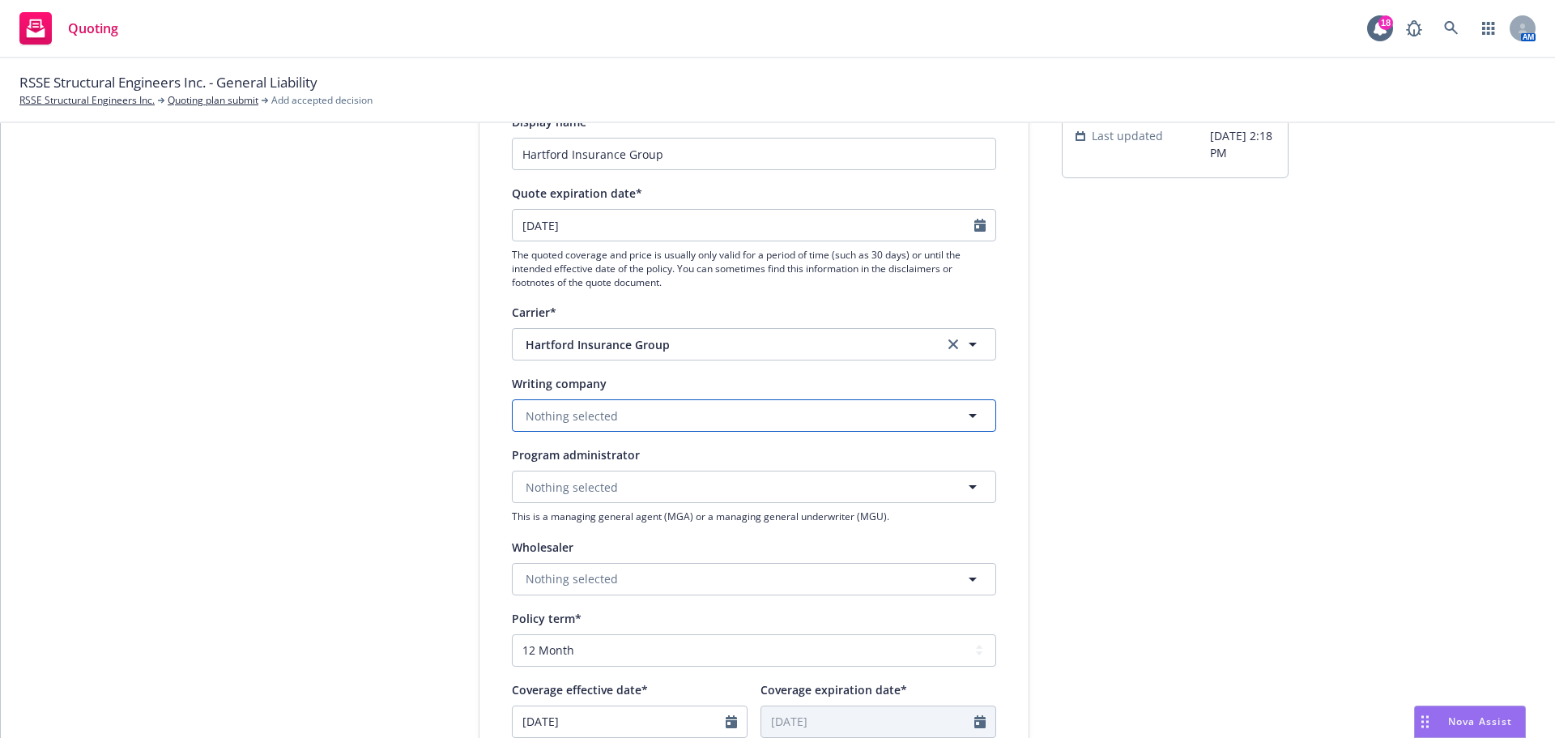
click at [623, 417] on button "Nothing selected" at bounding box center [754, 415] width 484 height 32
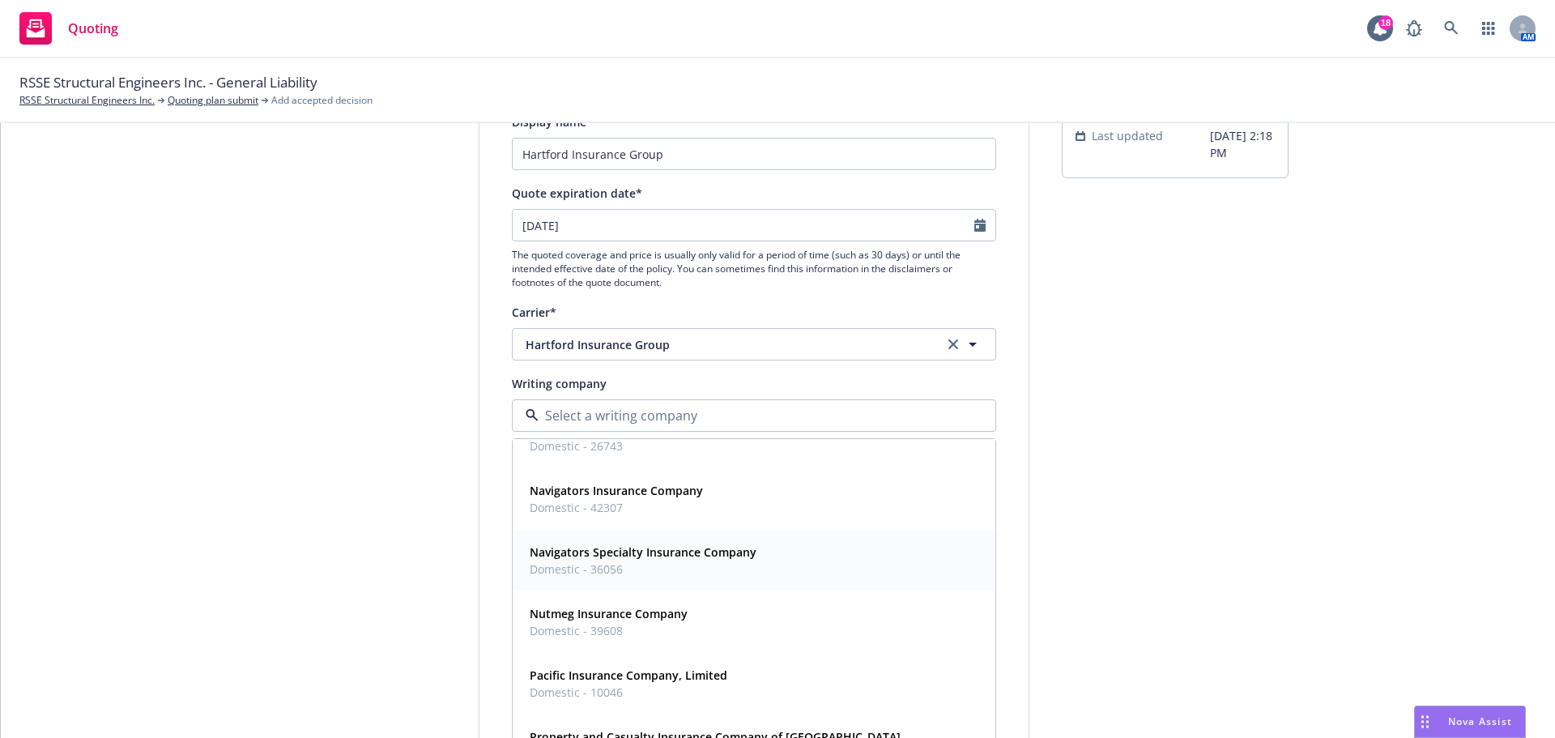
scroll to position [432, 0]
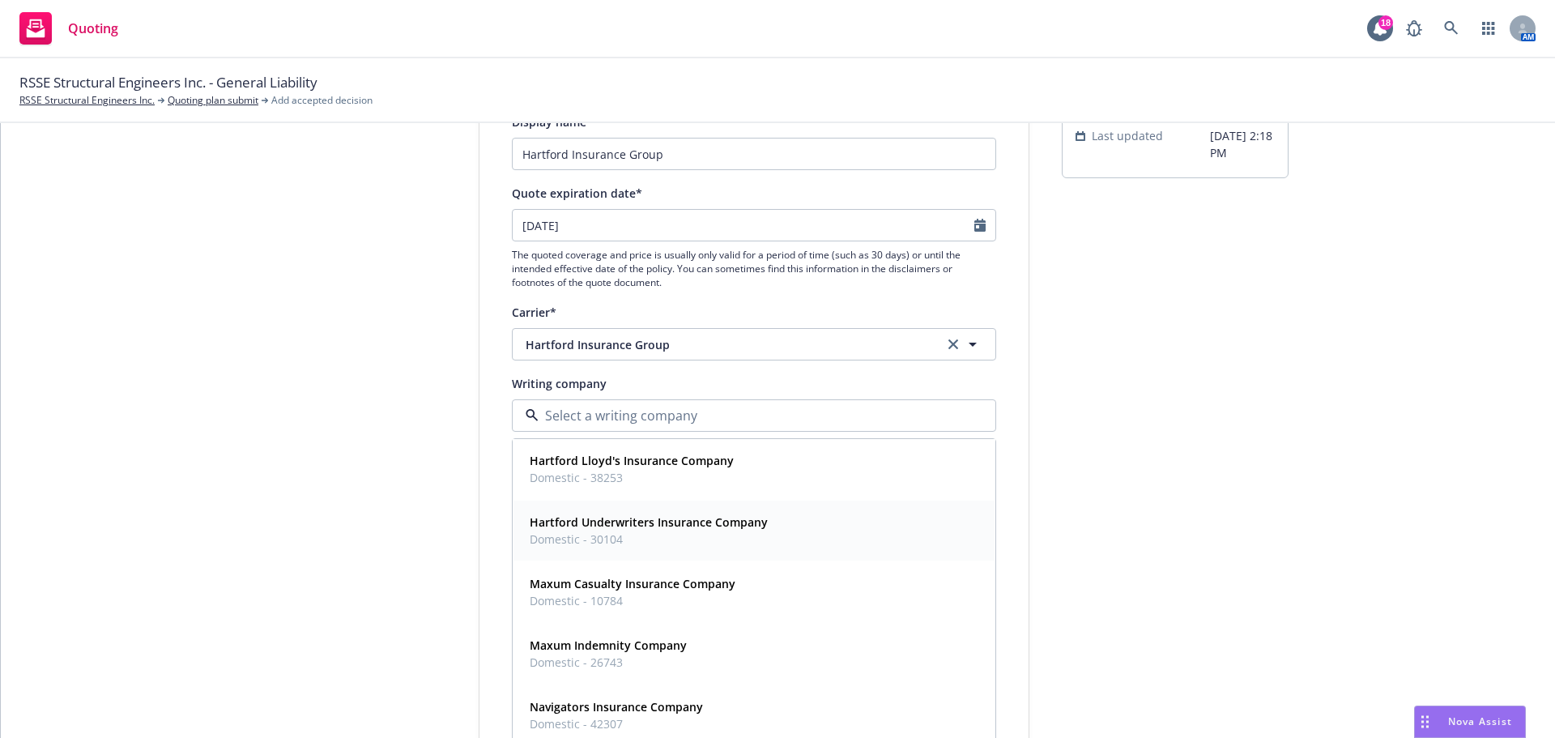
click at [713, 526] on strong "Hartford Underwriters Insurance Company" at bounding box center [649, 521] width 238 height 15
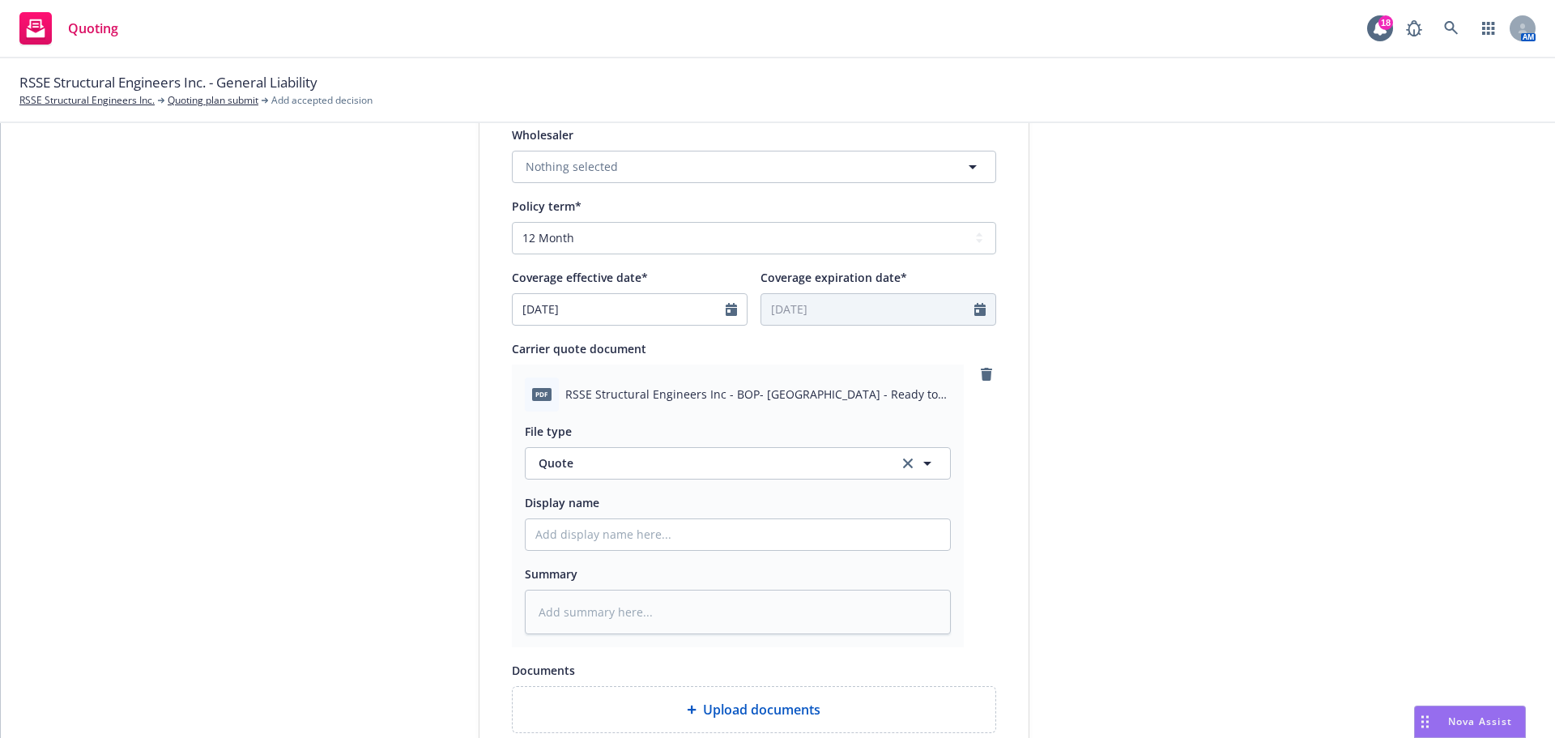
scroll to position [756, 0]
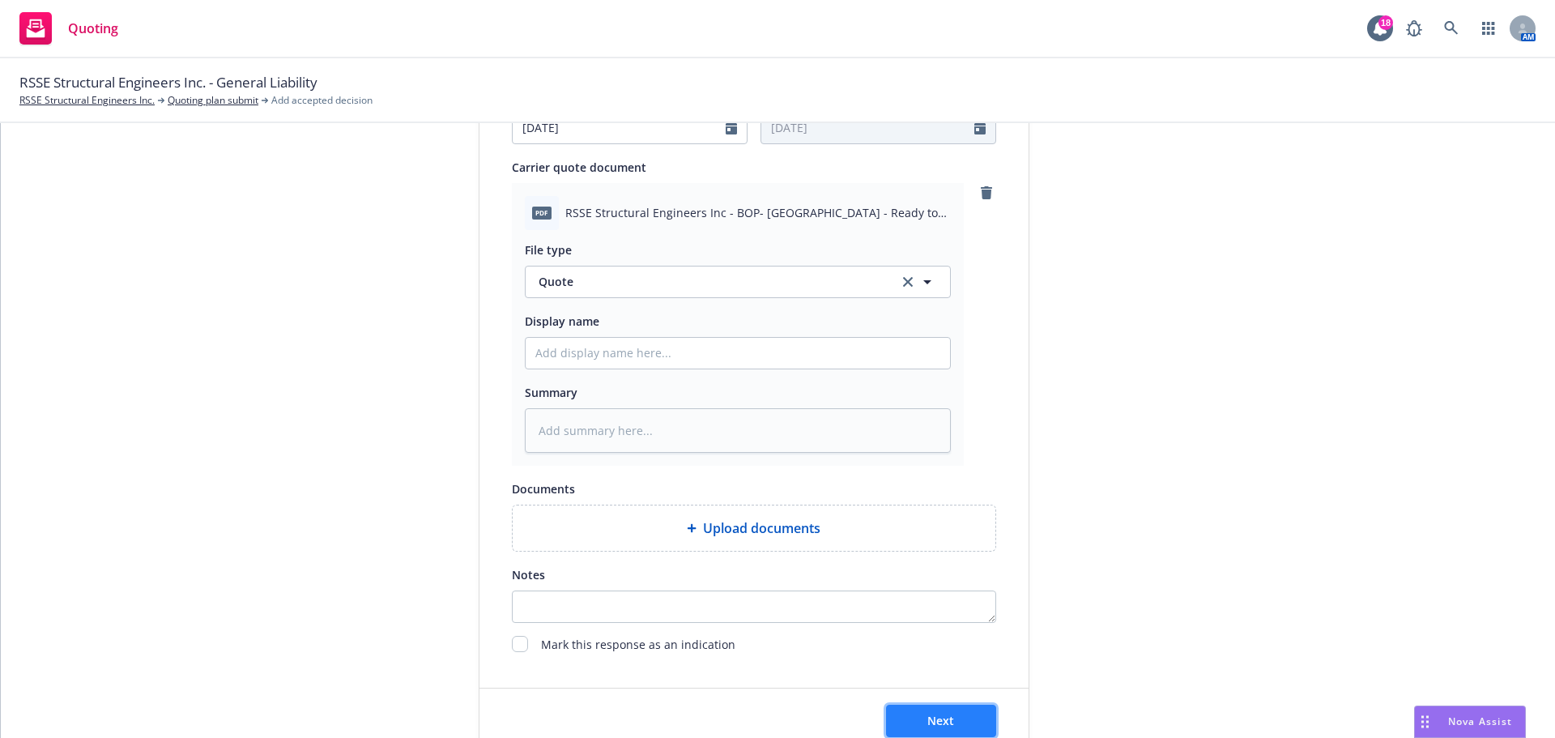
click at [940, 718] on span "Next" at bounding box center [940, 720] width 27 height 15
type textarea "x"
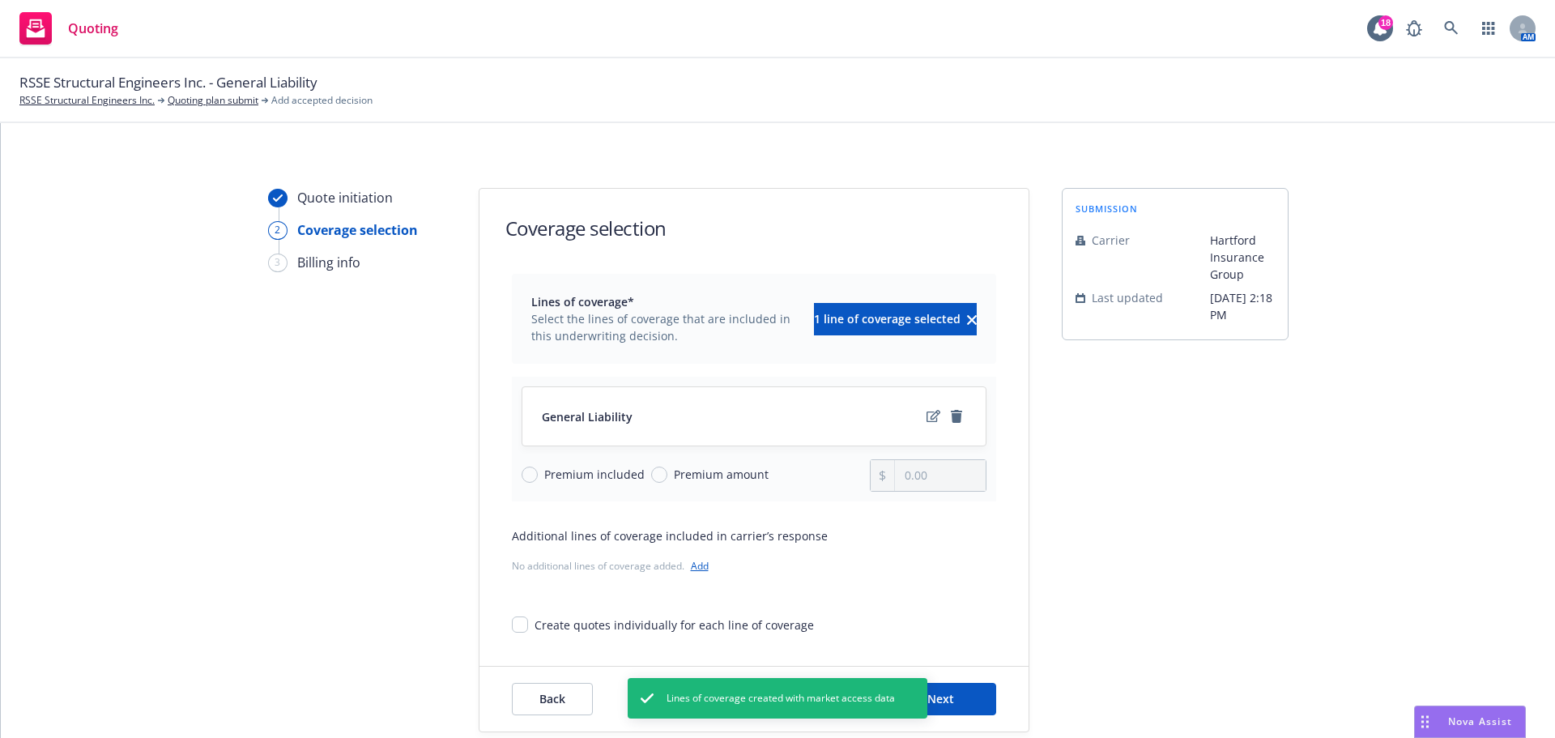
drag, startPoint x: 667, startPoint y: 478, endPoint x: 653, endPoint y: 472, distance: 15.6
click at [674, 478] on span "Premium amount" at bounding box center [721, 474] width 95 height 17
click at [667, 478] on input "Premium amount" at bounding box center [659, 475] width 16 height 16
radio input "true"
click at [959, 474] on input "0.00" at bounding box center [940, 475] width 90 height 31
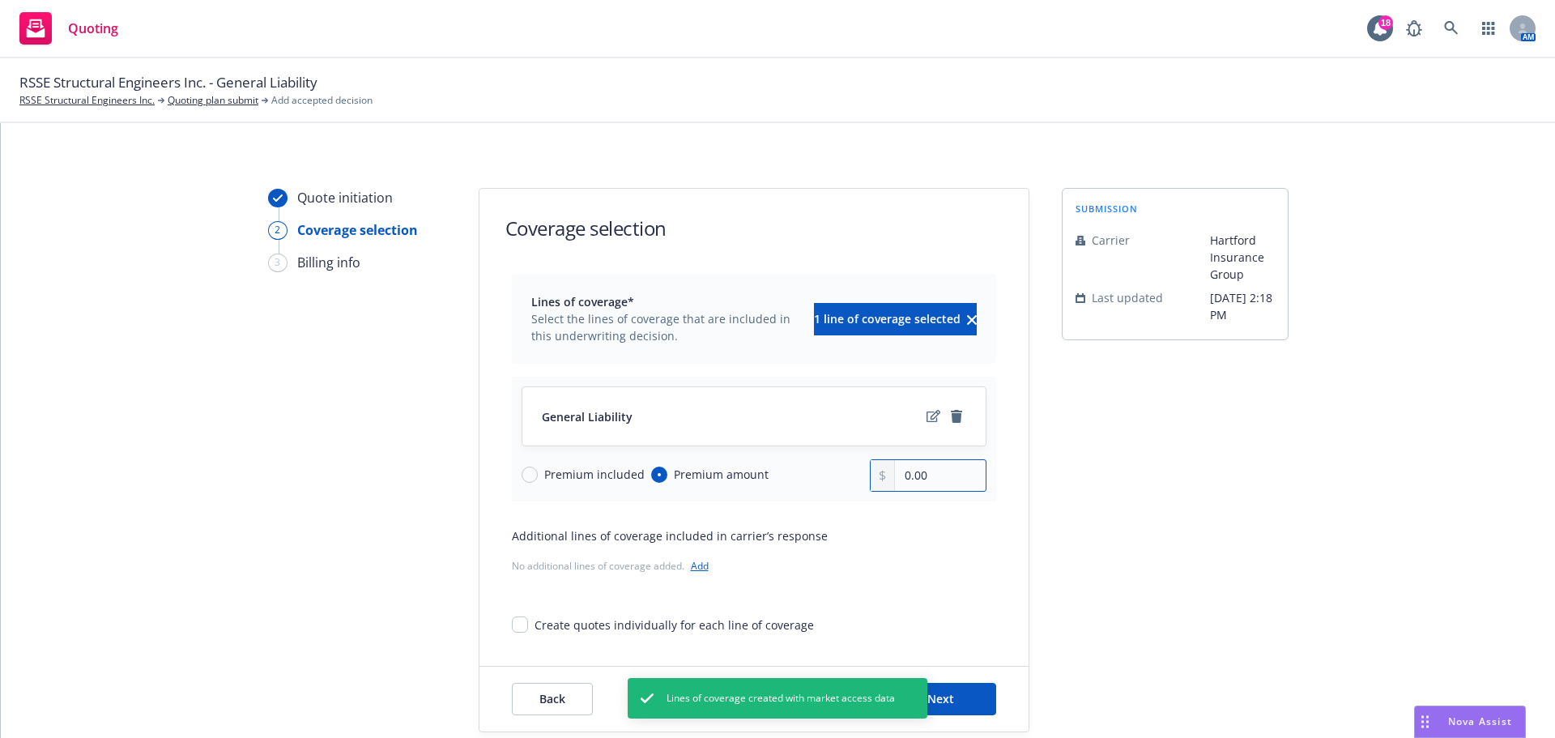
click at [959, 474] on input "0.00" at bounding box center [940, 475] width 90 height 31
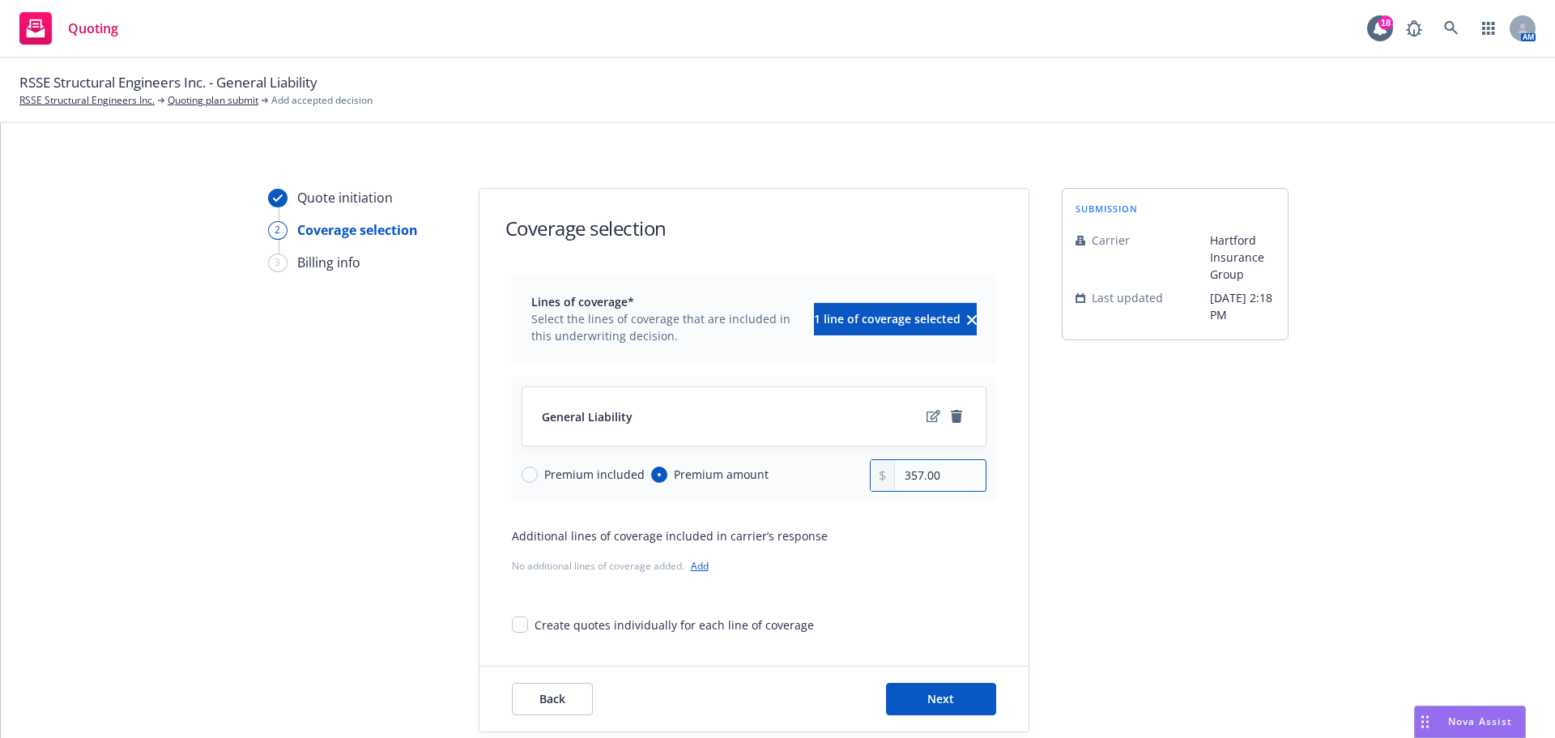
type input "357.00"
click at [927, 695] on span "Next" at bounding box center [940, 698] width 27 height 15
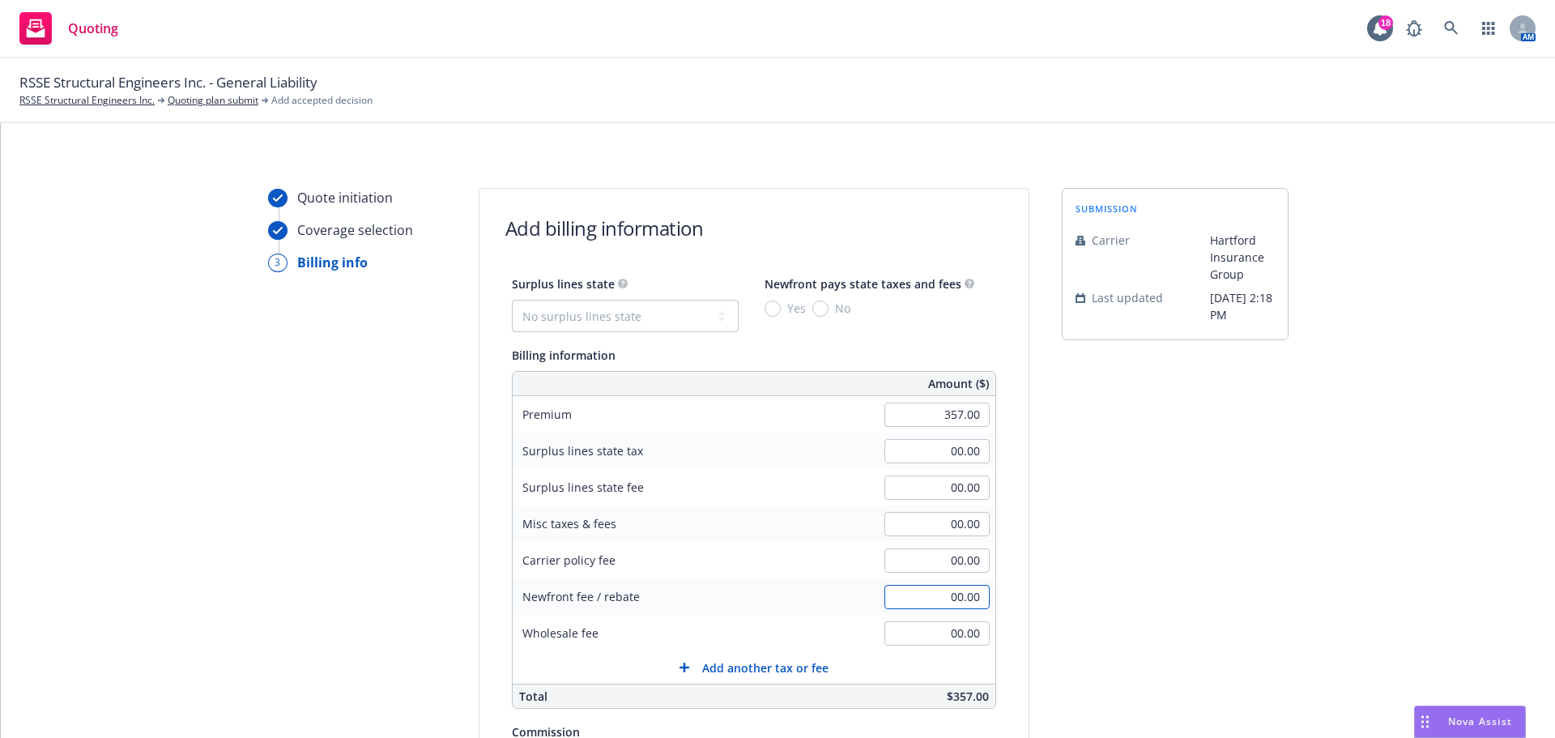
click at [941, 590] on input "00.00" at bounding box center [936, 597] width 105 height 24
type input "250.00"
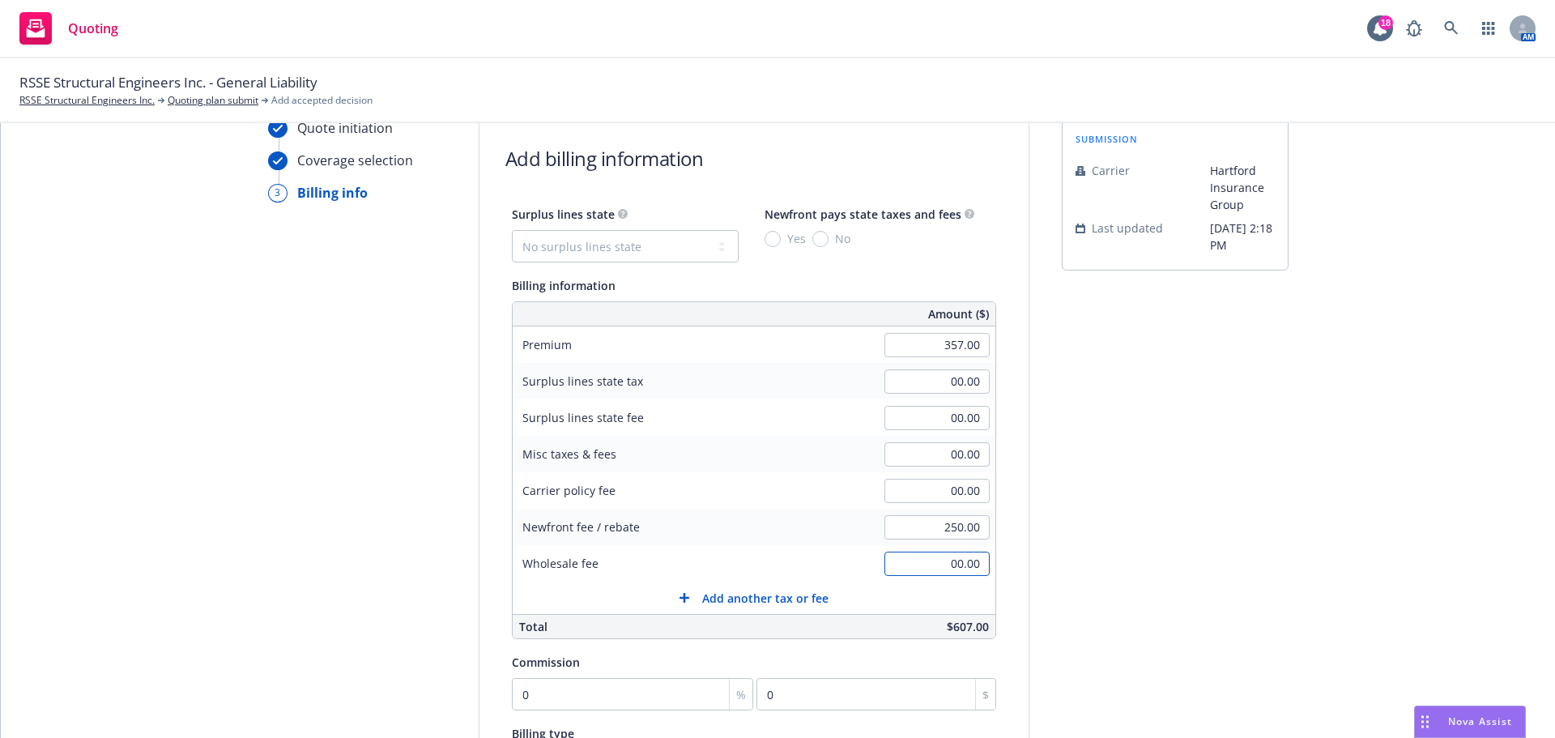
scroll to position [270, 0]
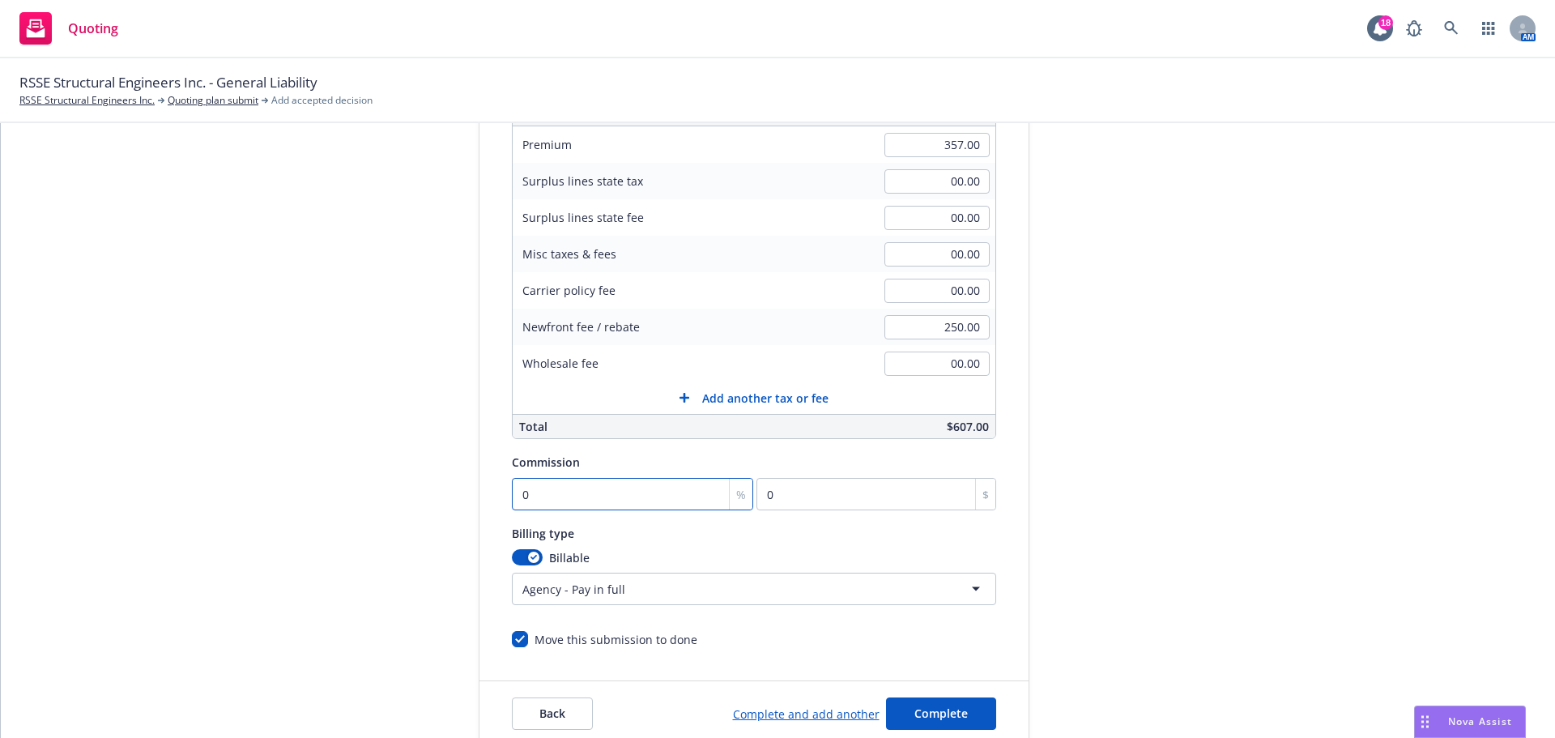
click at [610, 509] on input "0" at bounding box center [633, 494] width 242 height 32
type input "1"
type input "3.57"
type input "15"
type input "53.55"
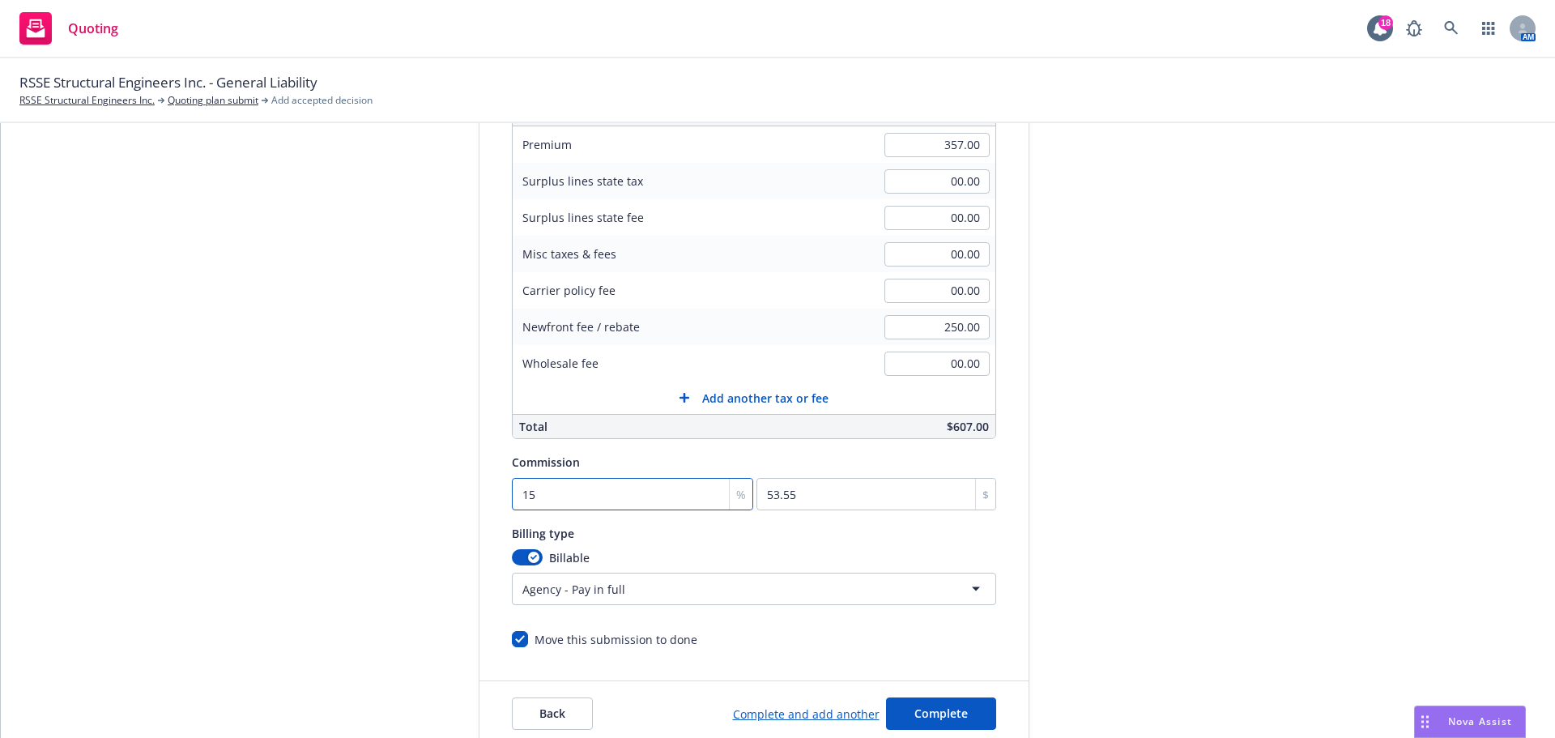
type input "15"
click at [897, 603] on html "Quoting 18 AM RSSE Structural Engineers Inc. - General Liability RSSE Structura…" at bounding box center [777, 369] width 1555 height 738
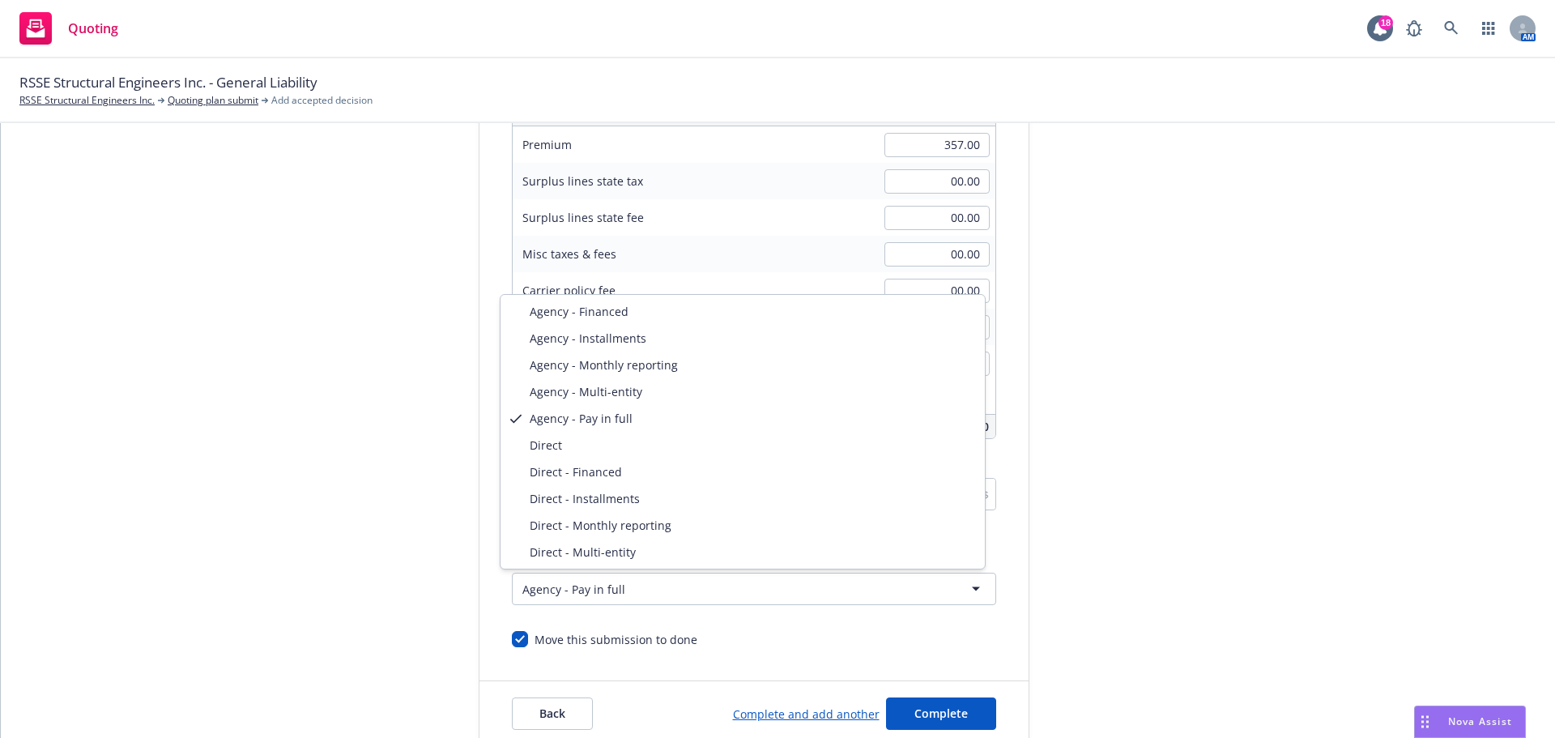
select select "DIRECT"
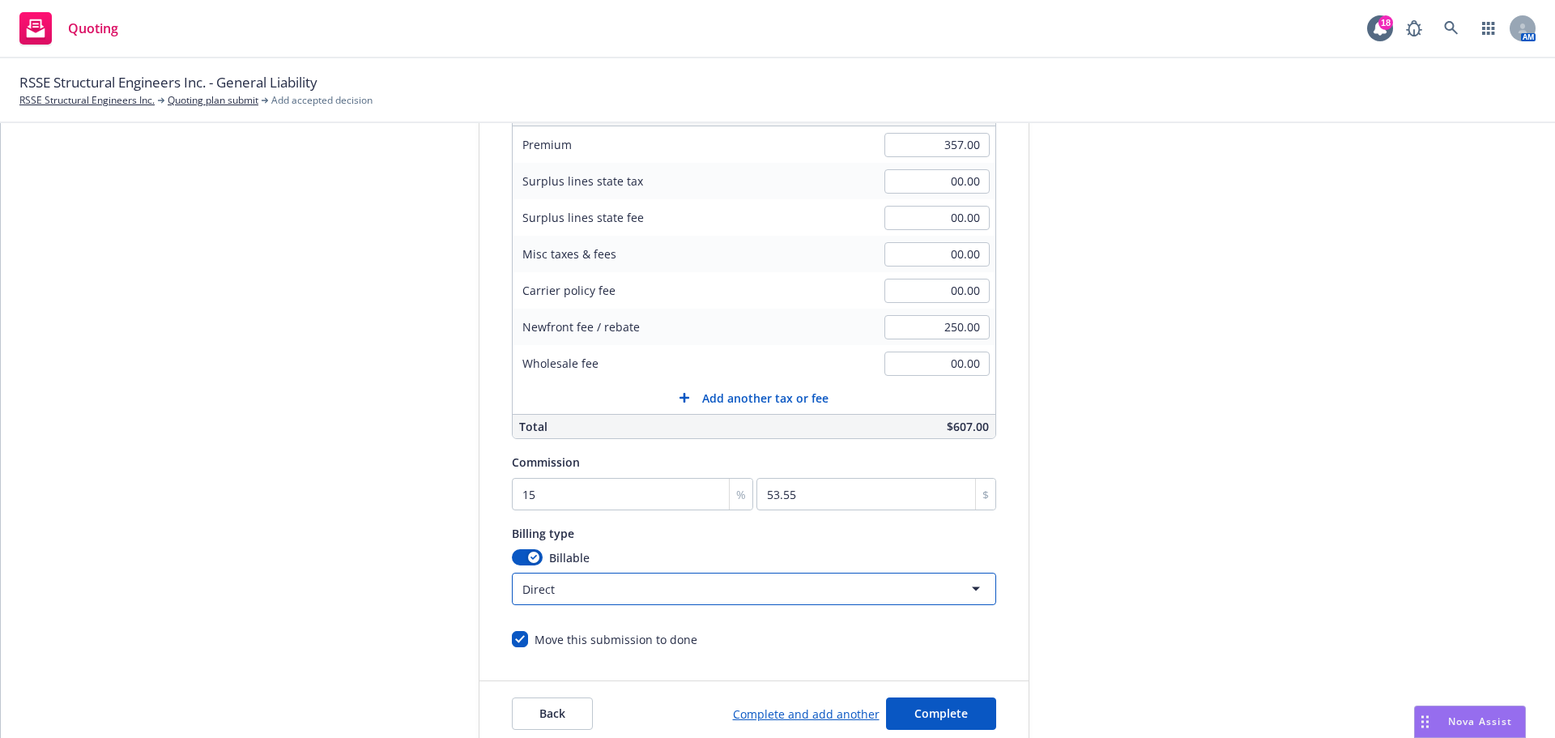
scroll to position [0, 0]
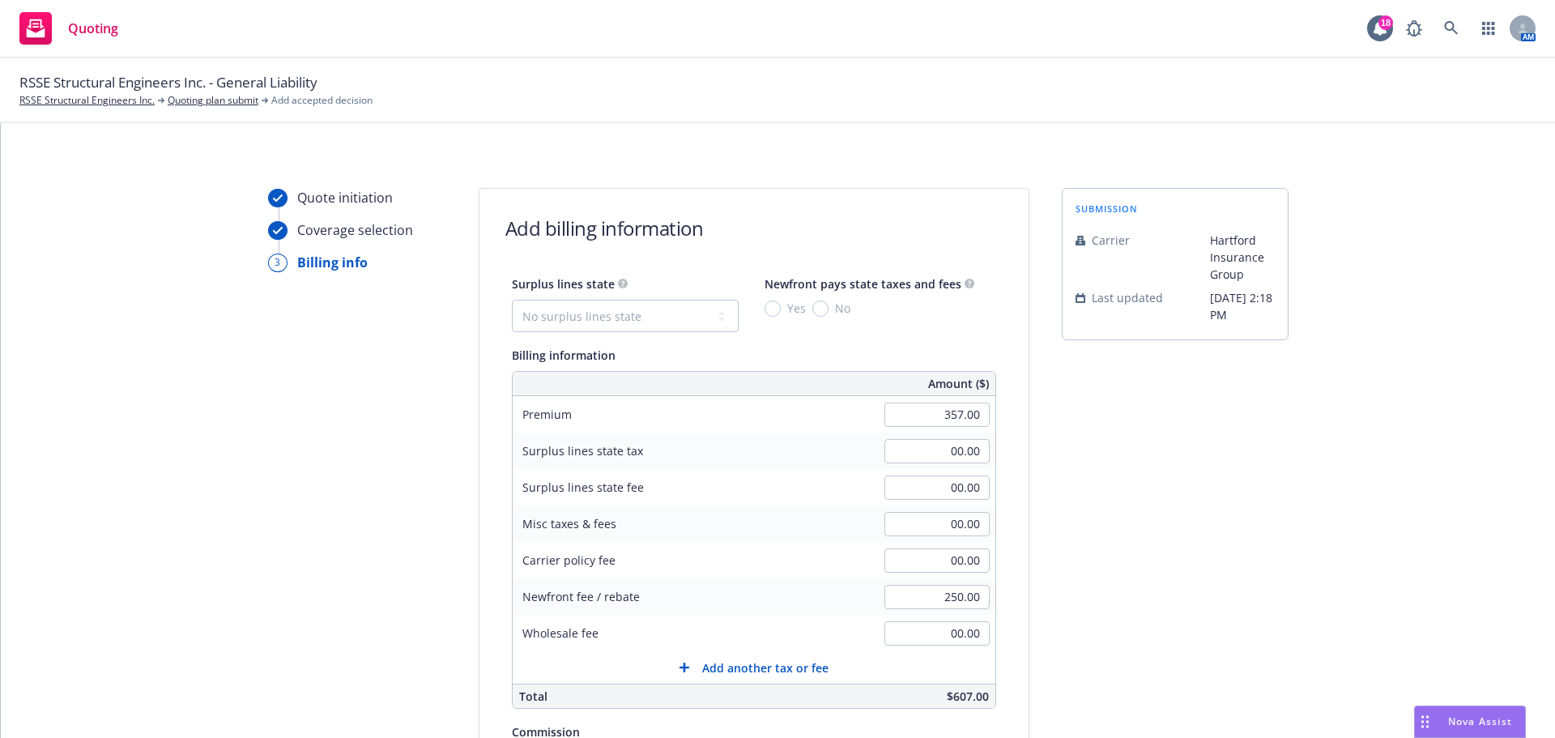
click at [1085, 565] on div "submission Carrier Hartford Insurance Group Last updated [DATE] 2:18 PM" at bounding box center [1175, 602] width 227 height 829
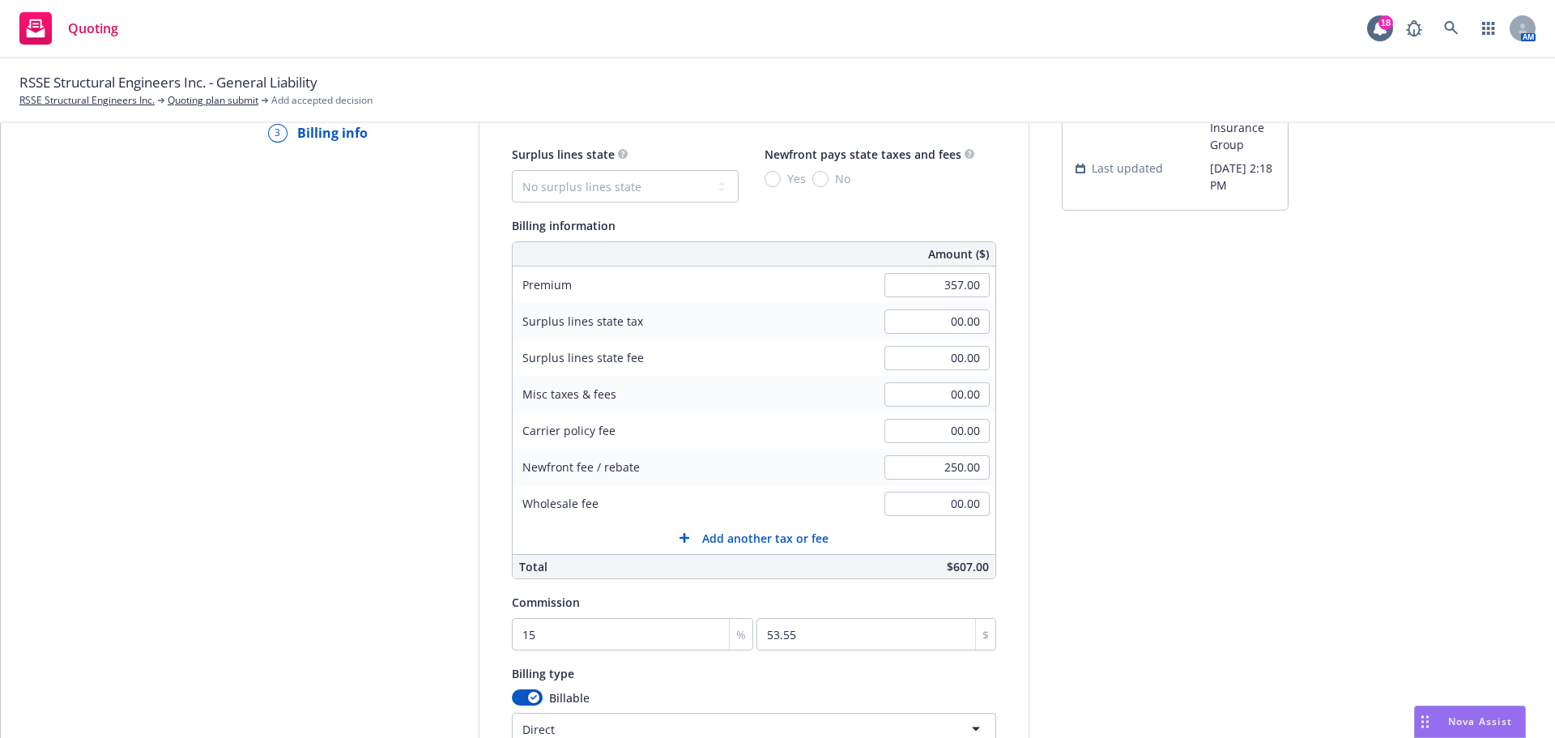
scroll to position [343, 0]
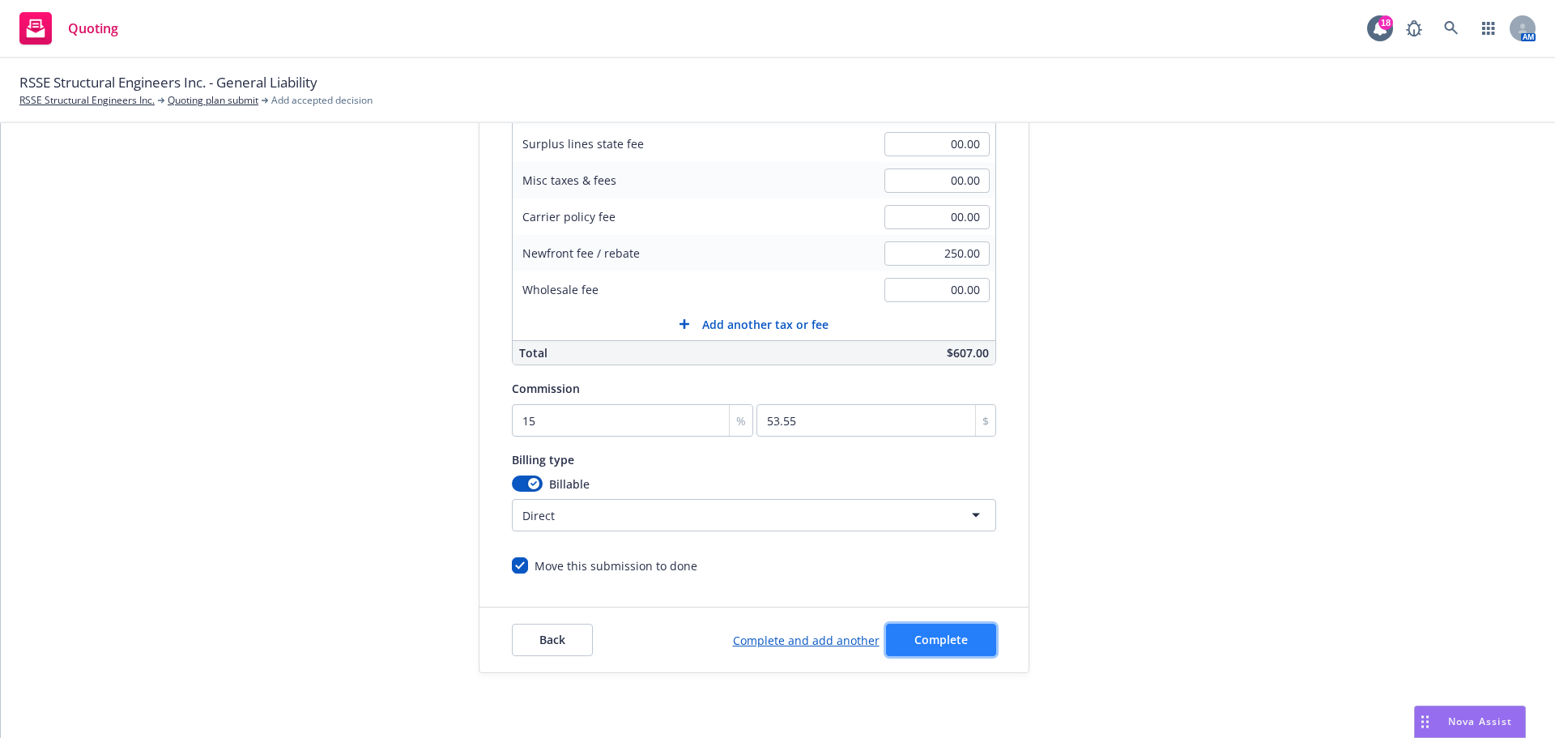
click at [958, 633] on button "Complete" at bounding box center [941, 640] width 110 height 32
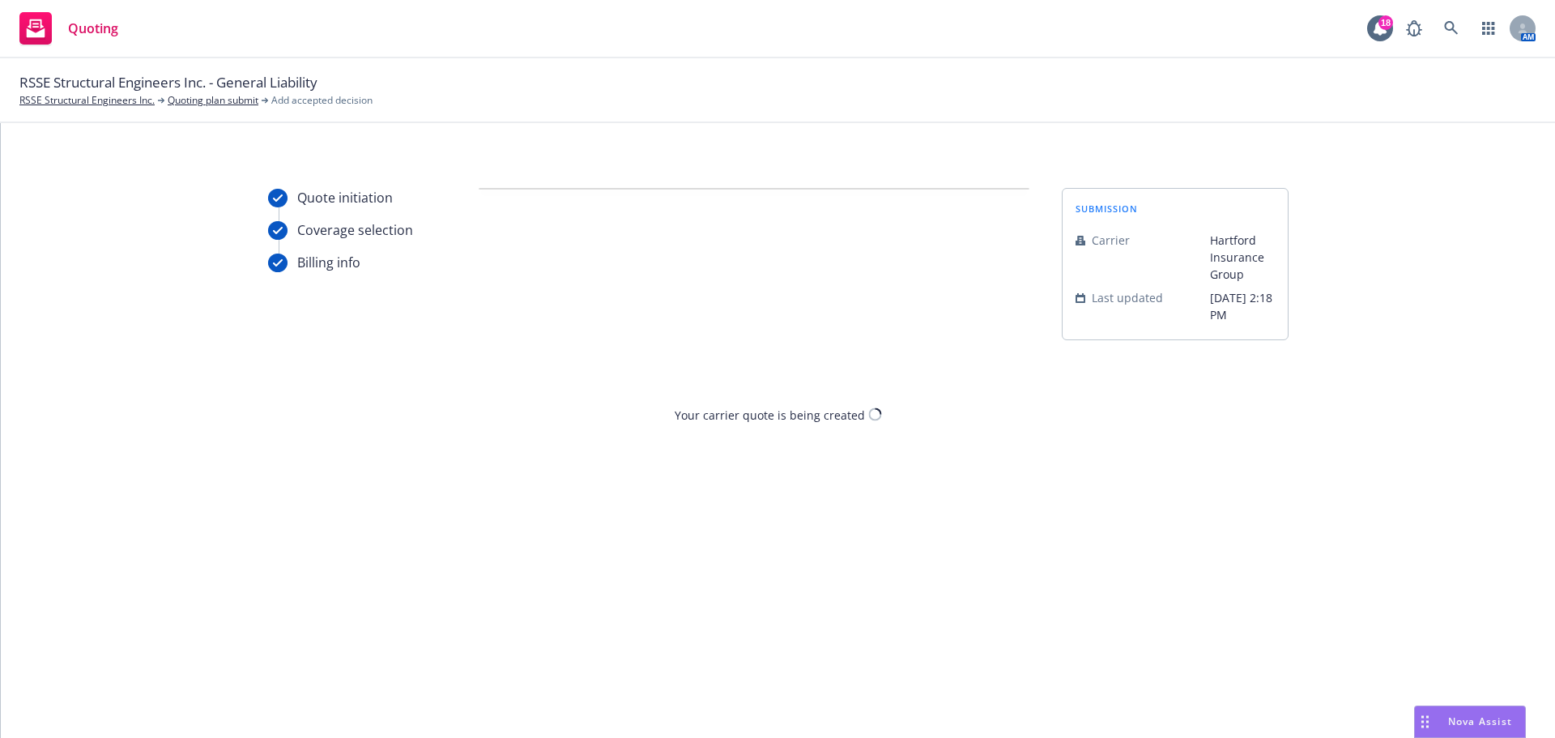
scroll to position [0, 0]
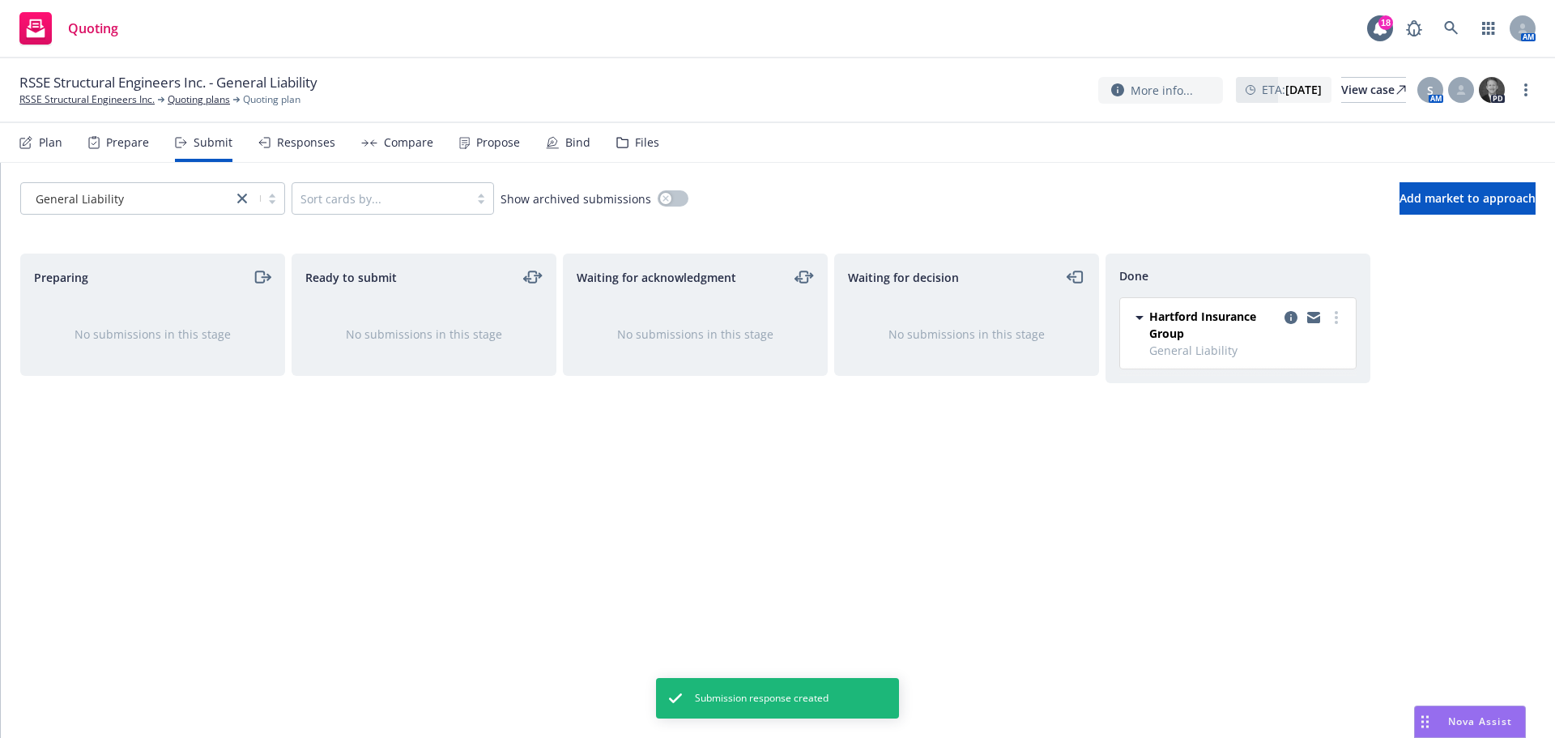
click at [503, 144] on div "Propose" at bounding box center [498, 142] width 44 height 13
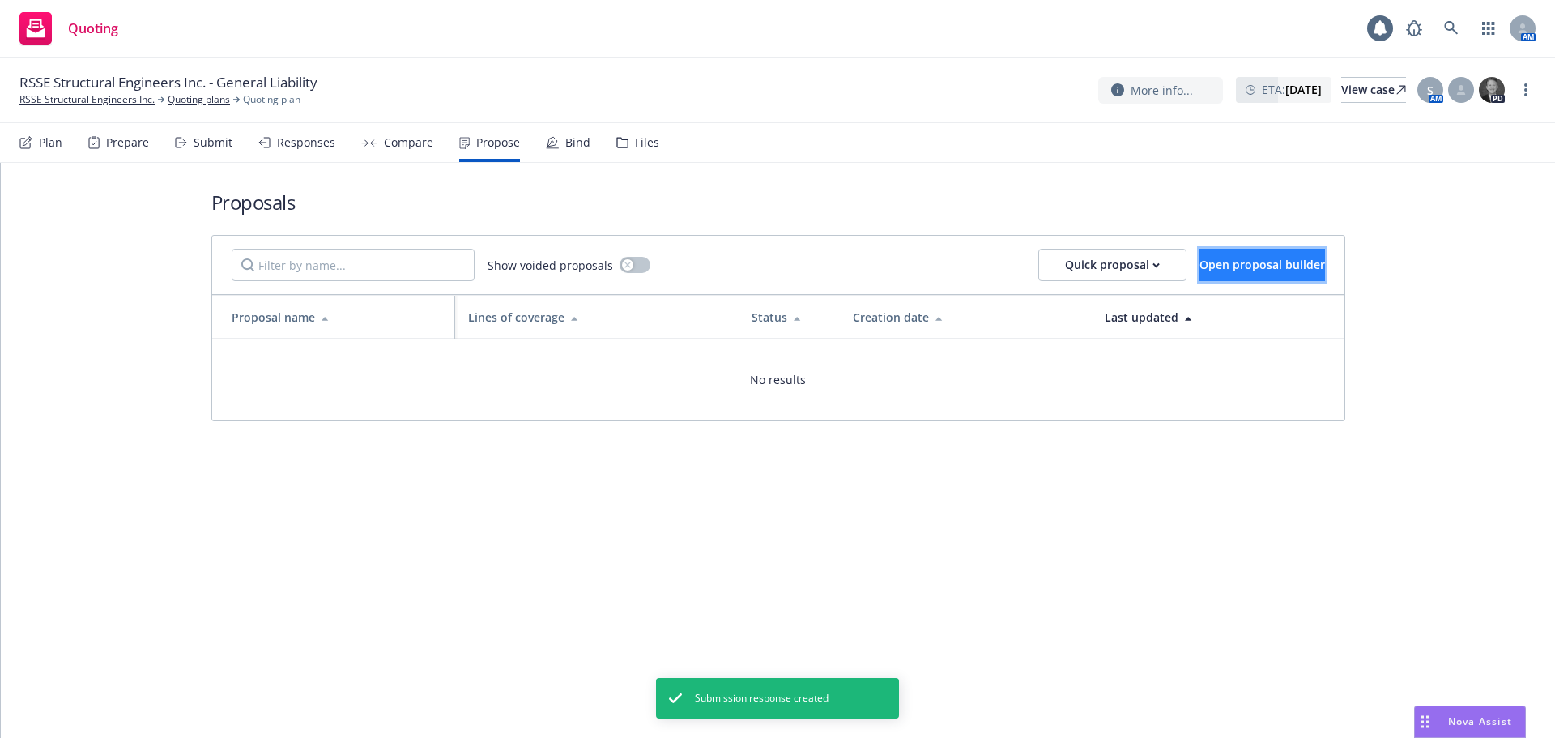
click at [1200, 255] on button "Open proposal builder" at bounding box center [1263, 265] width 126 height 32
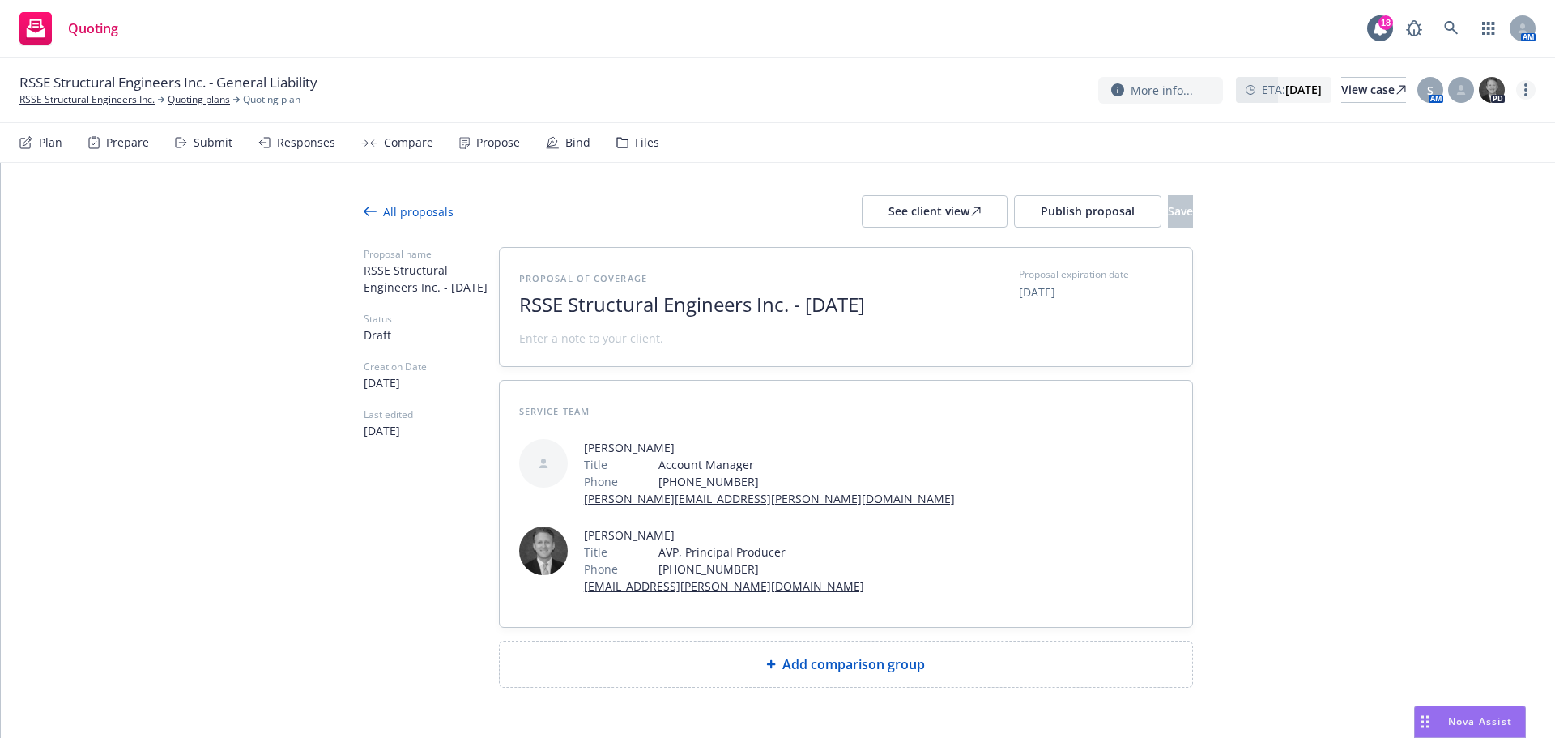
click at [1519, 94] on link "more" at bounding box center [1525, 89] width 19 height 19
click at [1478, 116] on link "Copy logging email" at bounding box center [1444, 124] width 181 height 32
click at [962, 654] on div "Add comparison group" at bounding box center [846, 663] width 667 height 19
type textarea "x"
drag, startPoint x: 785, startPoint y: 299, endPoint x: 1035, endPoint y: 333, distance: 252.6
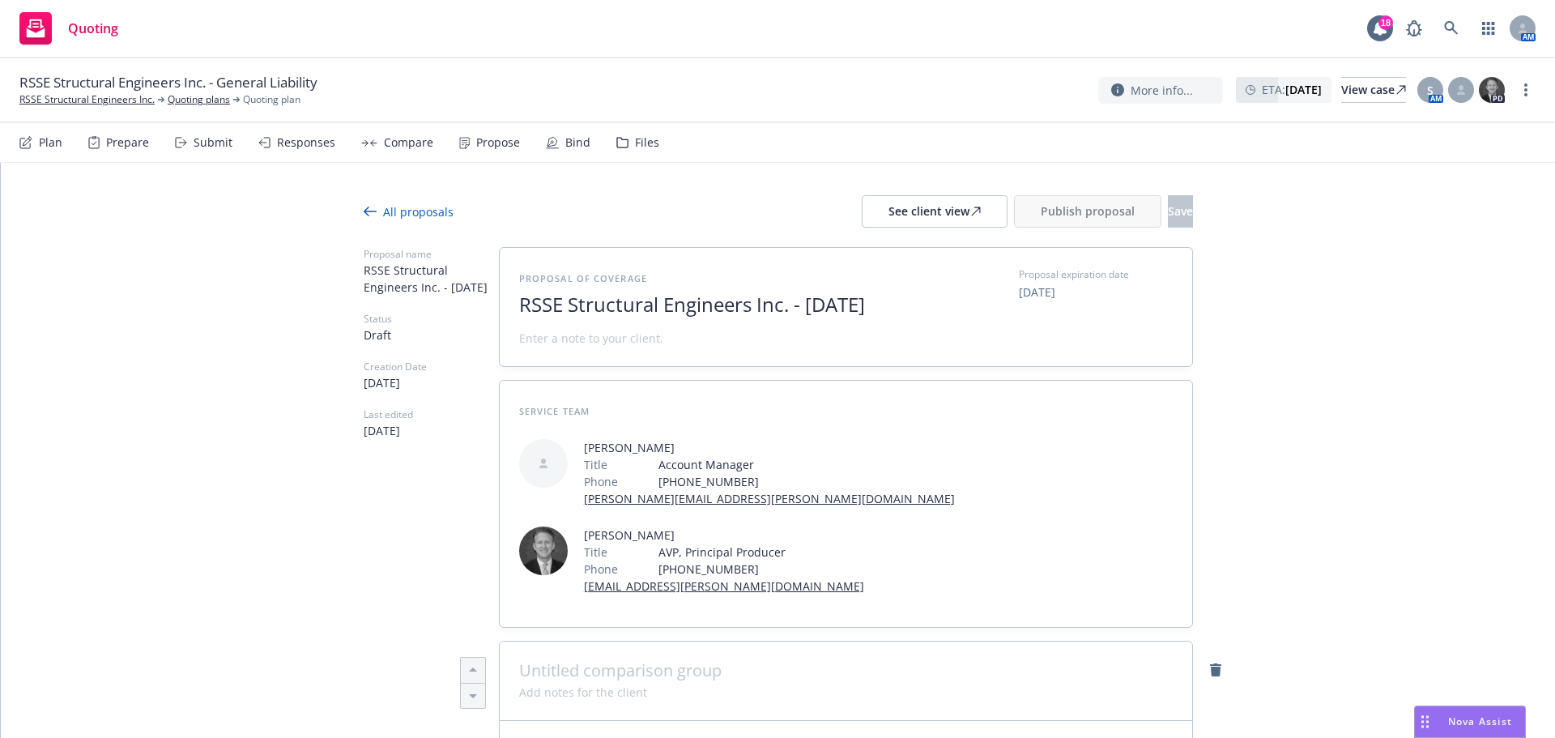
click at [1035, 333] on div "Proposal of coverage RSSE Structural Engineers Inc. - [DATE] Proposal expiratio…" at bounding box center [846, 306] width 654 height 79
type textarea "x"
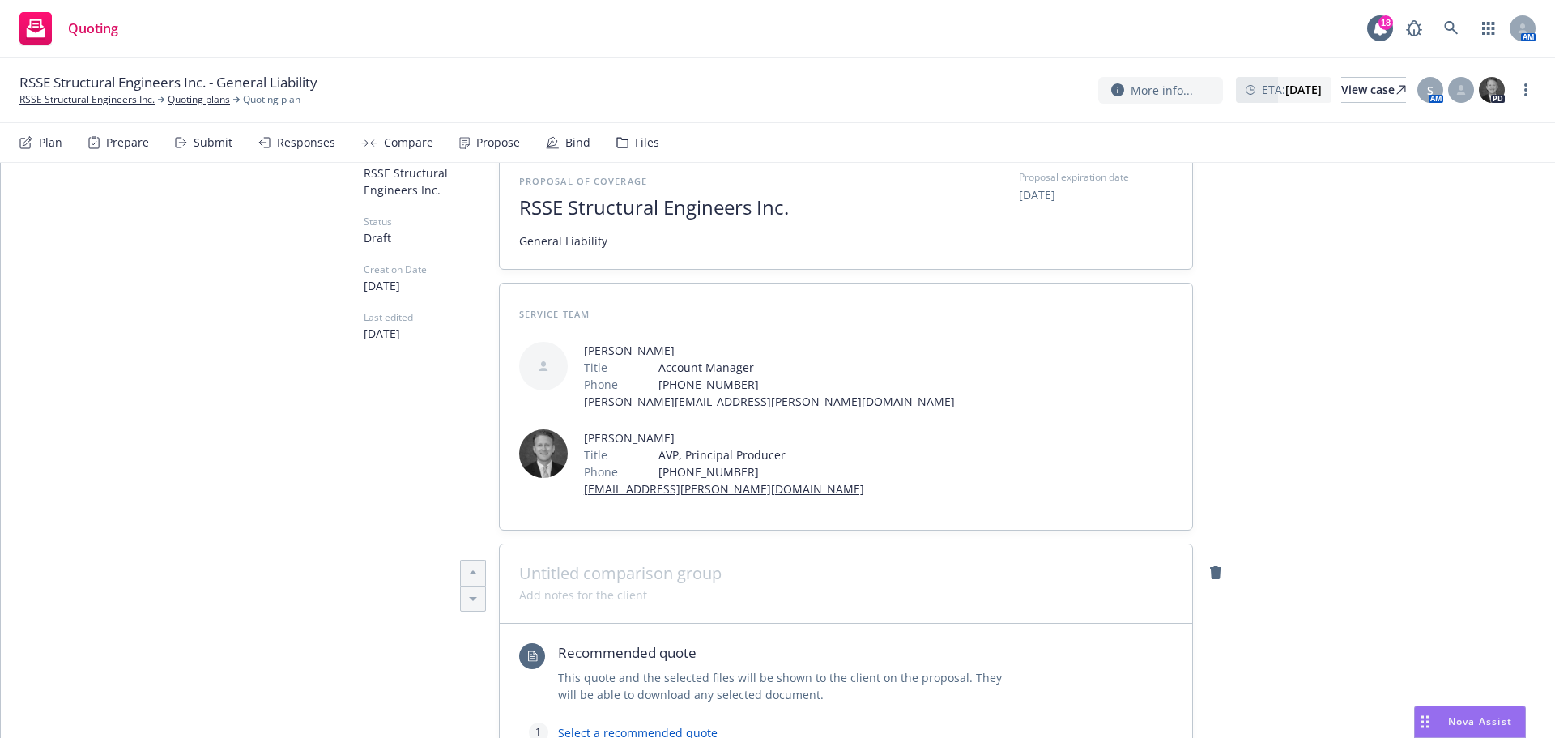
scroll to position [108, 0]
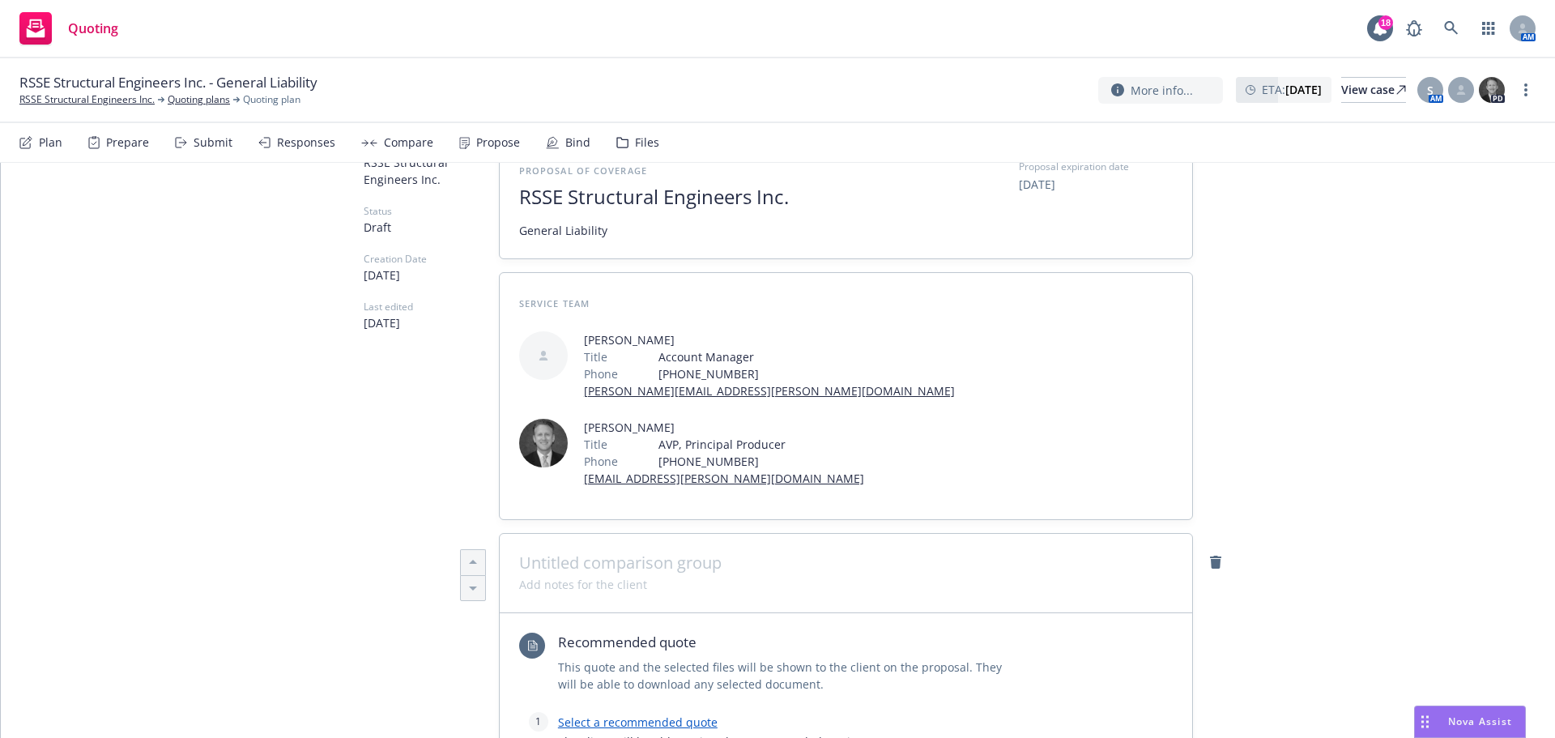
click at [692, 714] on link "Select a recommended quote" at bounding box center [638, 721] width 160 height 15
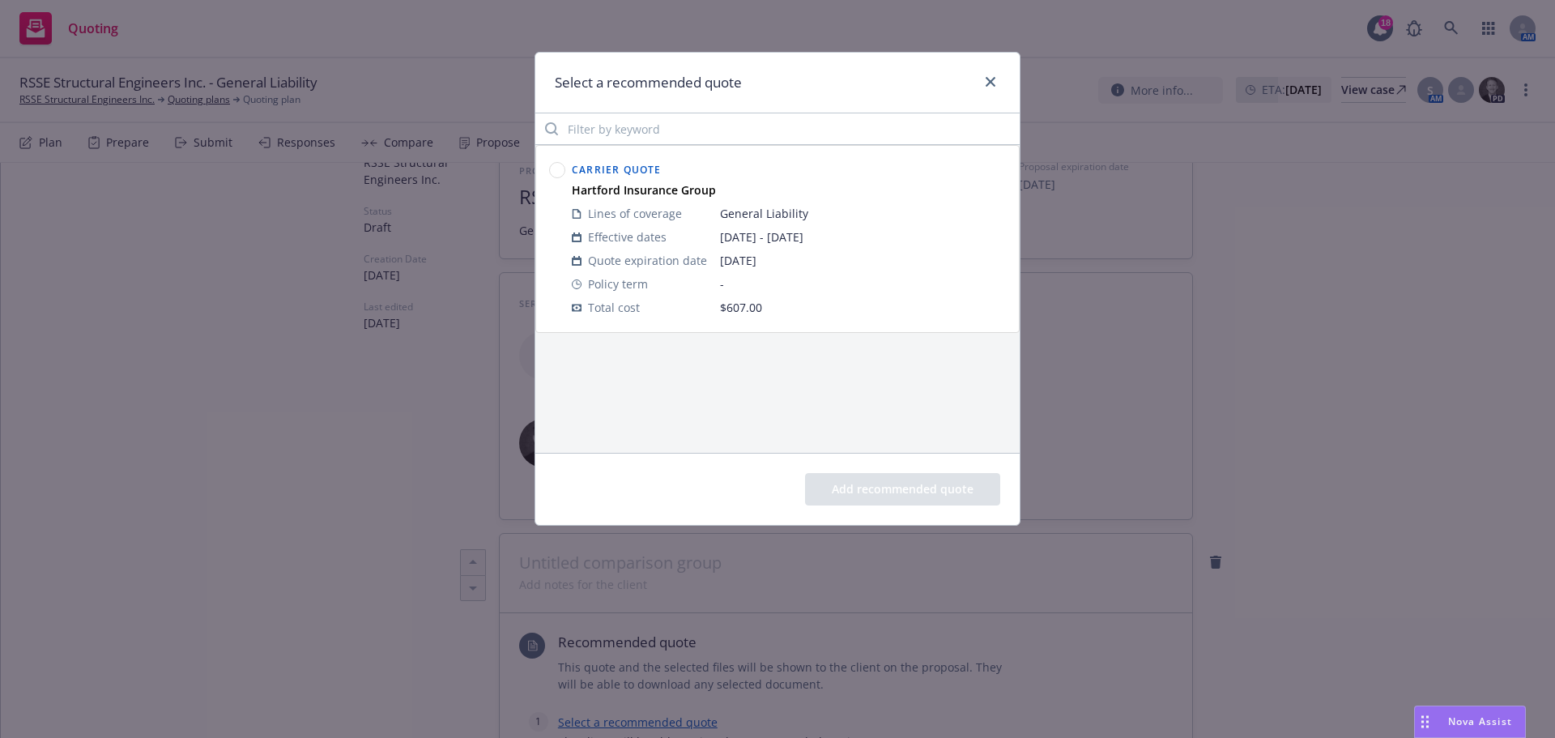
click at [563, 185] on div at bounding box center [557, 239] width 23 height 167
click at [559, 172] on circle at bounding box center [557, 170] width 15 height 15
drag, startPoint x: 864, startPoint y: 485, endPoint x: 798, endPoint y: 494, distance: 67.0
click at [863, 485] on button "Add recommended quote" at bounding box center [902, 489] width 195 height 32
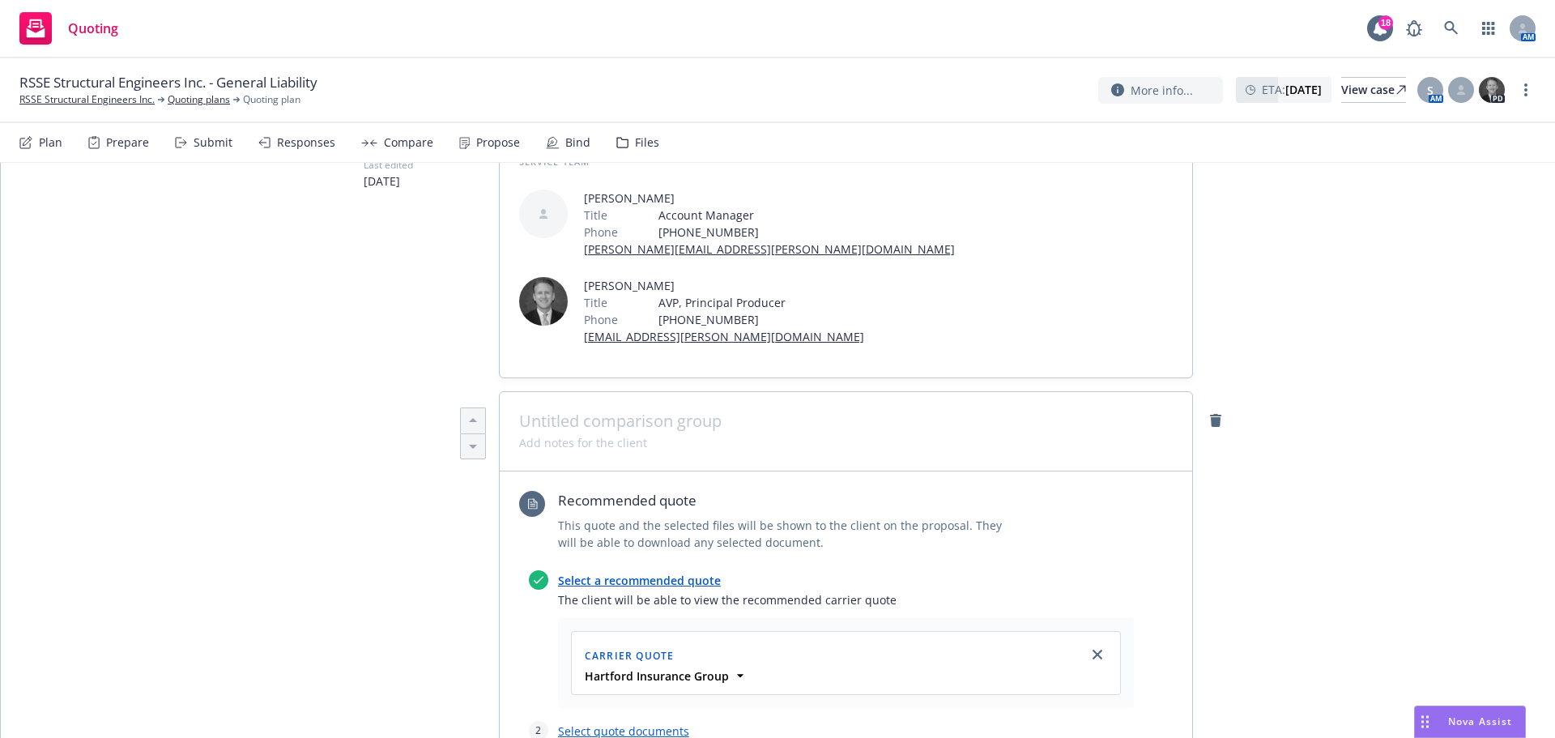
scroll to position [432, 0]
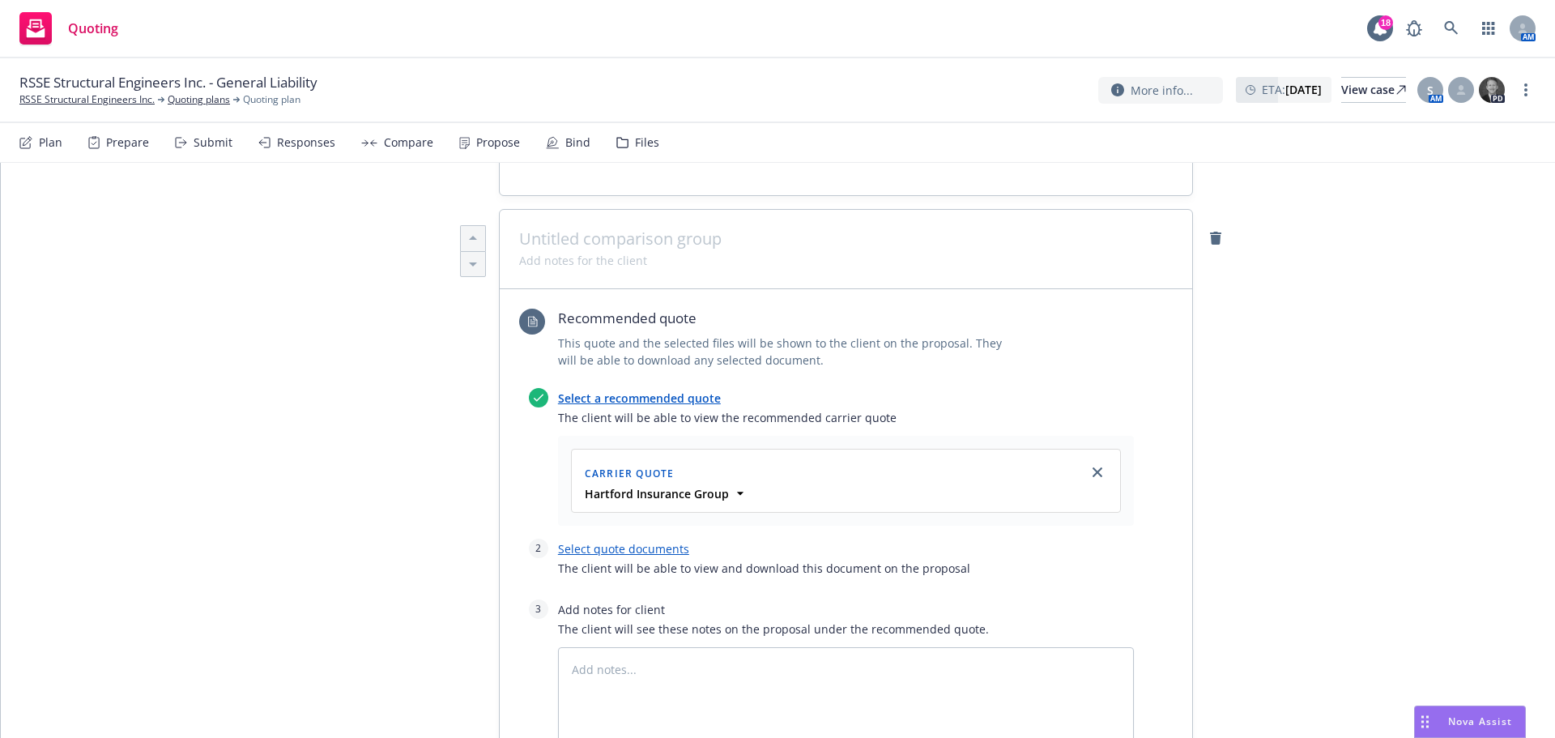
click at [615, 541] on link "Select quote documents" at bounding box center [623, 548] width 131 height 15
type textarea "x"
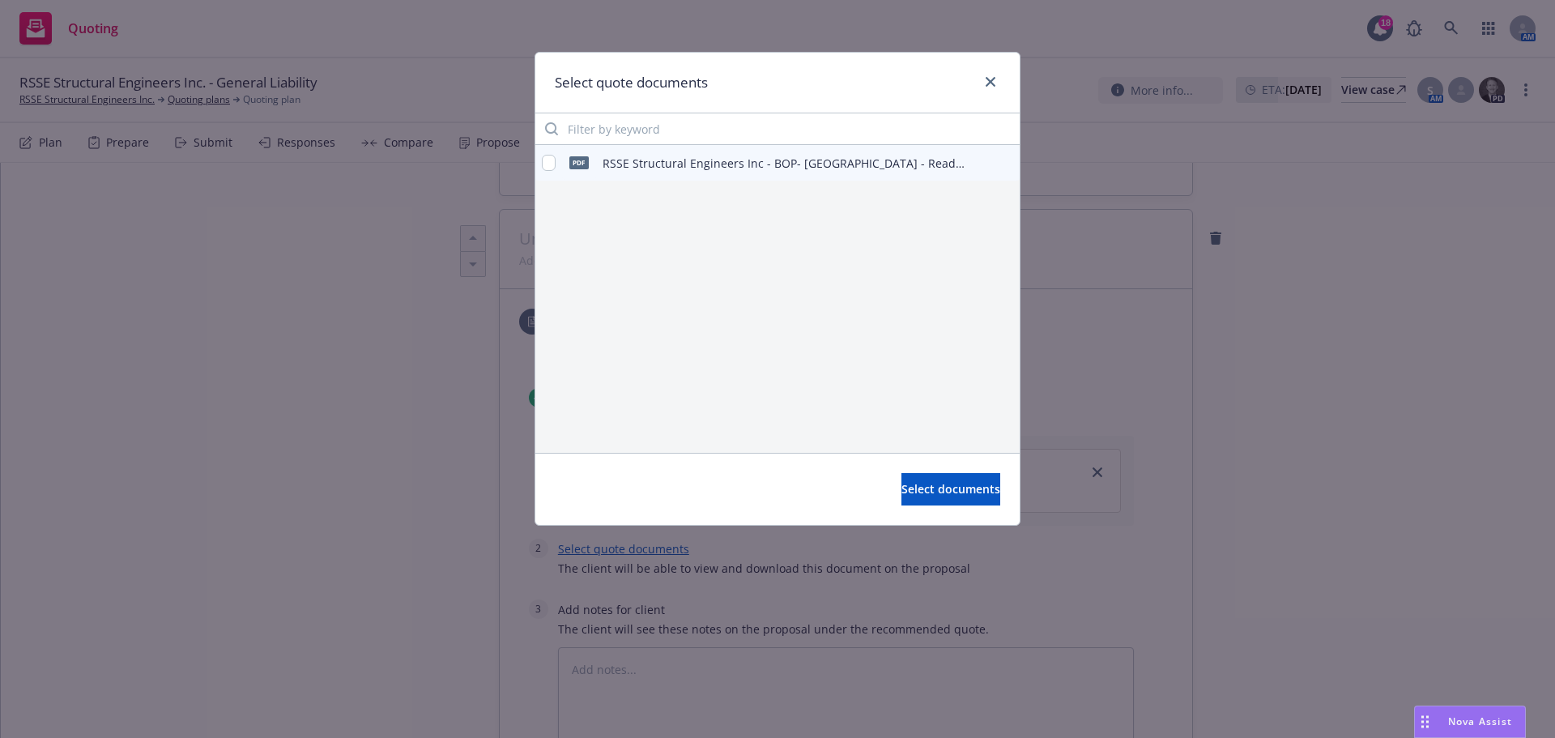
click at [559, 170] on div "pdf RSSE Structural Engineers Inc - BOP- [GEOGRAPHIC_DATA] - Ready to be issued…" at bounding box center [754, 163] width 424 height 34
click at [552, 165] on input "checkbox" at bounding box center [549, 163] width 14 height 16
checkbox input "true"
click at [906, 487] on span "Select documents" at bounding box center [950, 488] width 99 height 15
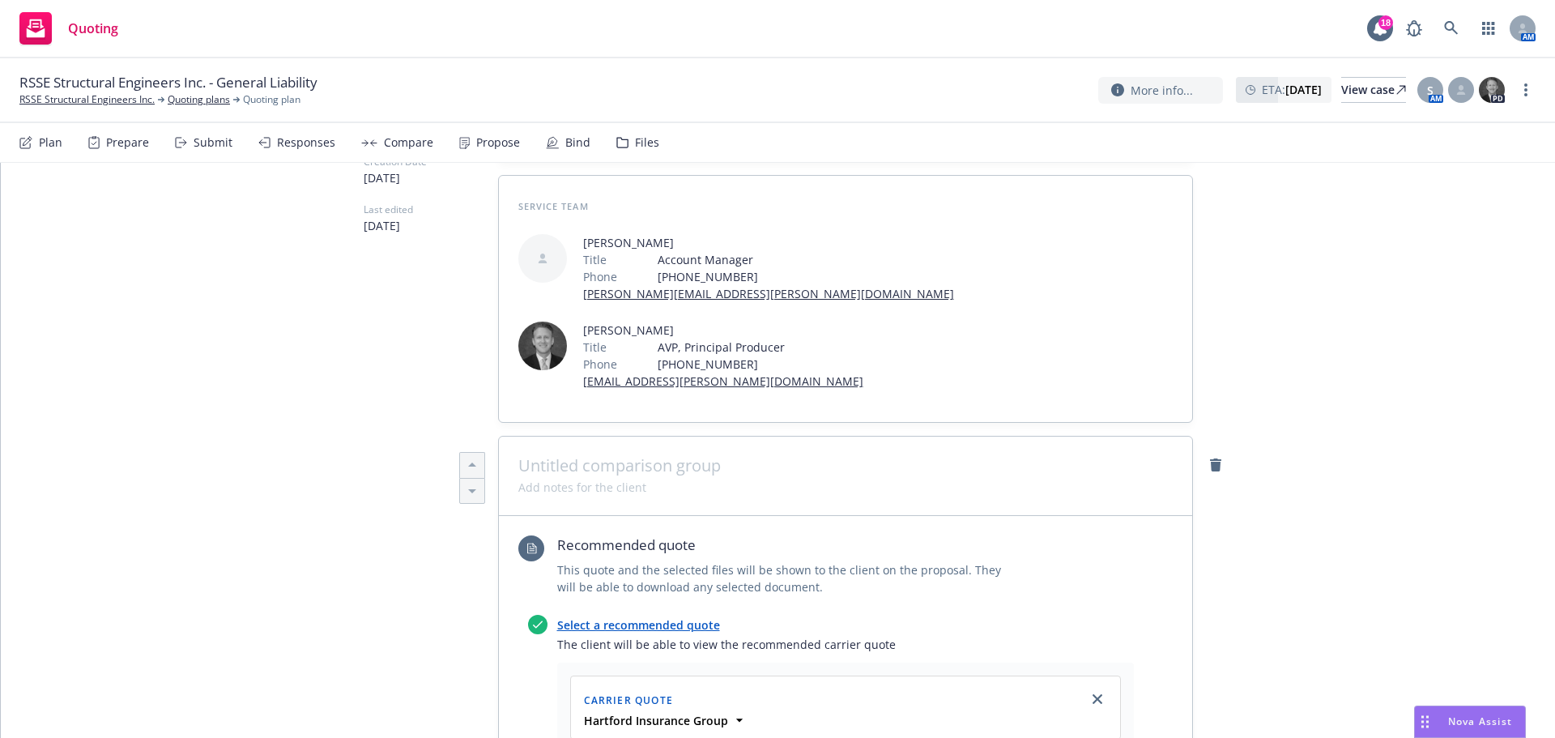
scroll to position [0, 0]
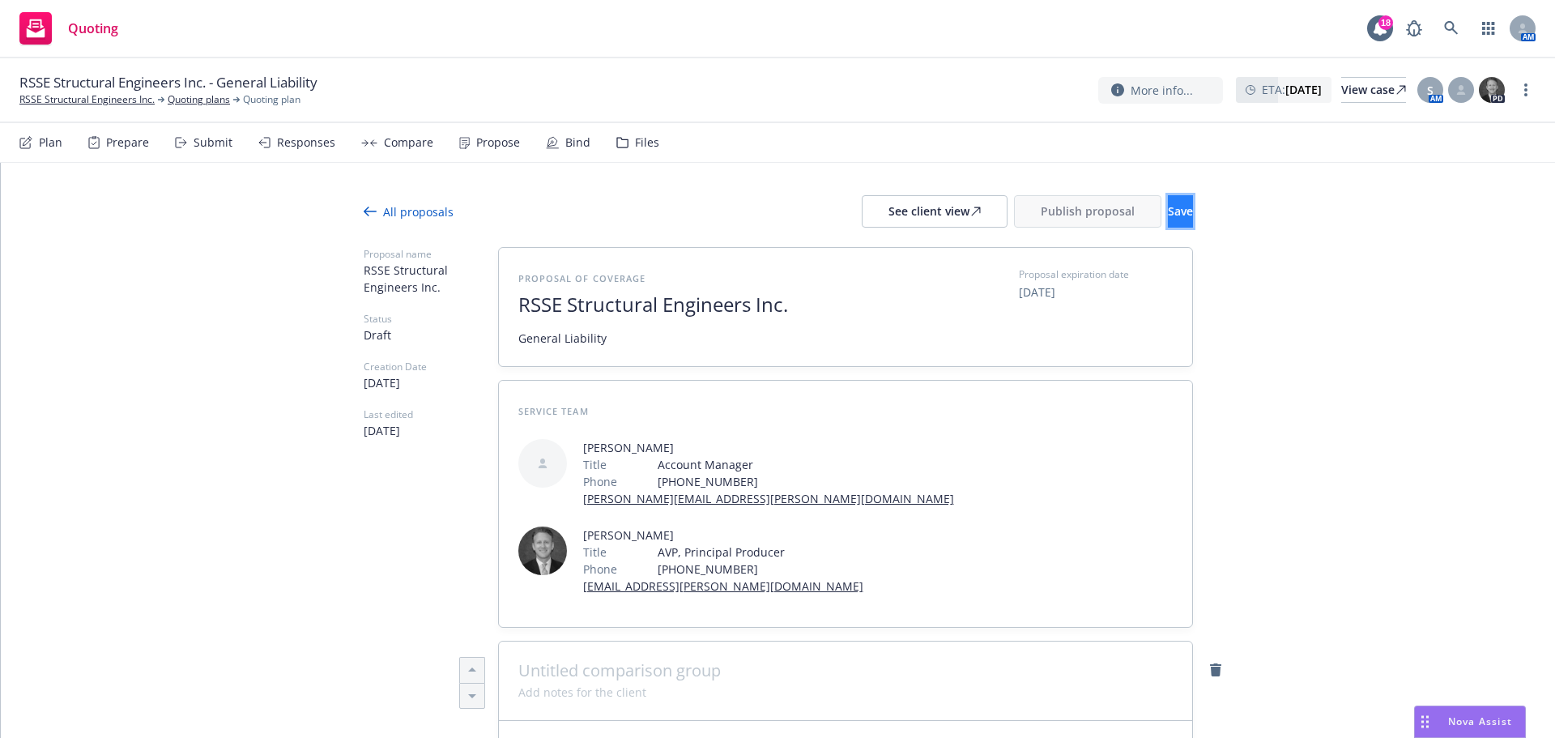
click at [1168, 211] on span "Save" at bounding box center [1180, 210] width 25 height 15
click at [1041, 206] on span "Publish proposal" at bounding box center [1088, 210] width 94 height 15
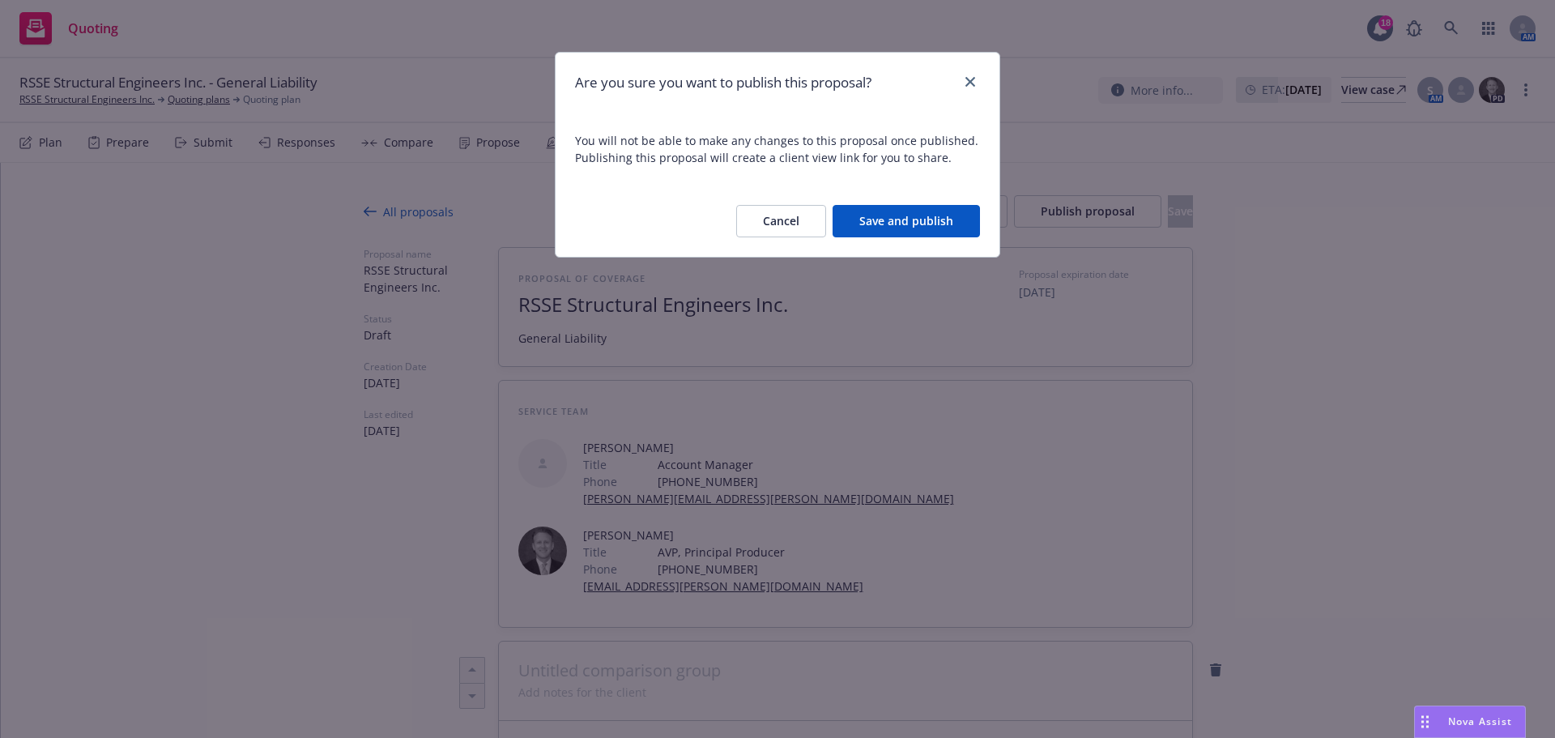
click at [911, 225] on button "Save and publish" at bounding box center [906, 221] width 147 height 32
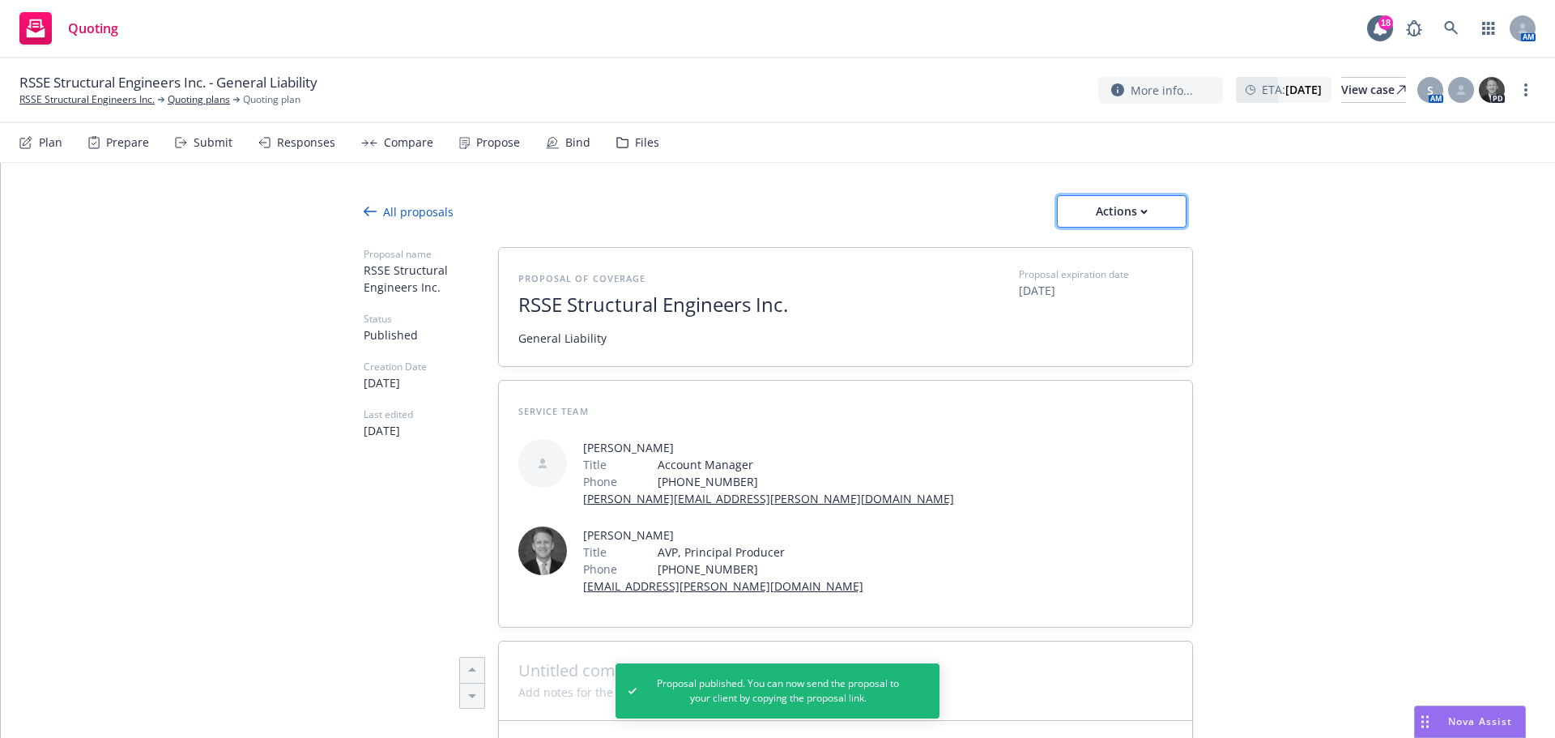
click at [1140, 195] on button "Actions" at bounding box center [1122, 211] width 130 height 32
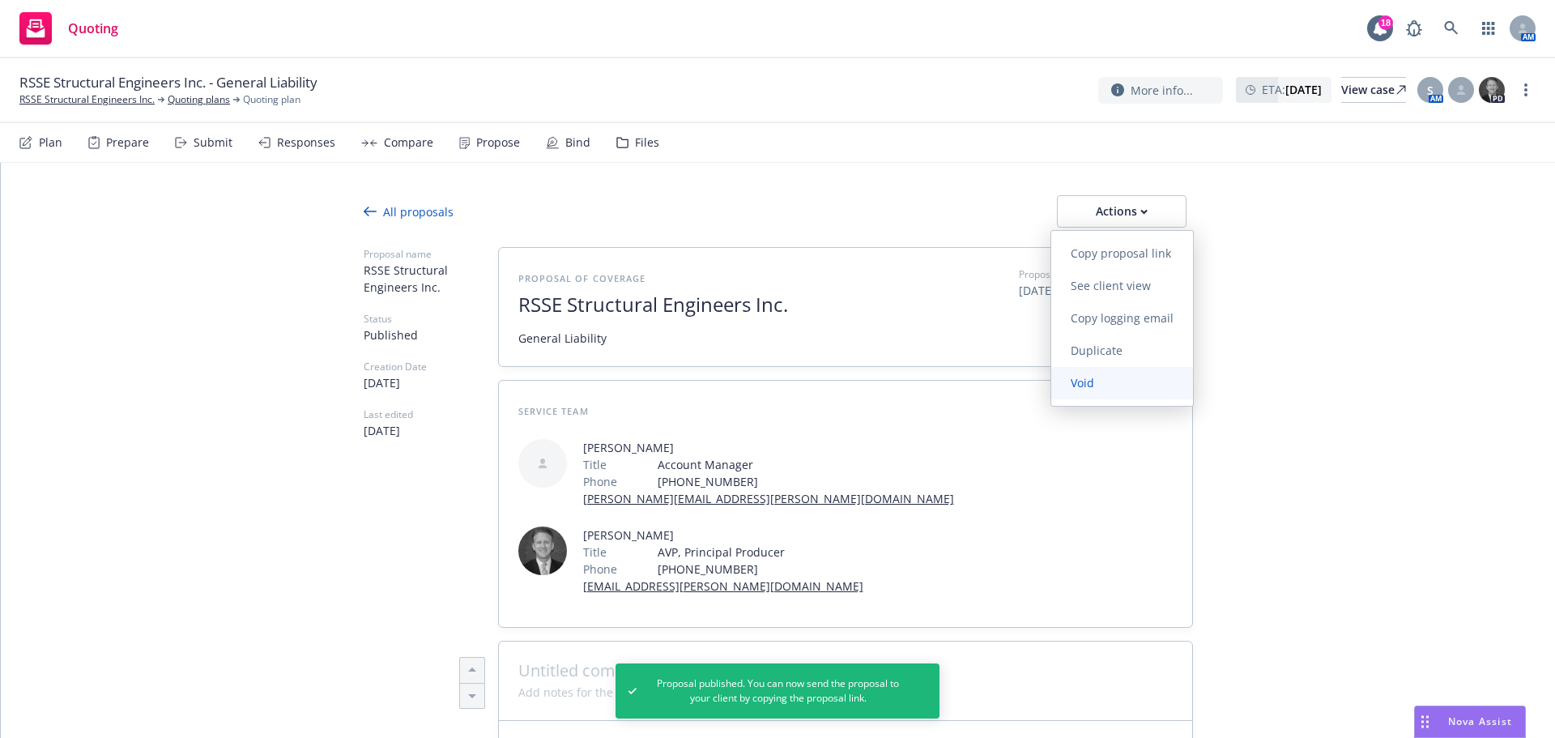
click at [1144, 383] on link "Void" at bounding box center [1122, 383] width 142 height 32
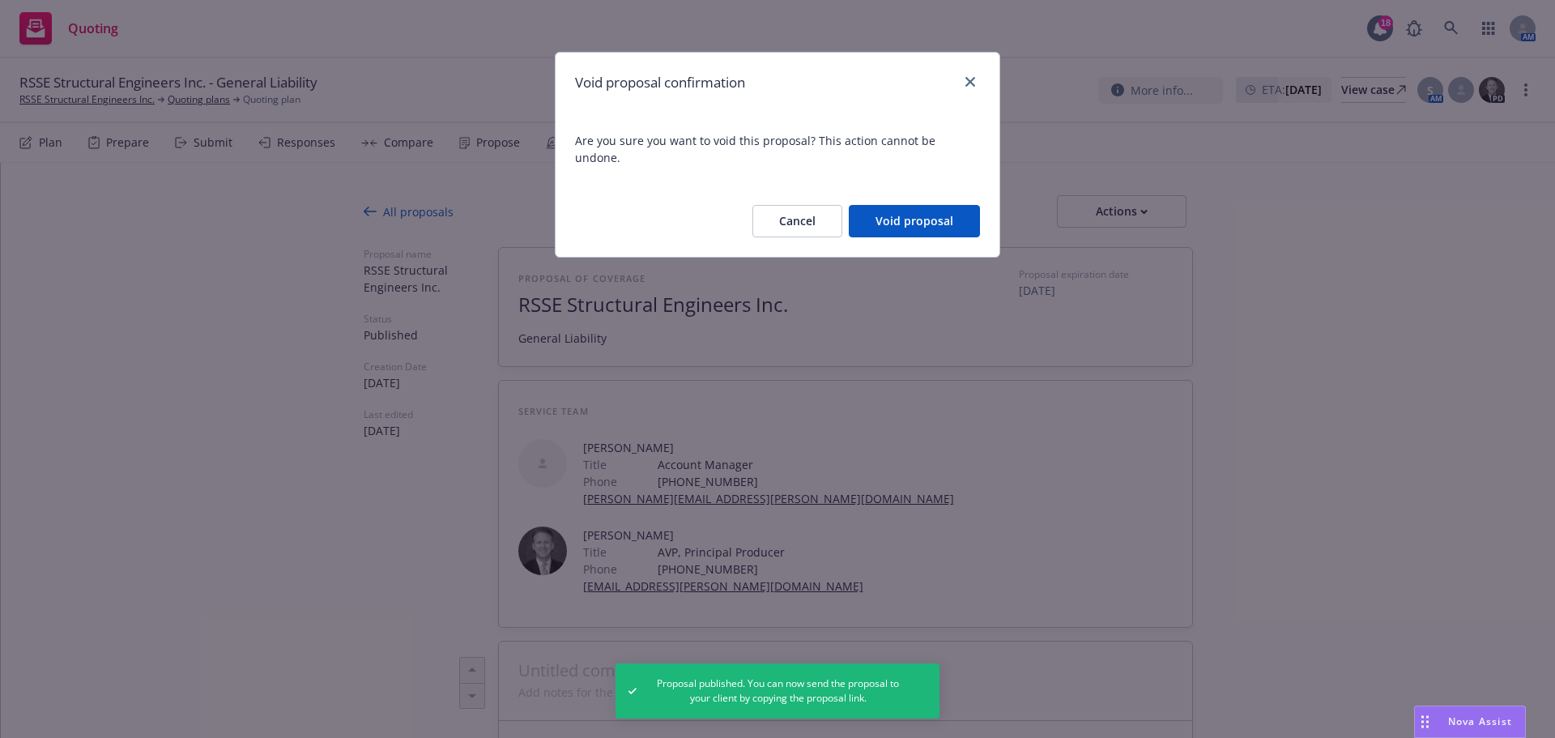
click at [900, 205] on button "Void proposal" at bounding box center [914, 221] width 131 height 32
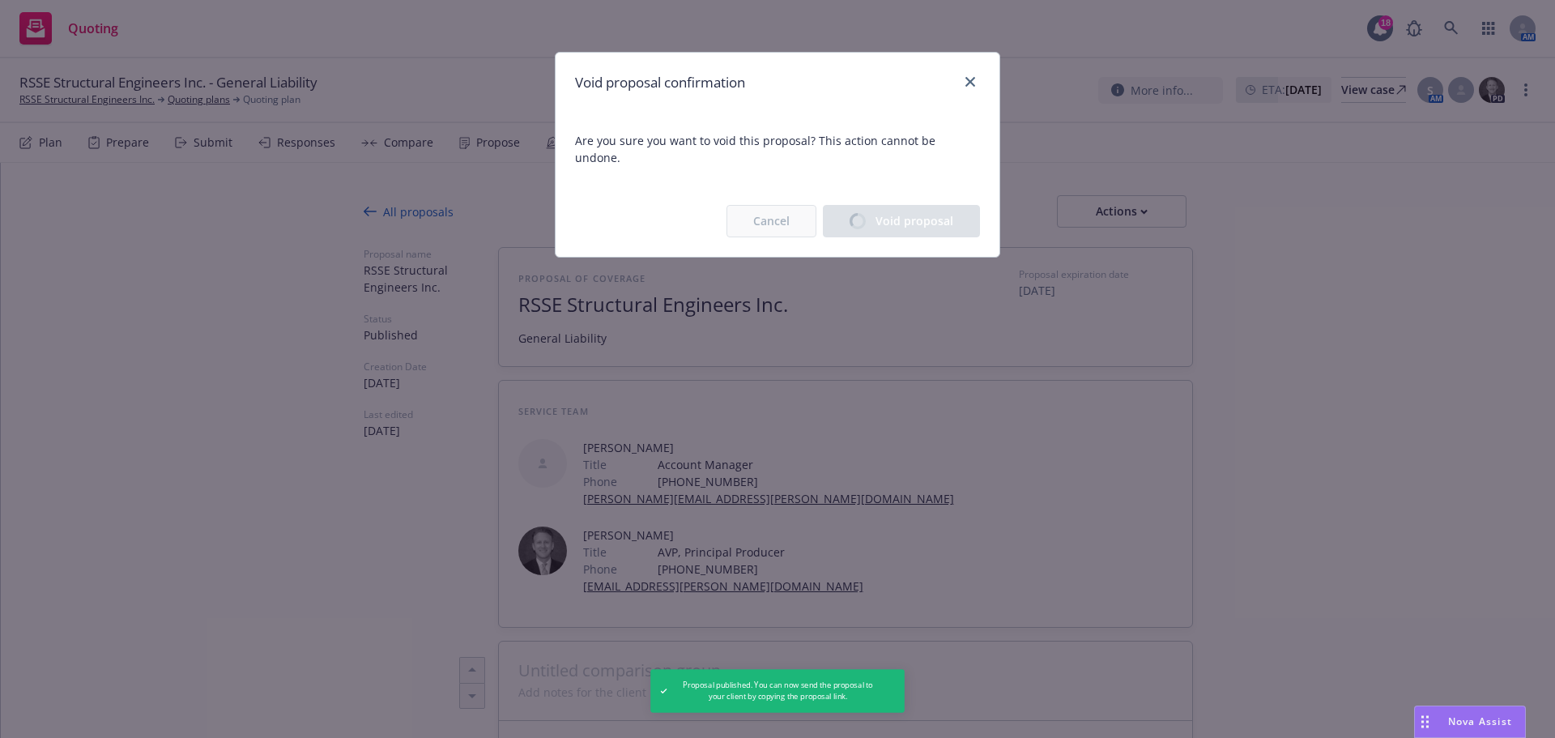
type textarea "x"
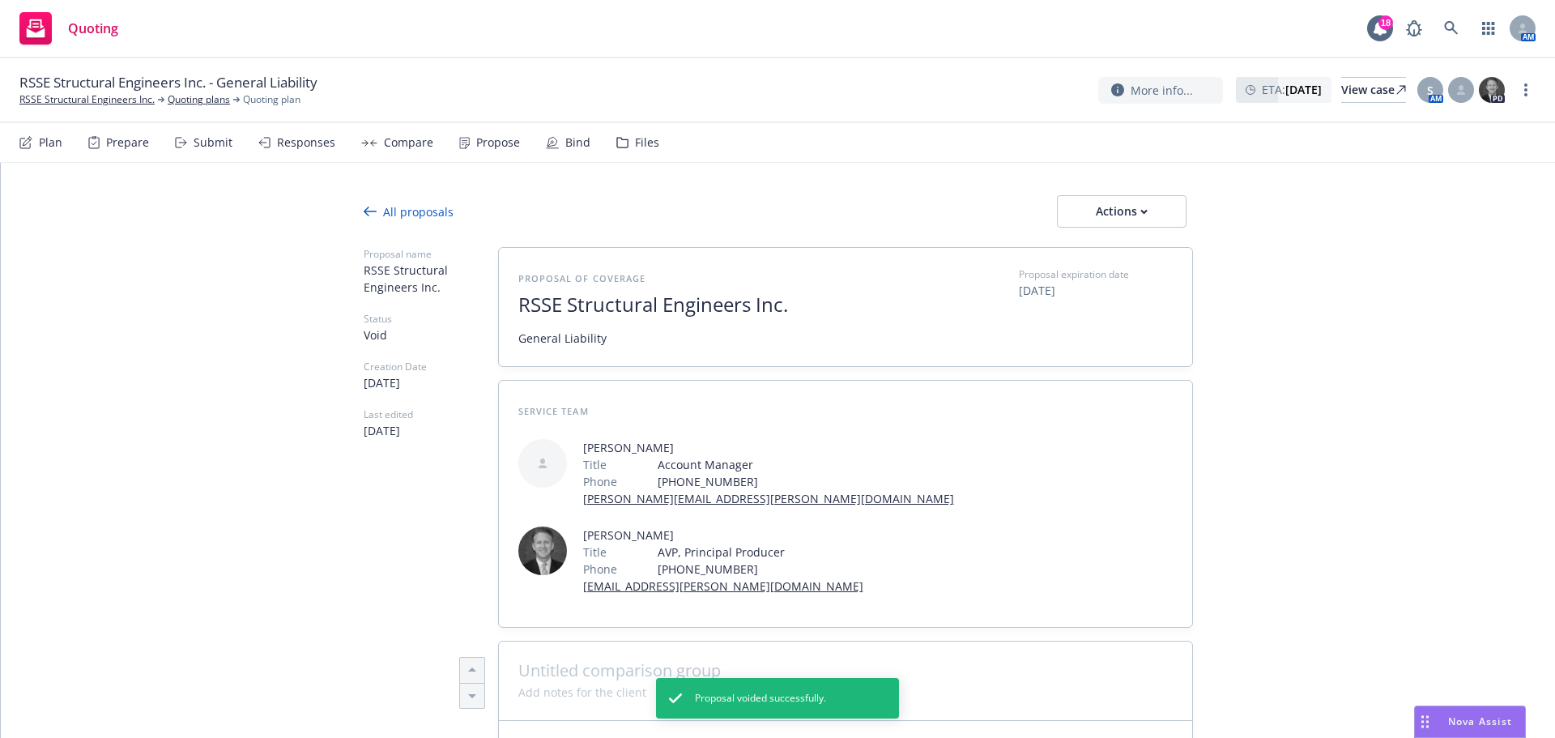
click at [428, 214] on div "All proposals" at bounding box center [409, 211] width 90 height 17
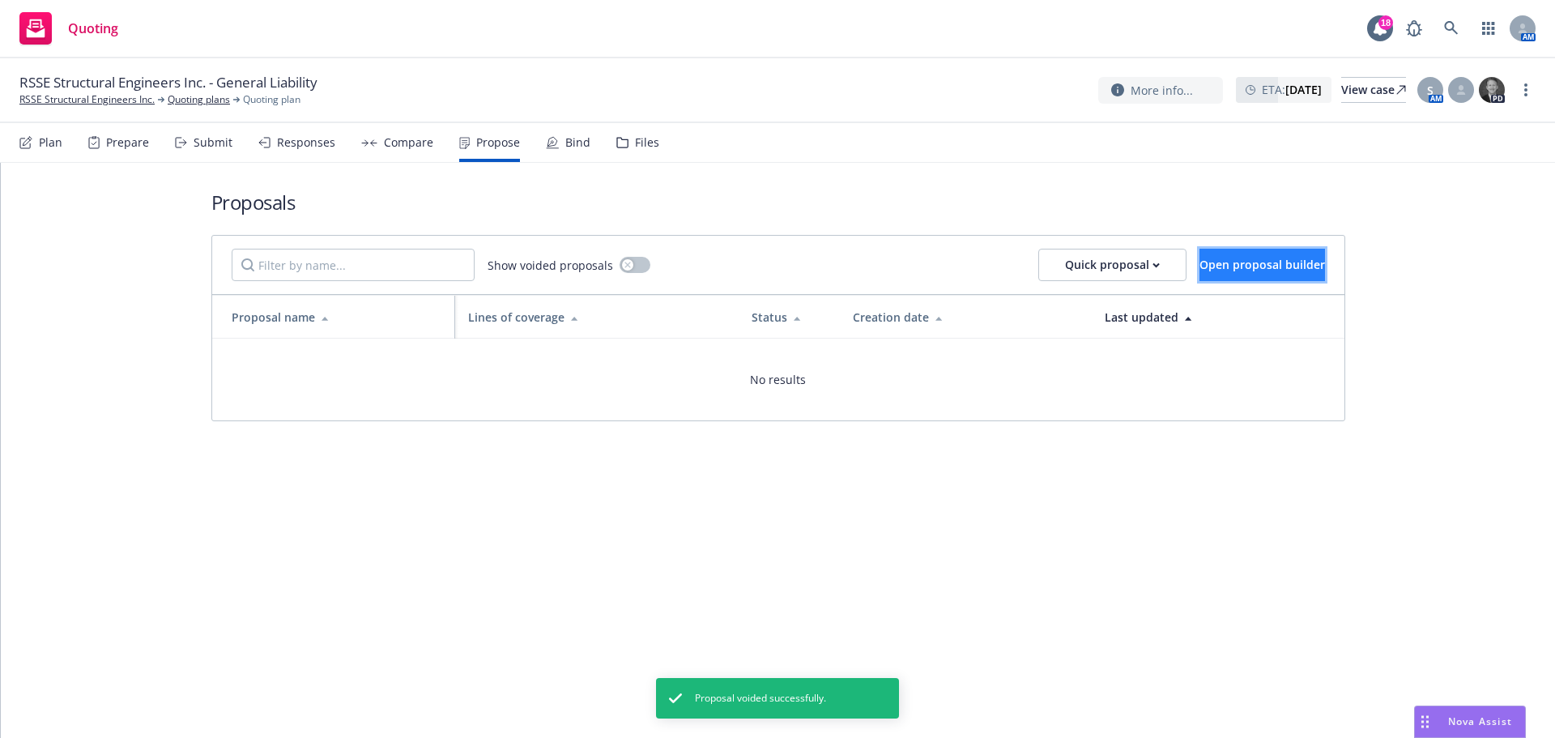
click at [1271, 269] on span "Open proposal builder" at bounding box center [1263, 264] width 126 height 15
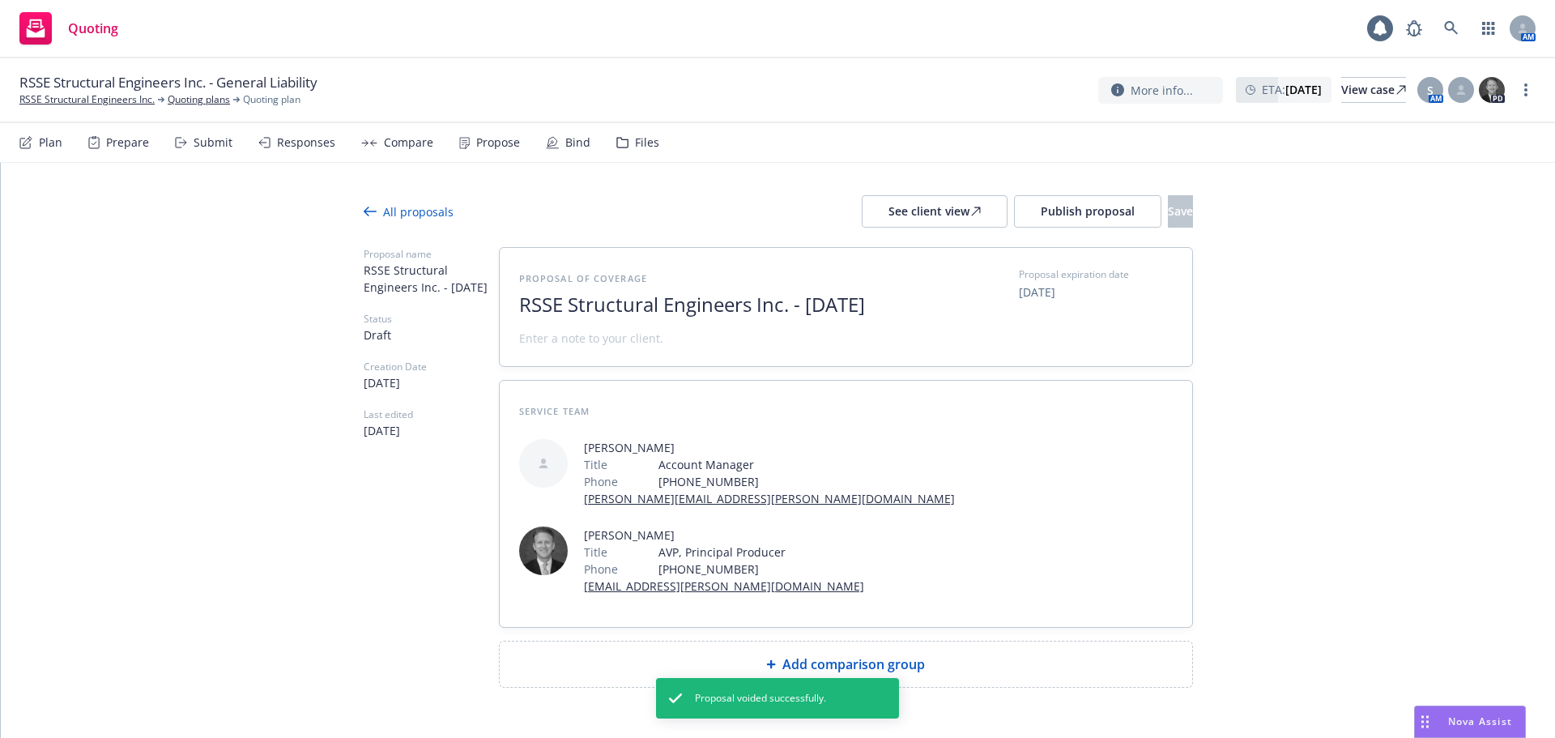
drag, startPoint x: 771, startPoint y: 301, endPoint x: 799, endPoint y: 302, distance: 27.6
click at [772, 301] on span "RSSE Structural Engineers Inc. - [DATE]" at bounding box center [717, 304] width 397 height 23
drag, startPoint x: 802, startPoint y: 303, endPoint x: 1104, endPoint y: 350, distance: 305.7
click at [1097, 347] on div "Proposal of coverage RSSE Structural Engineers Inc. - [DATE] Proposal expiratio…" at bounding box center [846, 306] width 654 height 79
click at [654, 337] on span at bounding box center [591, 338] width 144 height 17
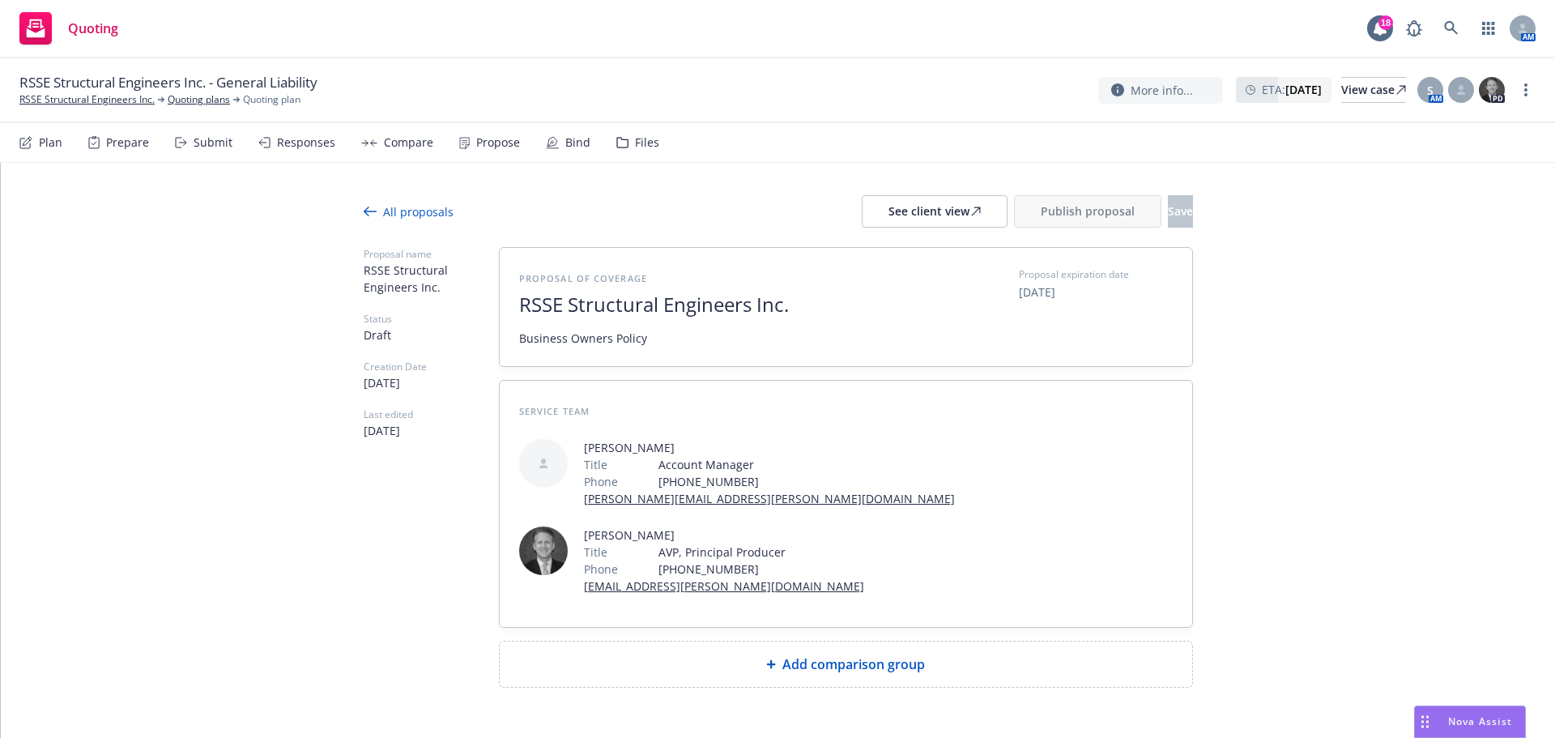
click at [846, 641] on div "Add comparison group" at bounding box center [846, 663] width 693 height 45
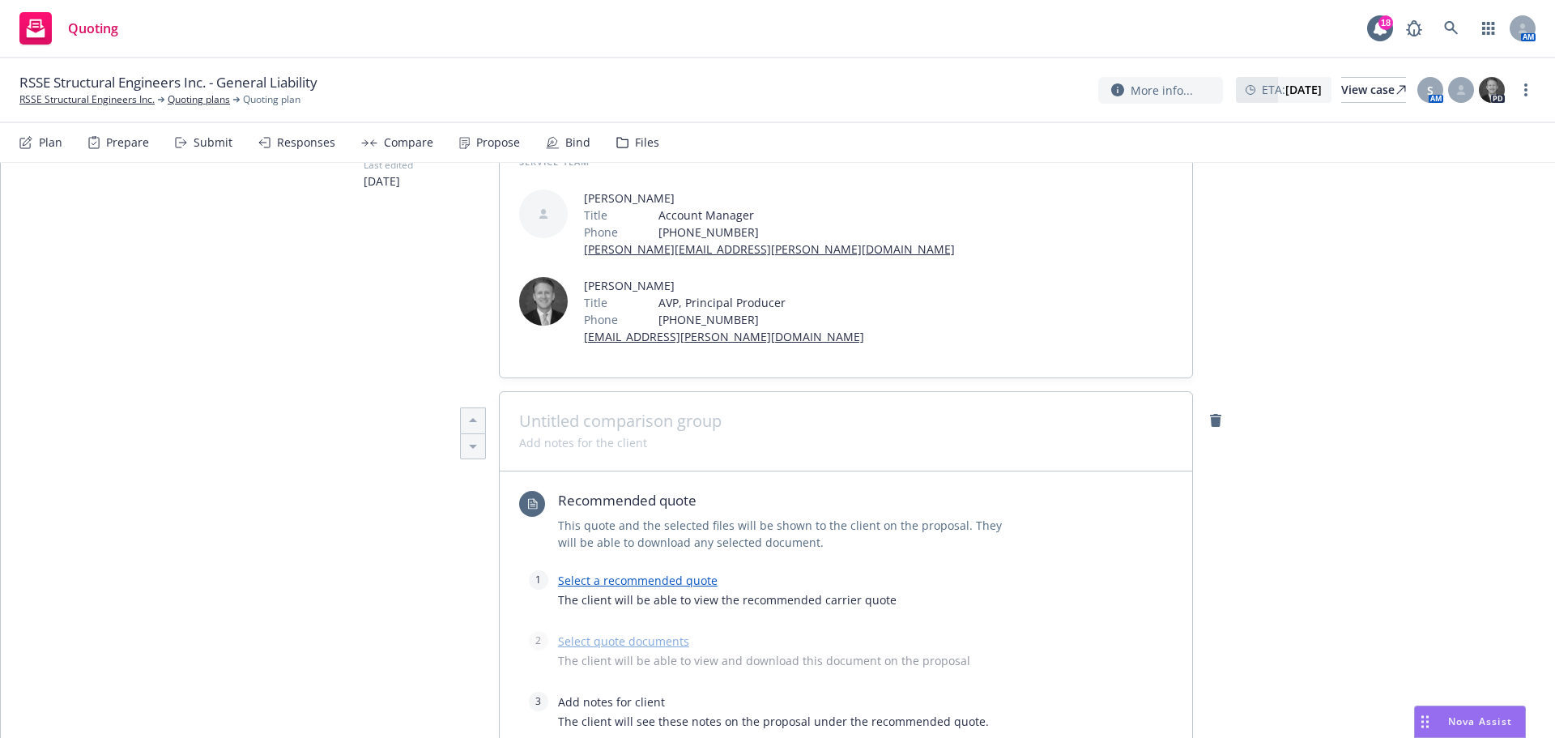
scroll to position [432, 0]
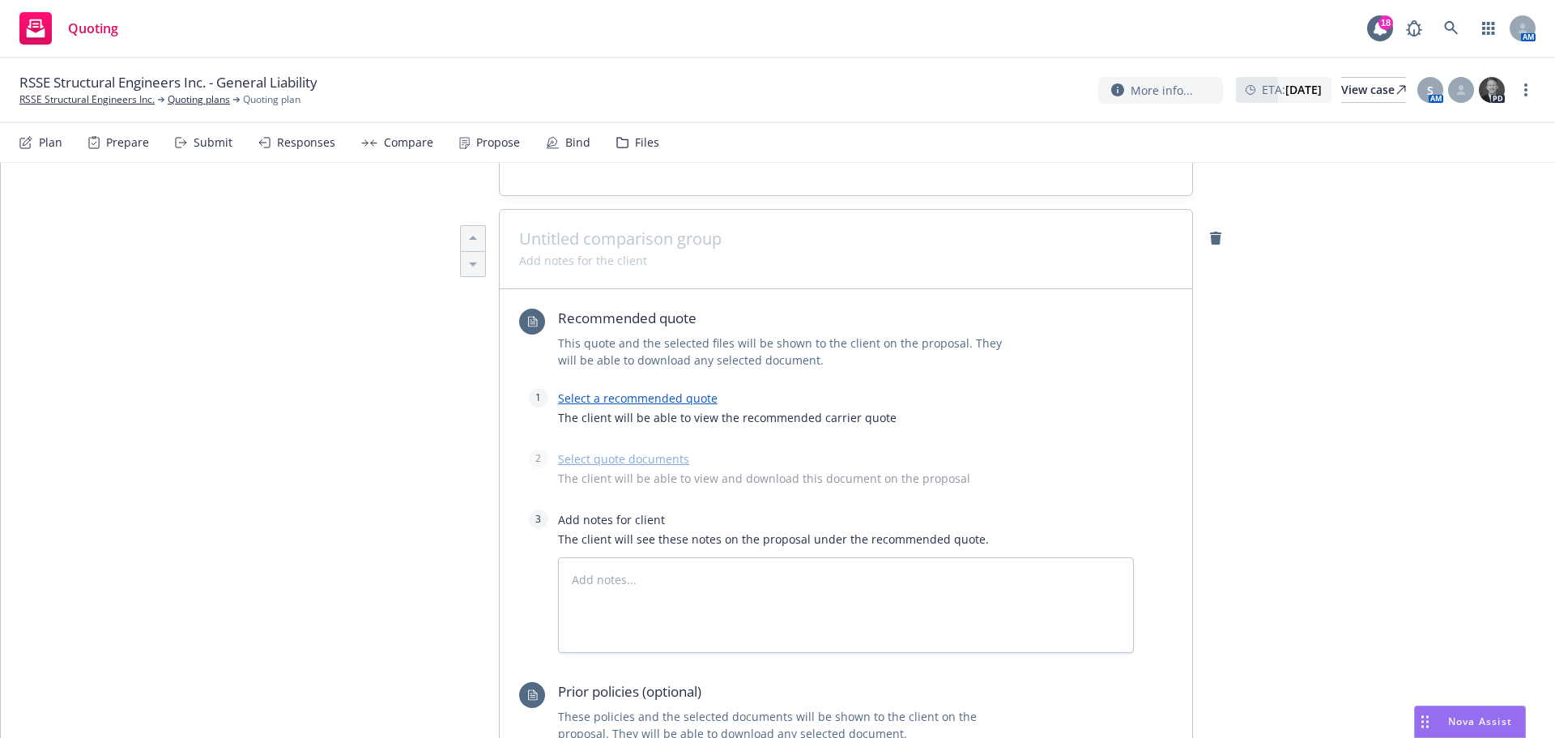
click at [626, 390] on link "Select a recommended quote" at bounding box center [638, 397] width 160 height 15
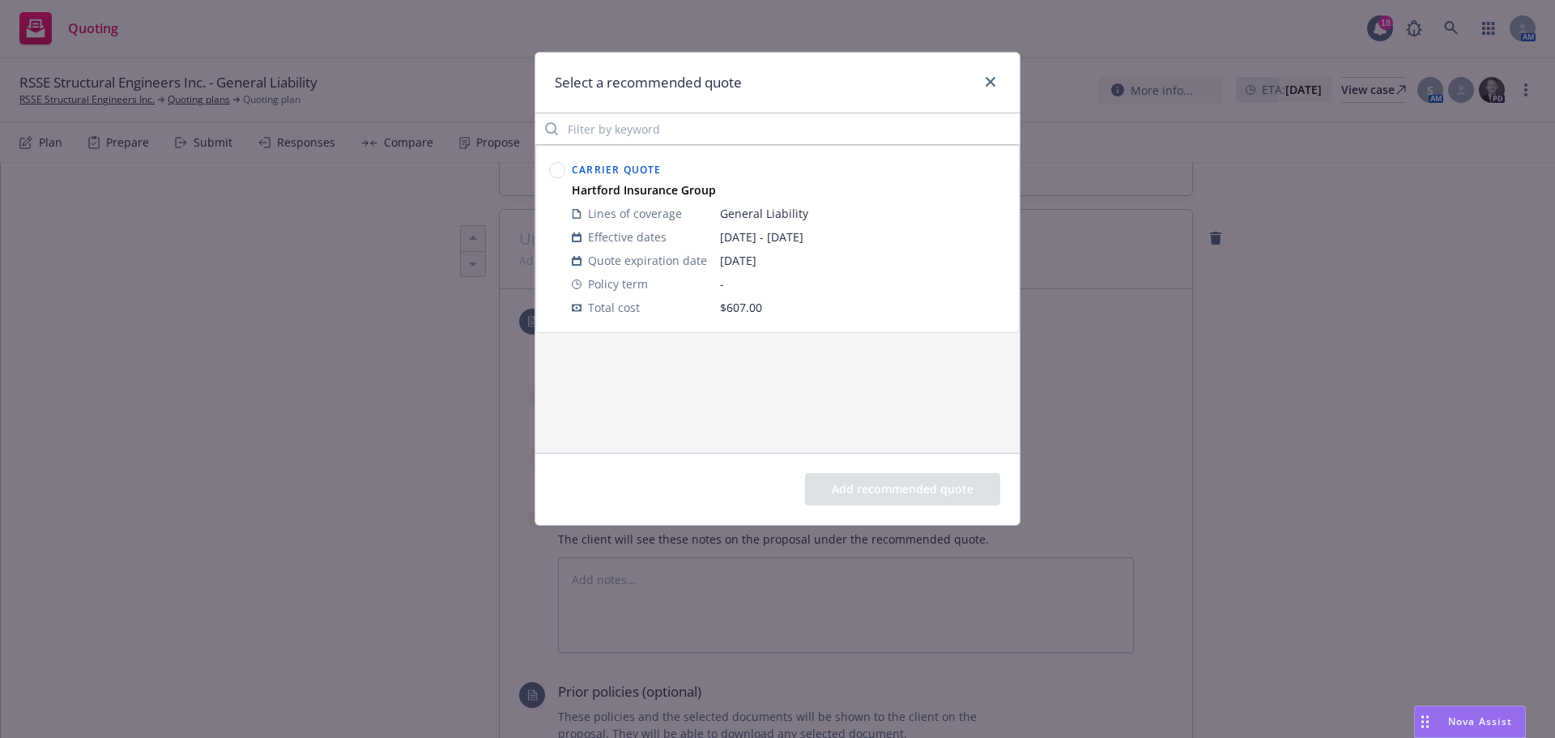
click at [556, 161] on div at bounding box center [557, 168] width 16 height 19
click at [556, 174] on circle at bounding box center [557, 170] width 15 height 15
click at [927, 507] on div "Add recommended quote" at bounding box center [777, 489] width 484 height 72
click at [925, 496] on button "Add recommended quote" at bounding box center [902, 489] width 195 height 32
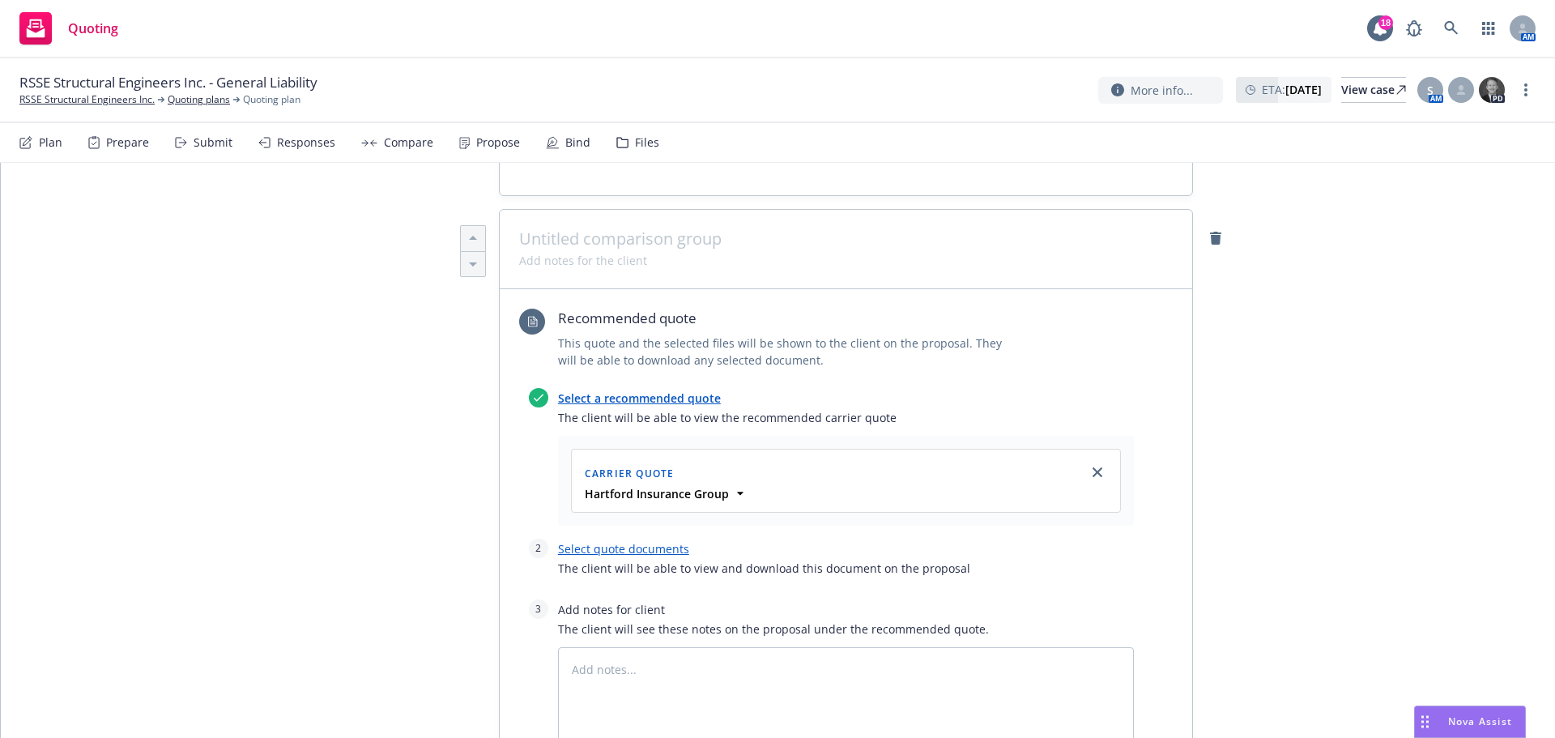
click at [603, 447] on div "Select a recommended quote The client will be able to view the recommended carr…" at bounding box center [831, 565] width 605 height 355
click at [603, 541] on link "Select quote documents" at bounding box center [623, 548] width 131 height 15
type textarea "x"
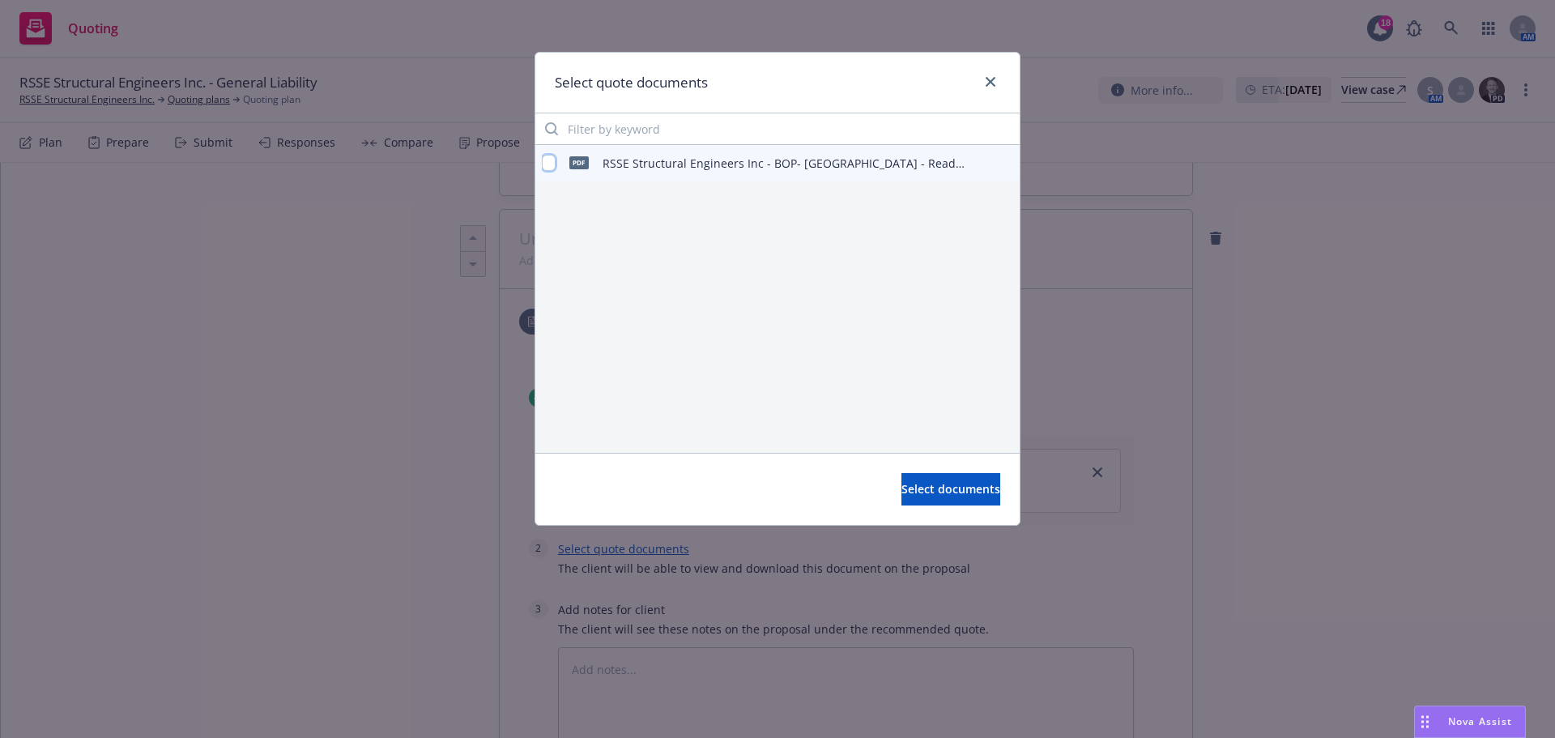
click at [547, 164] on input "checkbox" at bounding box center [549, 163] width 14 height 16
checkbox input "true"
click at [921, 509] on div "Select documents" at bounding box center [777, 489] width 484 height 72
click at [922, 484] on span "Select documents" at bounding box center [950, 488] width 99 height 15
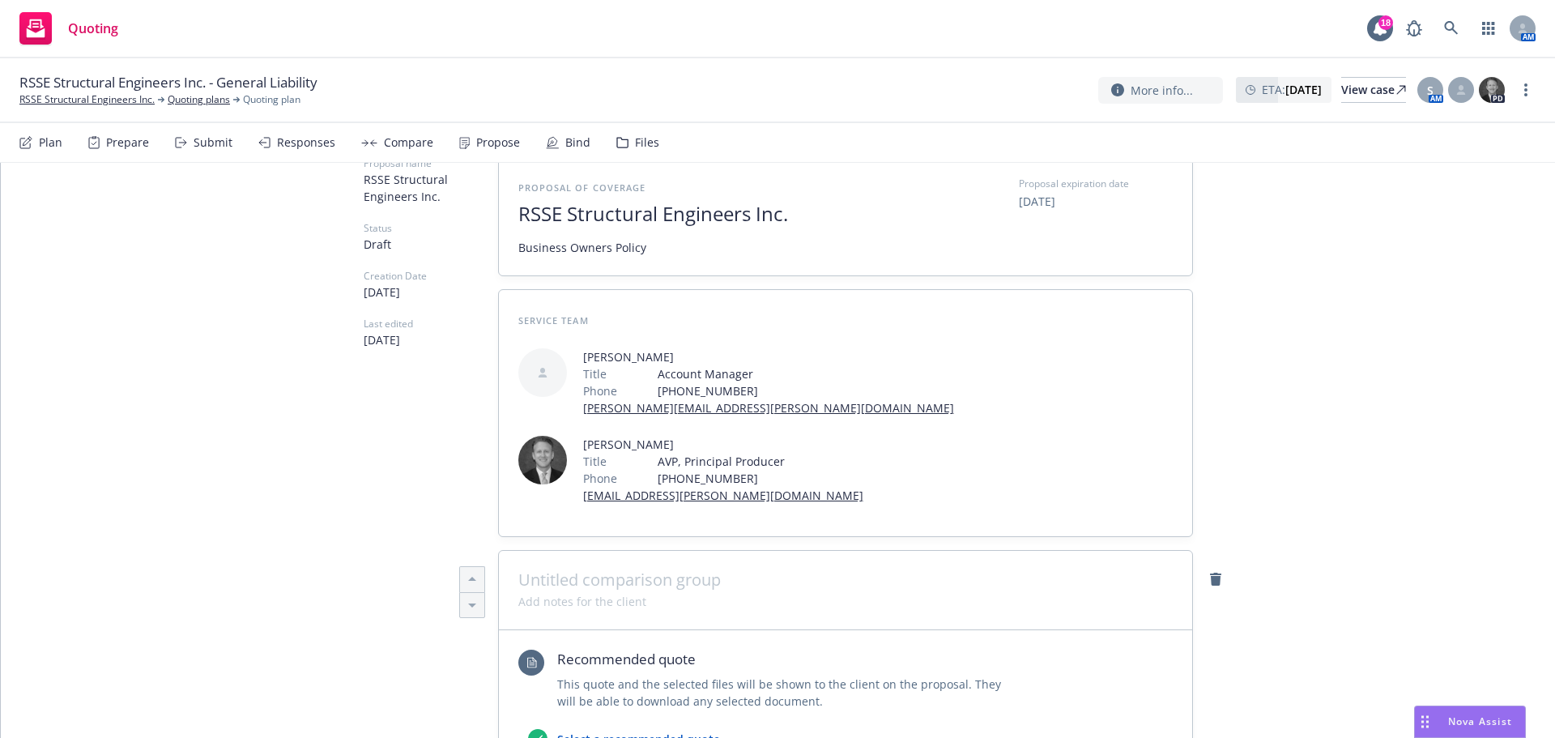
scroll to position [0, 0]
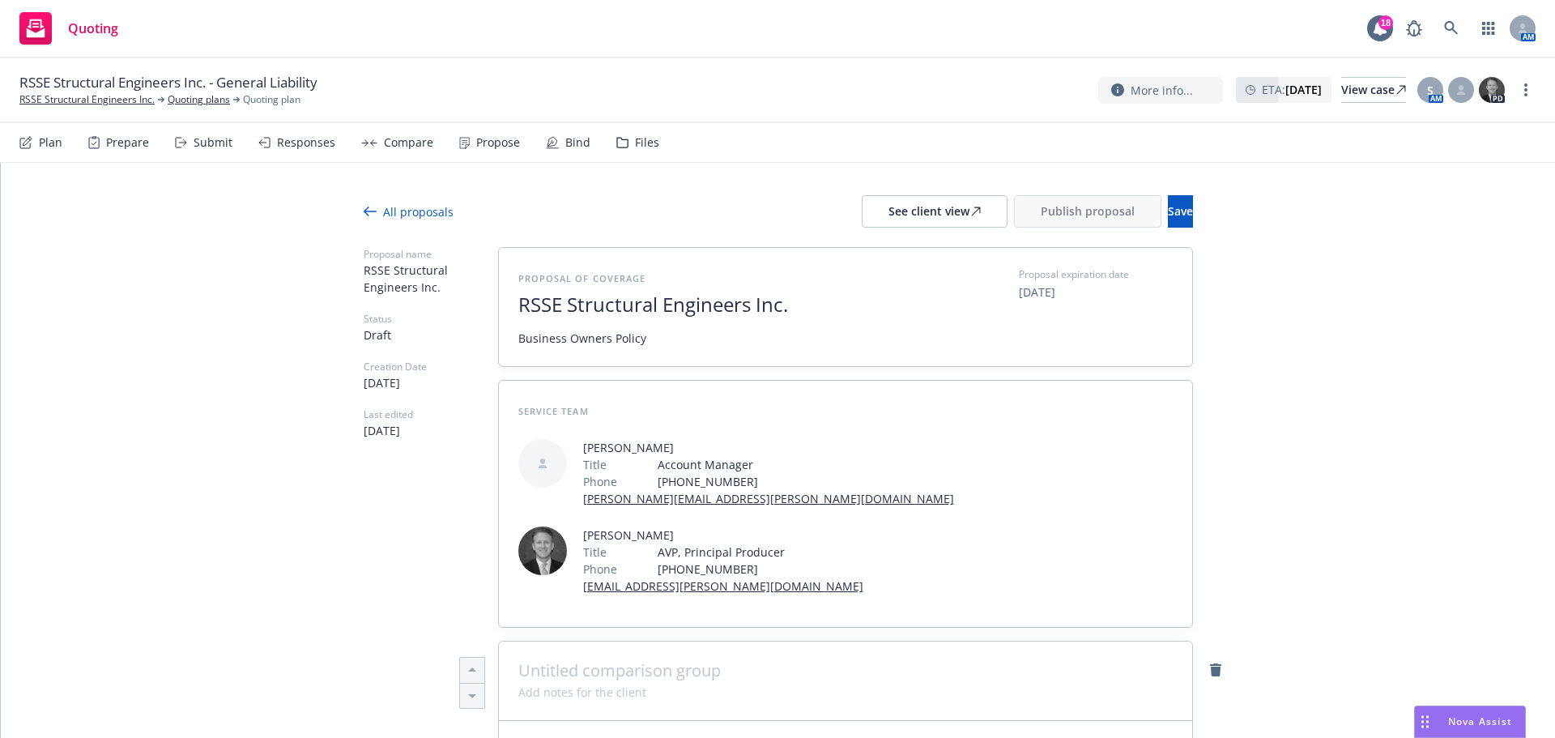
click at [1138, 234] on div at bounding box center [778, 237] width 829 height 19
click at [1168, 226] on button "Save" at bounding box center [1180, 211] width 25 height 32
click at [1046, 204] on span "Publish proposal" at bounding box center [1088, 210] width 94 height 15
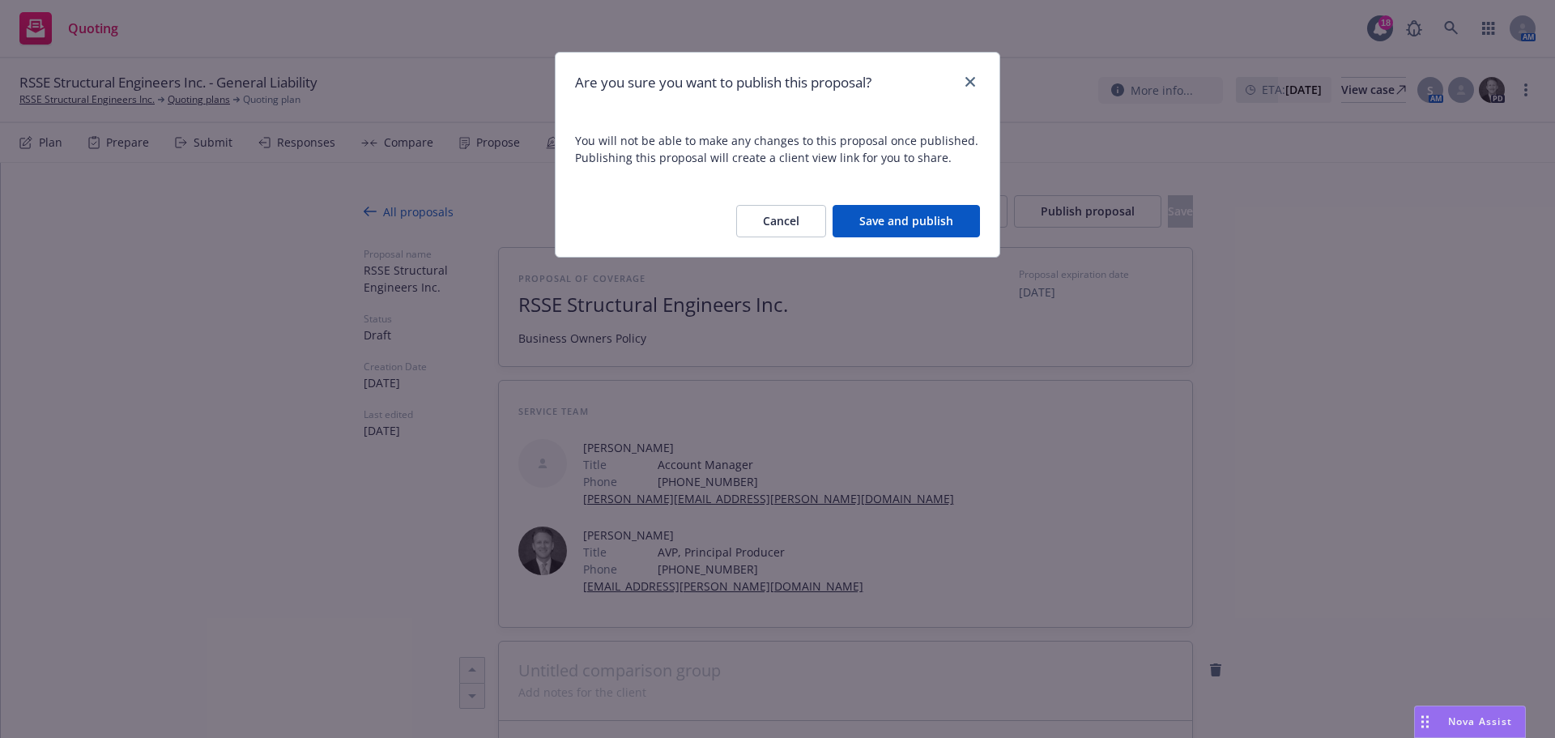
click at [911, 215] on button "Save and publish" at bounding box center [906, 221] width 147 height 32
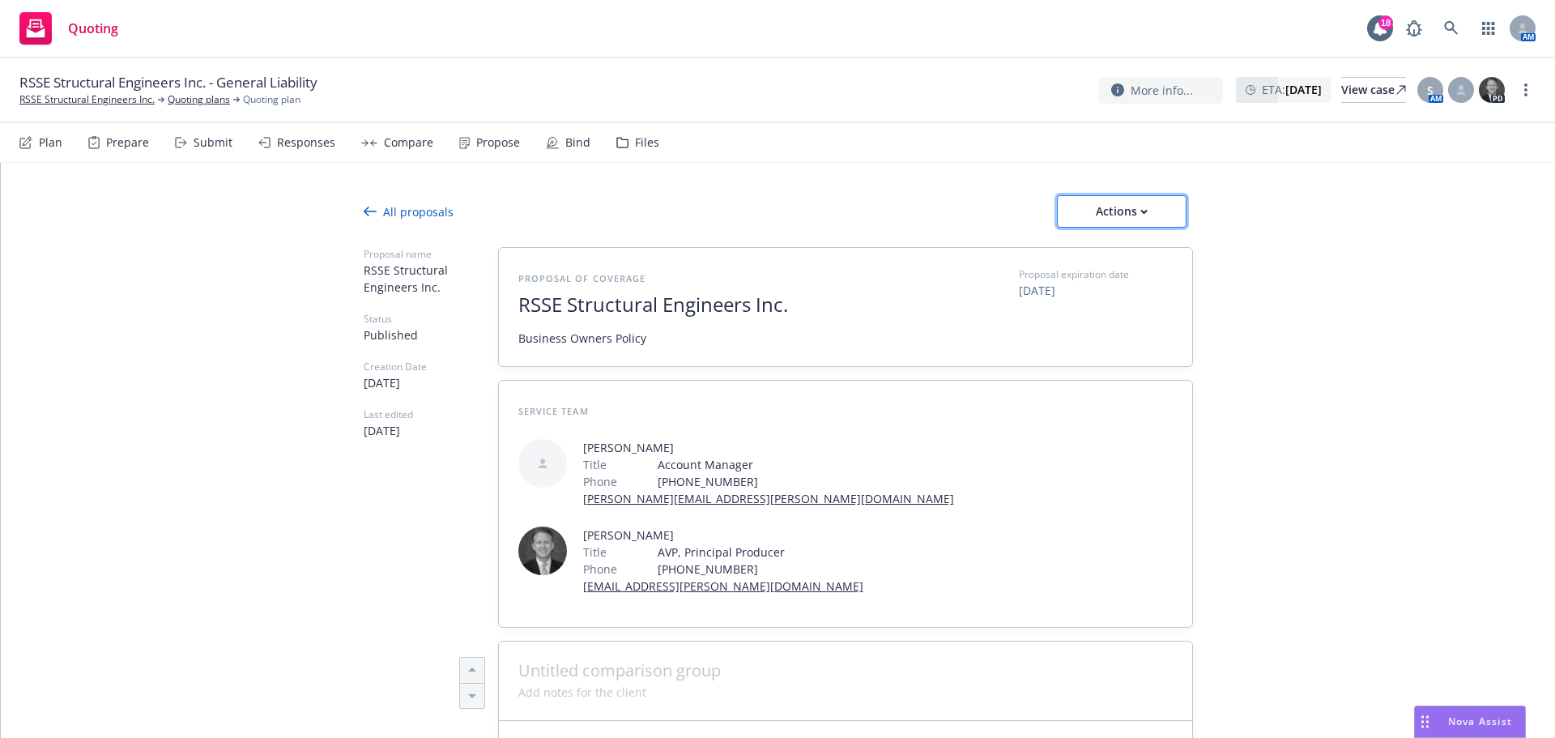
click at [1152, 213] on div "Actions" at bounding box center [1122, 211] width 76 height 31
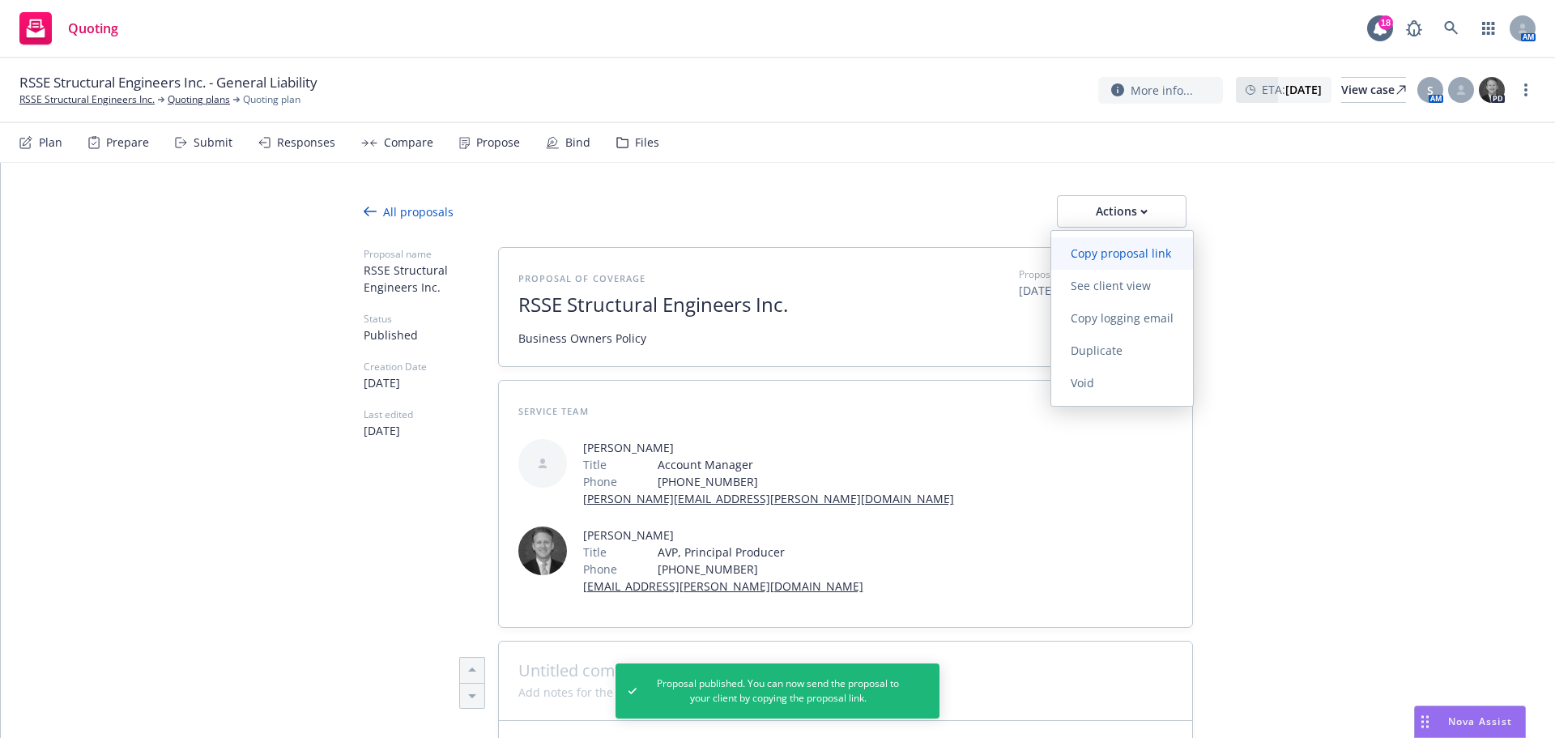
click at [1146, 250] on span "Copy proposal link" at bounding box center [1120, 252] width 139 height 15
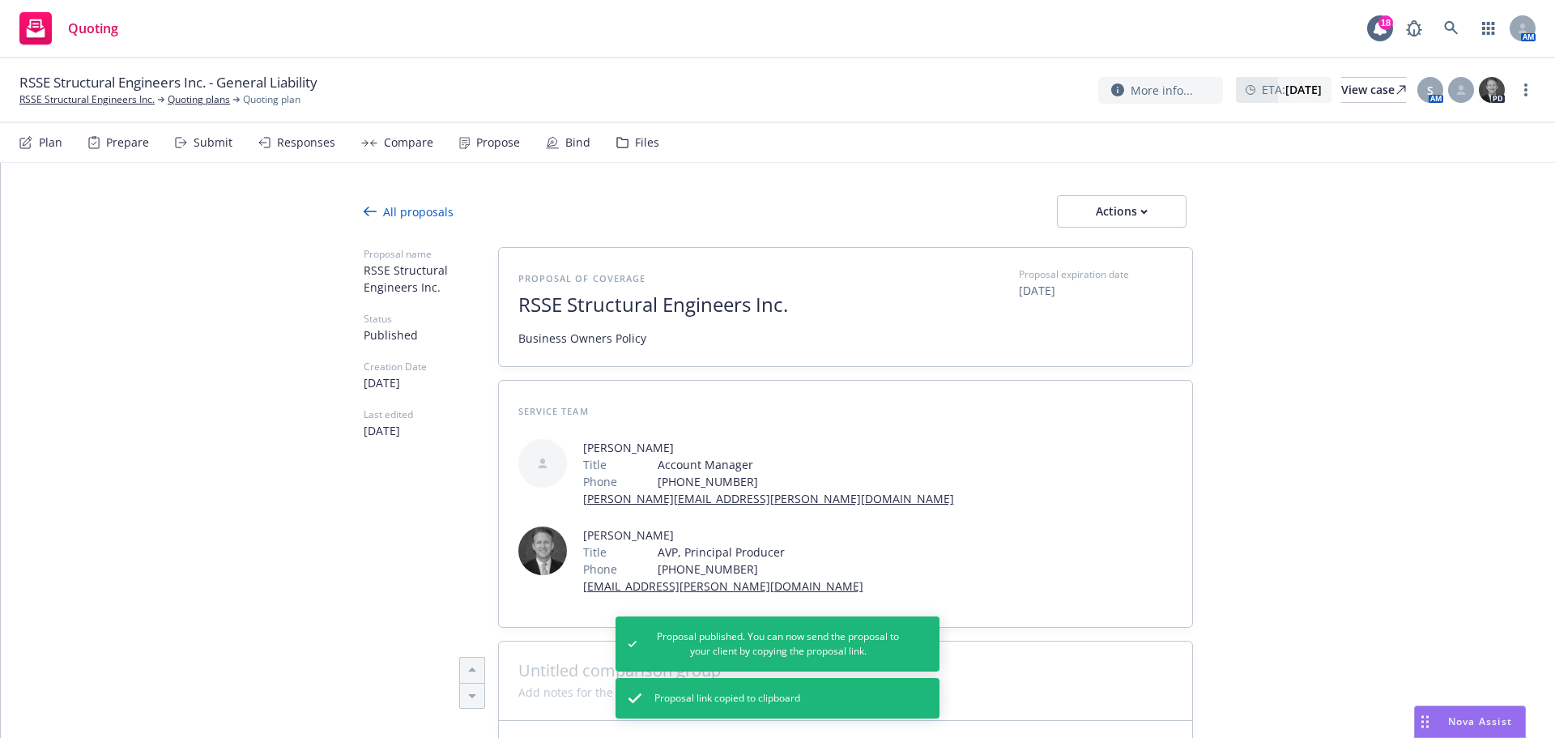
type textarea "x"
